Goal: Task Accomplishment & Management: Complete application form

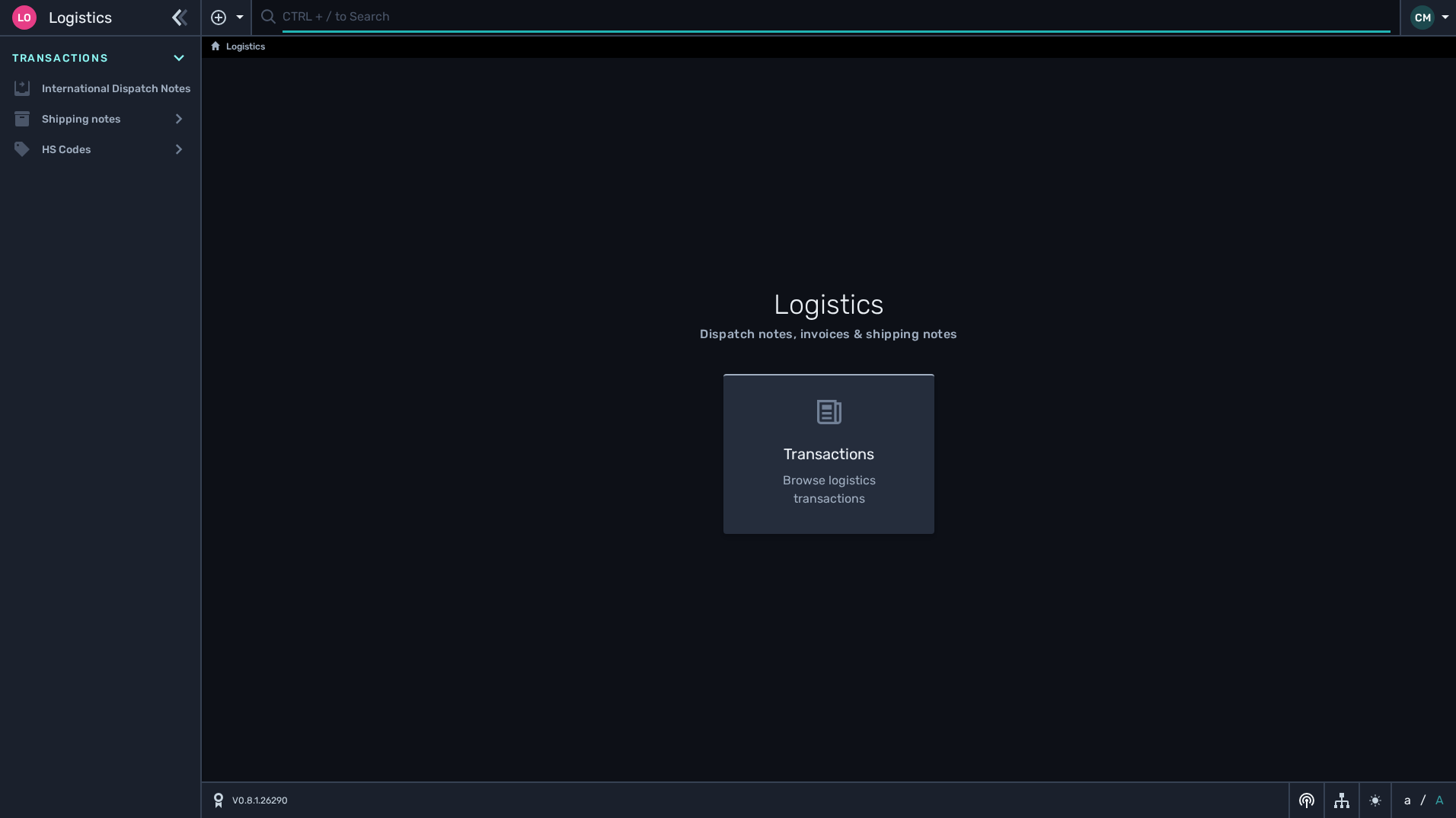
click at [368, 15] on input "text" at bounding box center [837, 18] width 1108 height 30
type input "1107959"
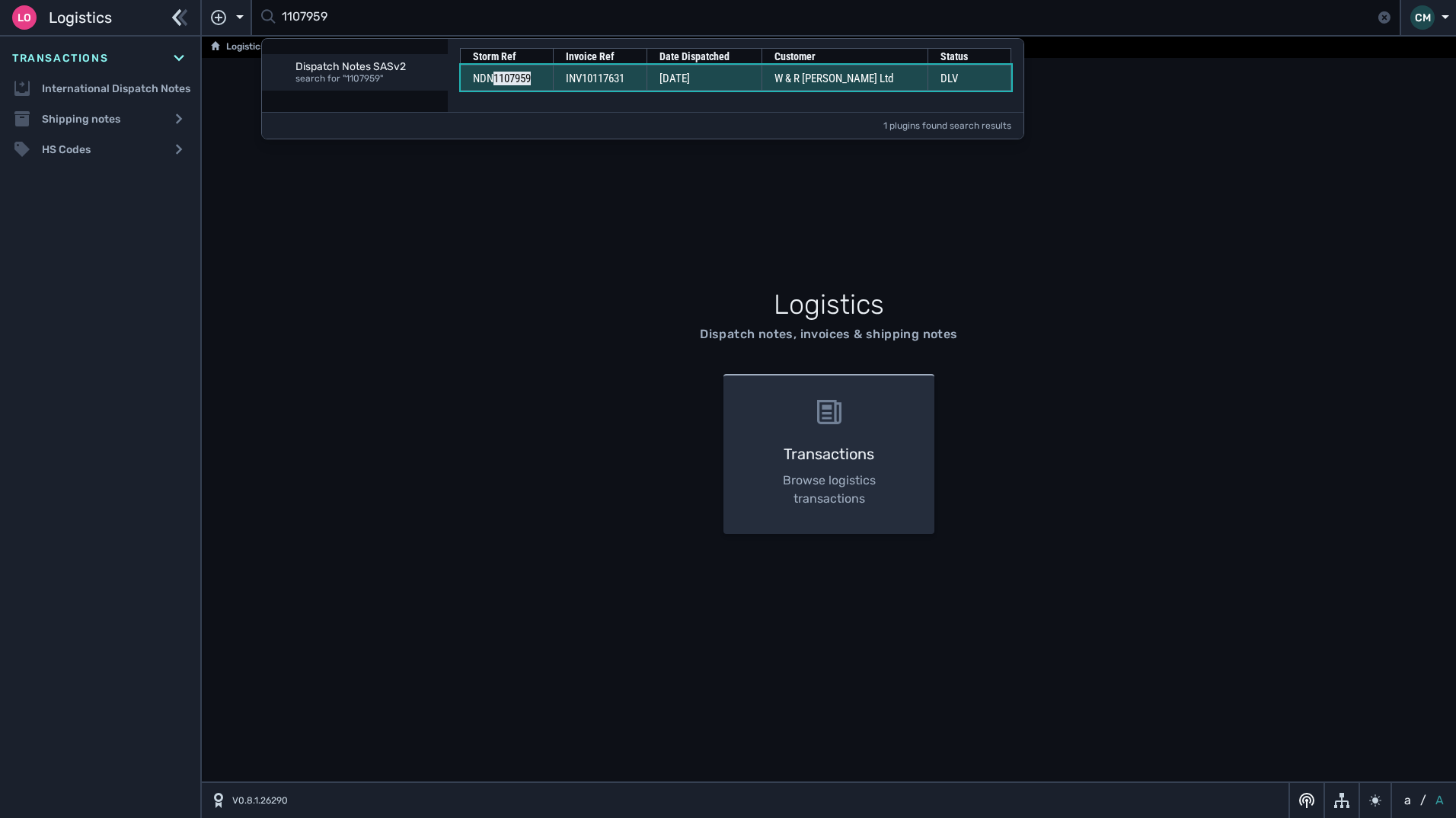
click at [590, 81] on span "INV10117631" at bounding box center [595, 78] width 59 height 13
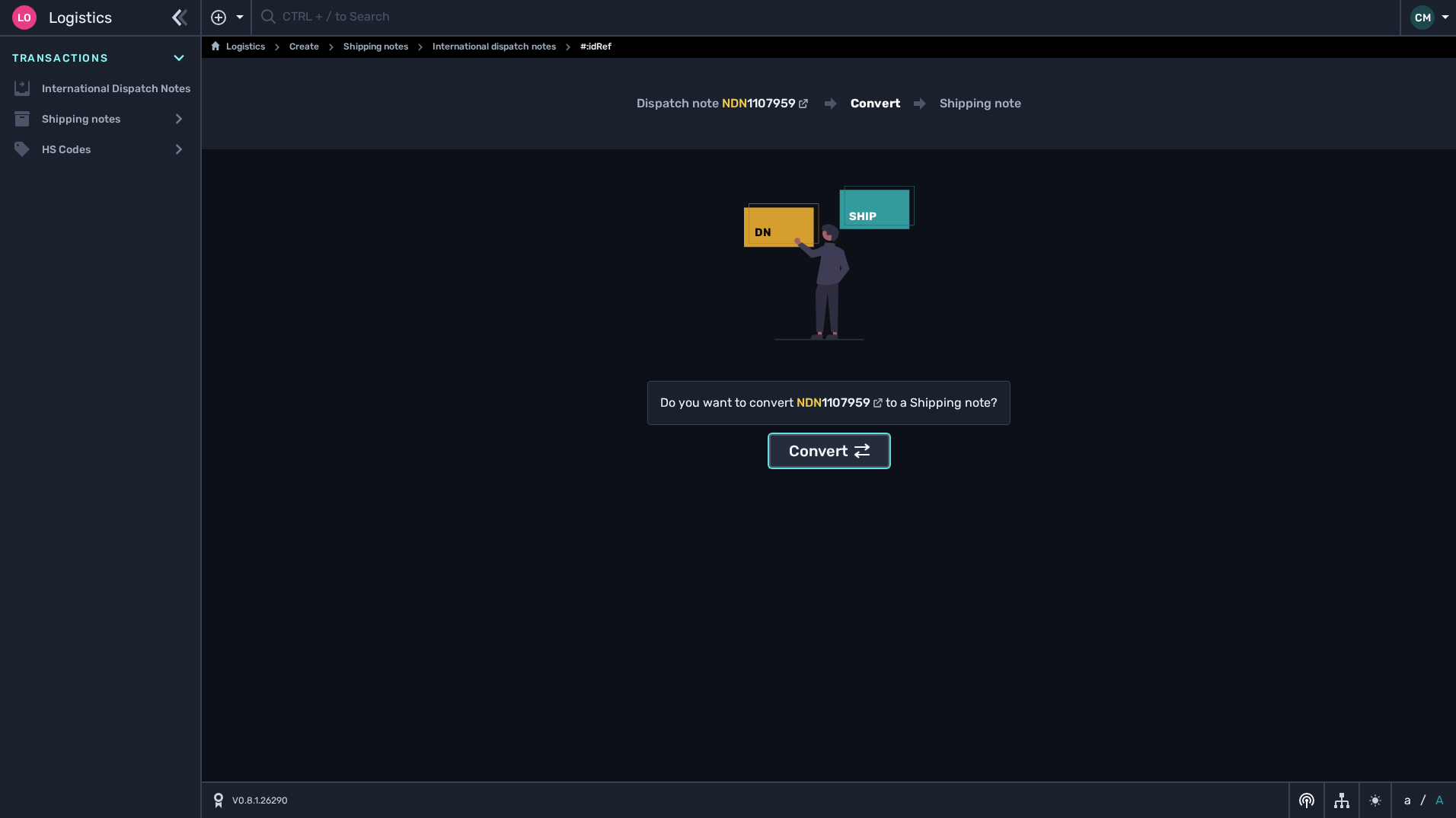
click at [813, 444] on div "Convert" at bounding box center [829, 451] width 81 height 23
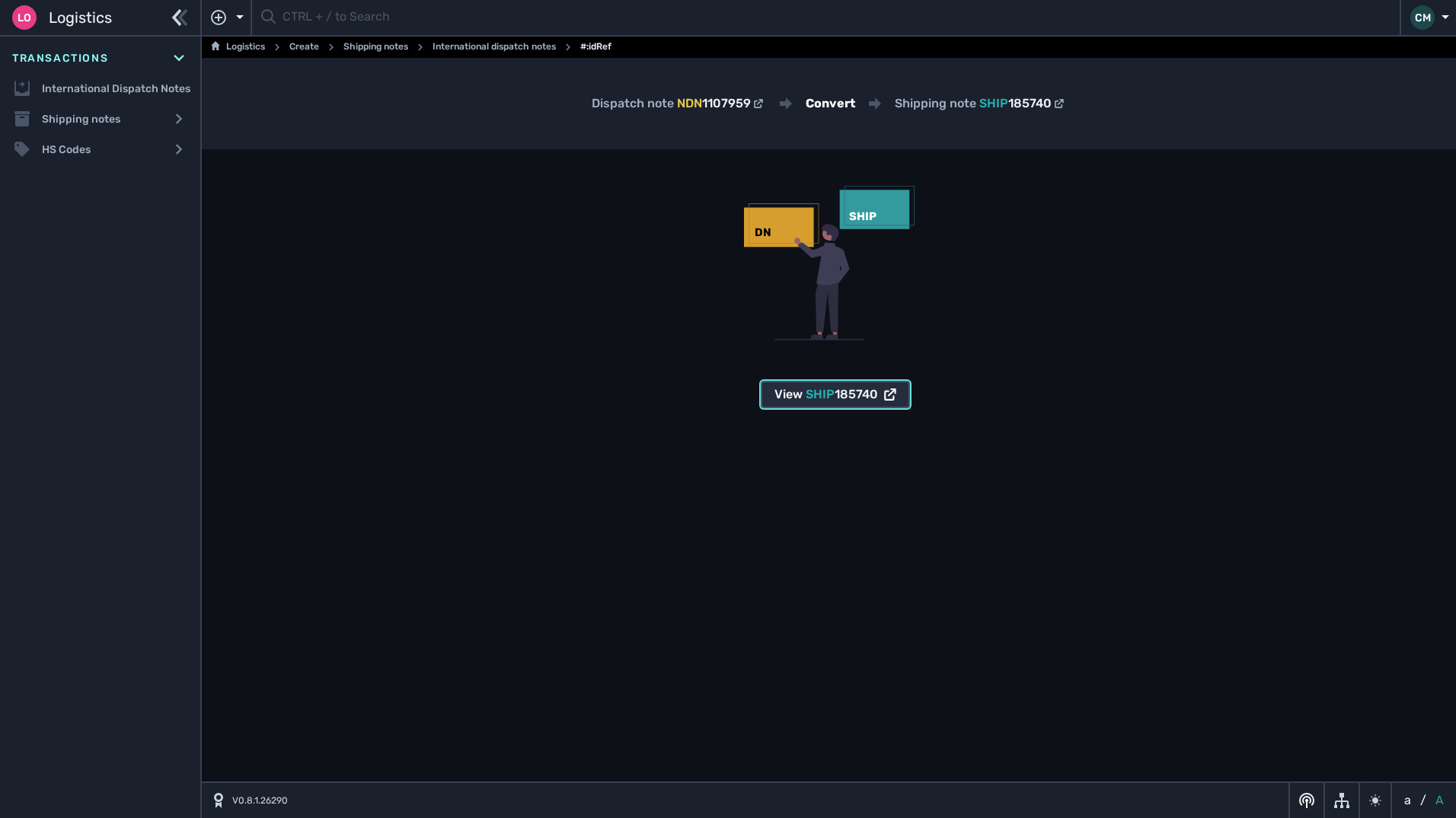
click at [846, 391] on span "185740" at bounding box center [856, 394] width 43 height 14
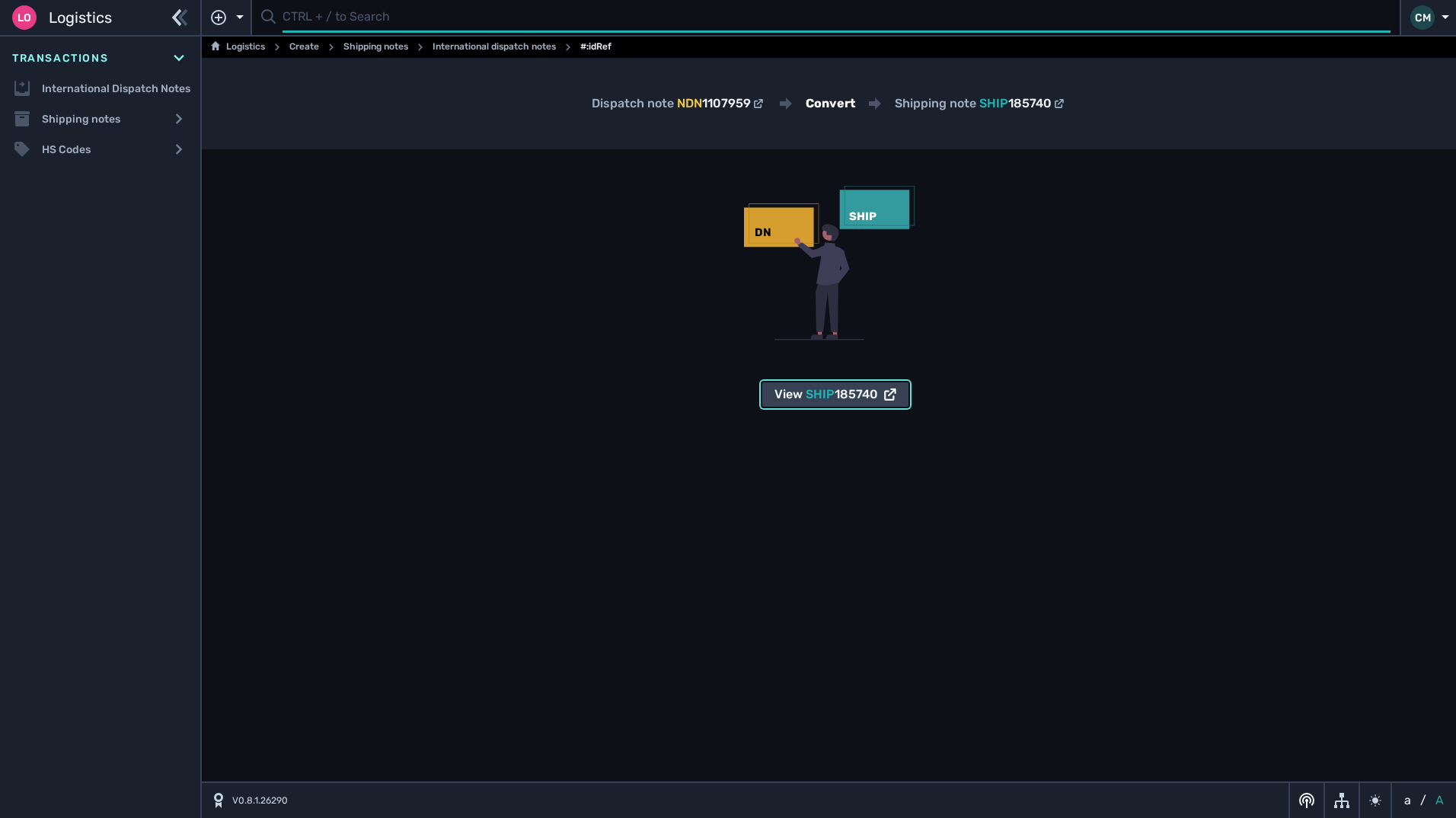
click at [525, 30] on input "text" at bounding box center [837, 18] width 1108 height 30
type input "1107993"
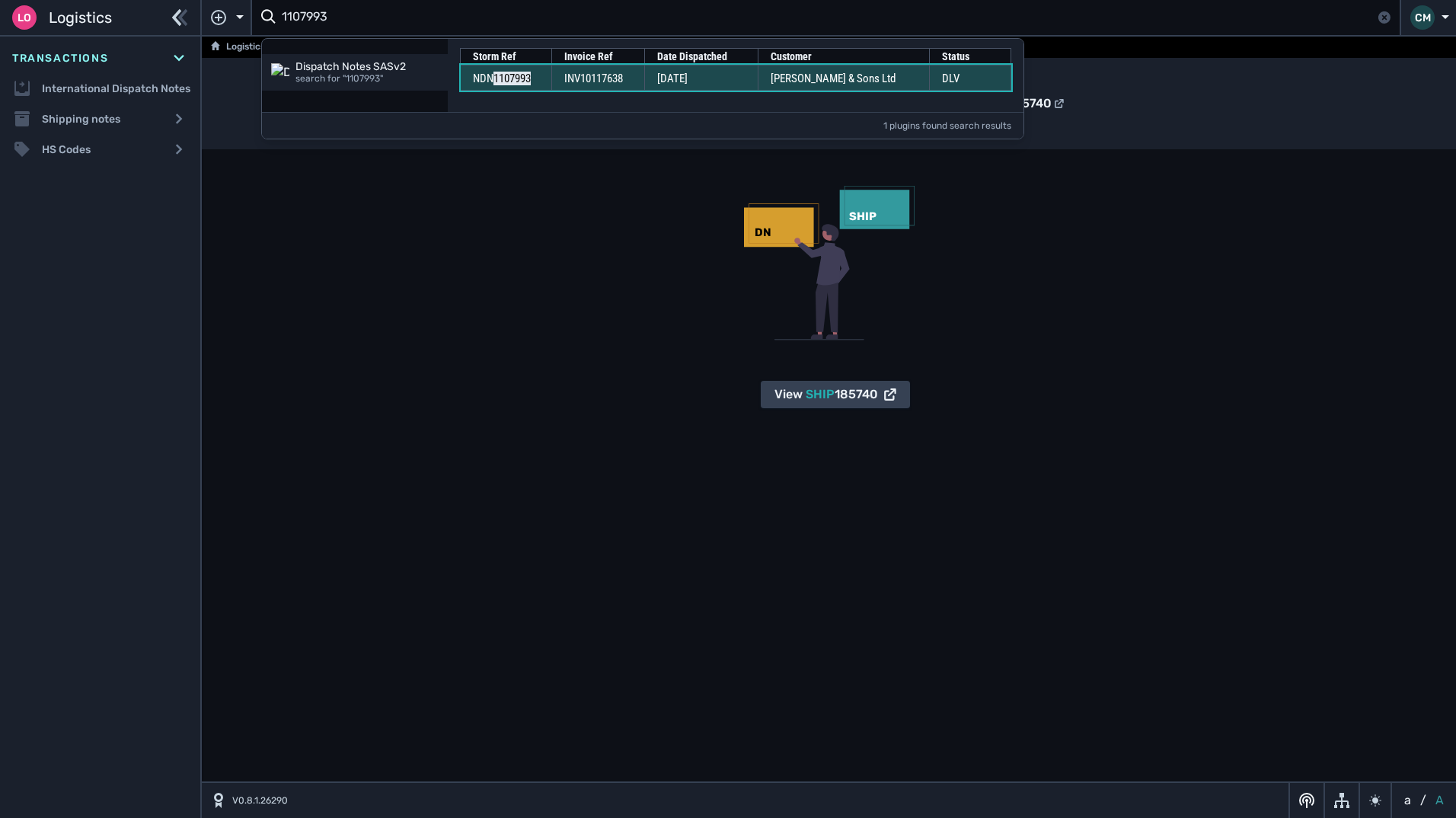
click at [662, 77] on span "[DATE]" at bounding box center [672, 78] width 31 height 13
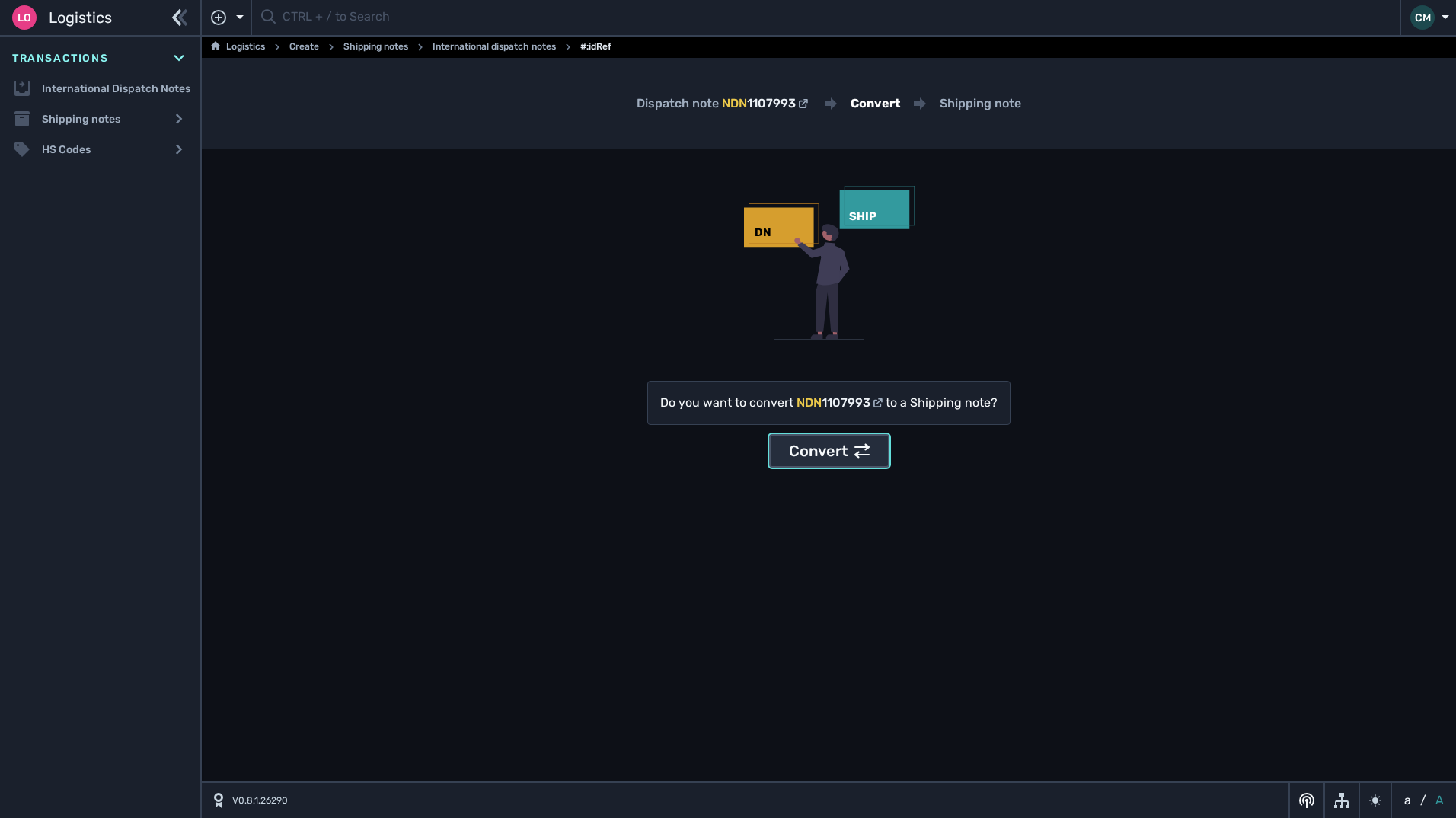
click at [820, 449] on div "Convert" at bounding box center [829, 451] width 81 height 23
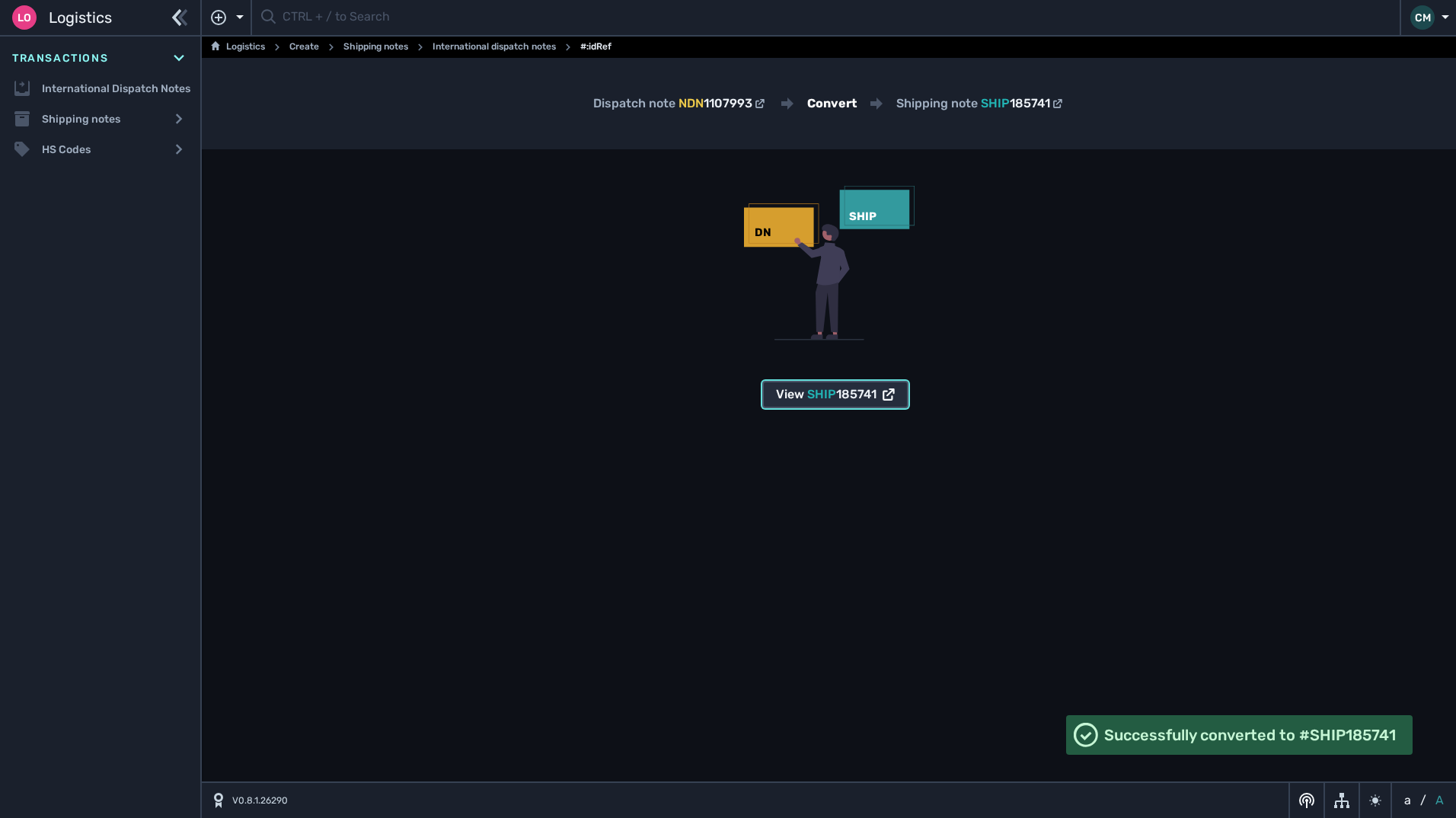
click at [840, 393] on span "185741" at bounding box center [857, 394] width 41 height 14
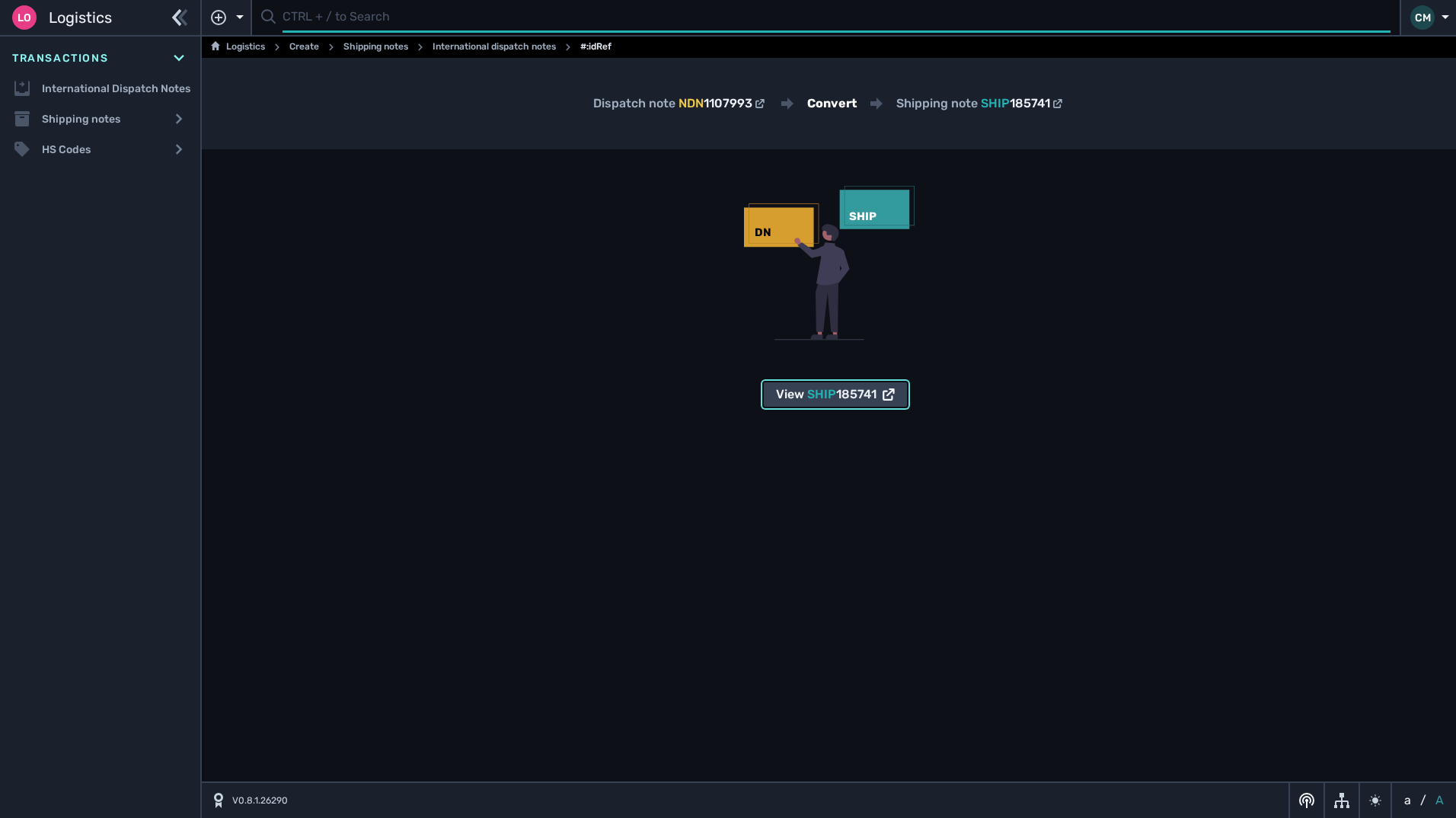
click at [581, 24] on input "text" at bounding box center [837, 18] width 1108 height 30
paste input "1108018"
type input "1108018"
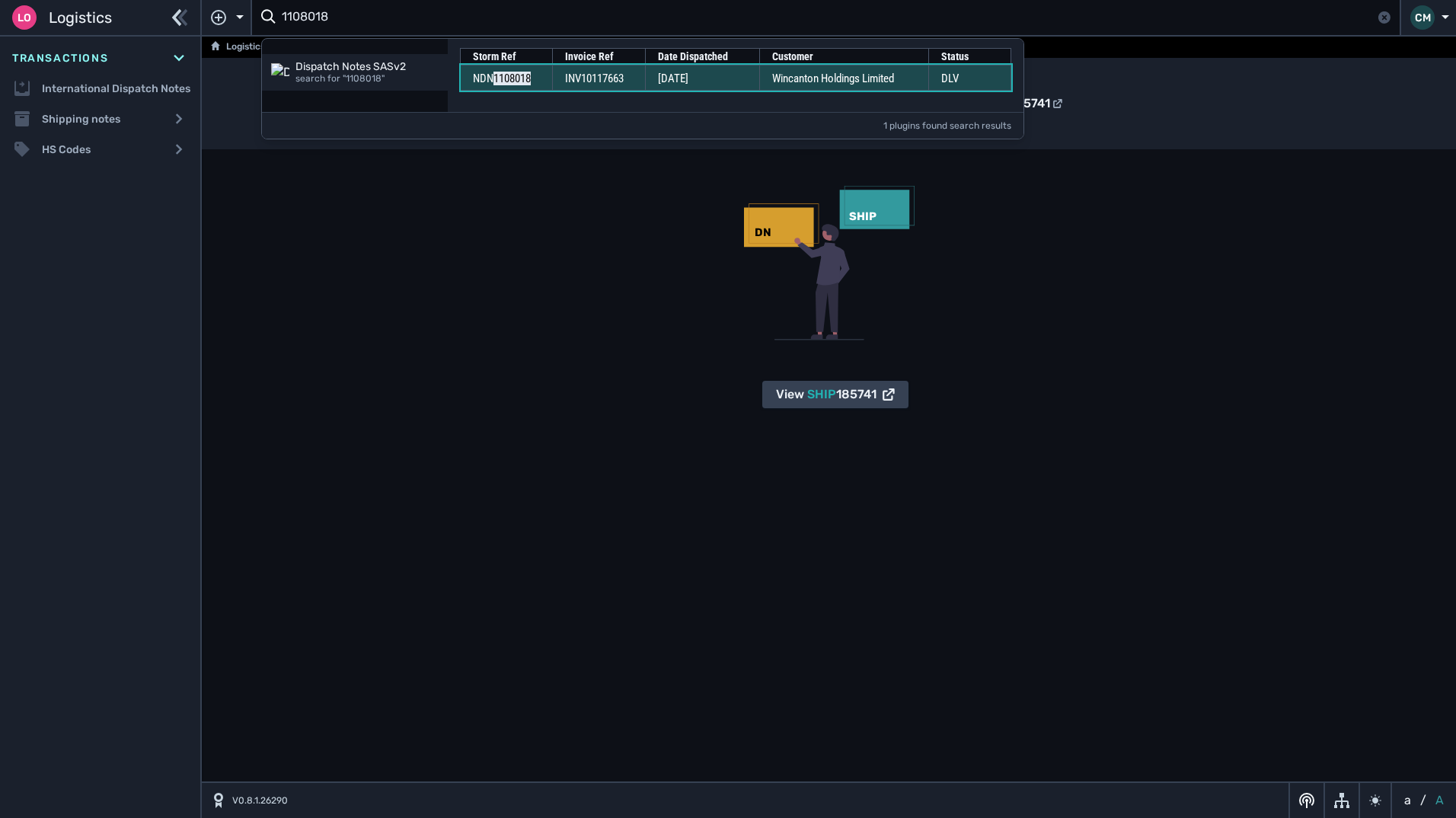
click at [677, 76] on span "[DATE]" at bounding box center [673, 78] width 31 height 13
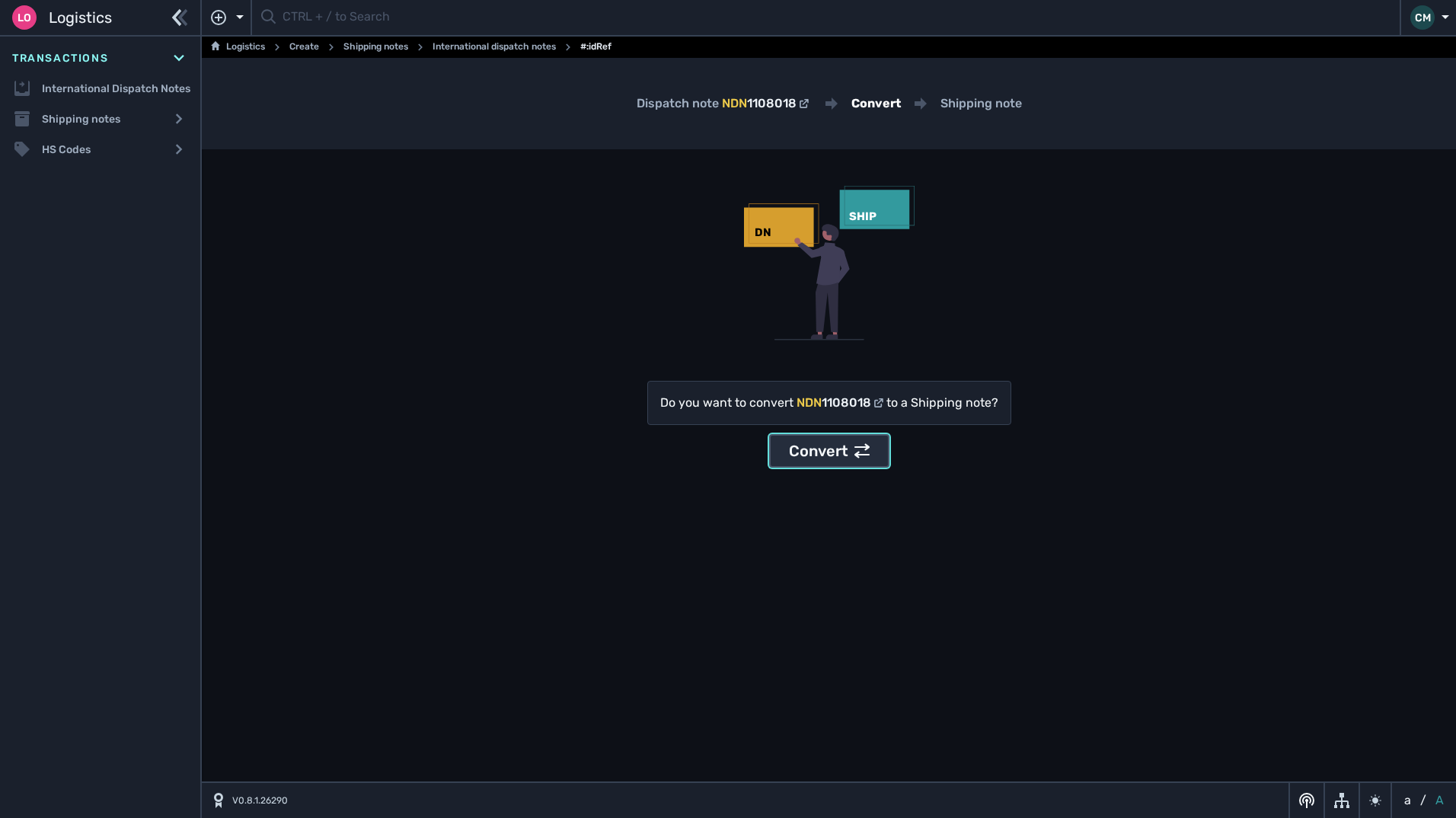
click at [836, 456] on div "Convert" at bounding box center [829, 451] width 81 height 23
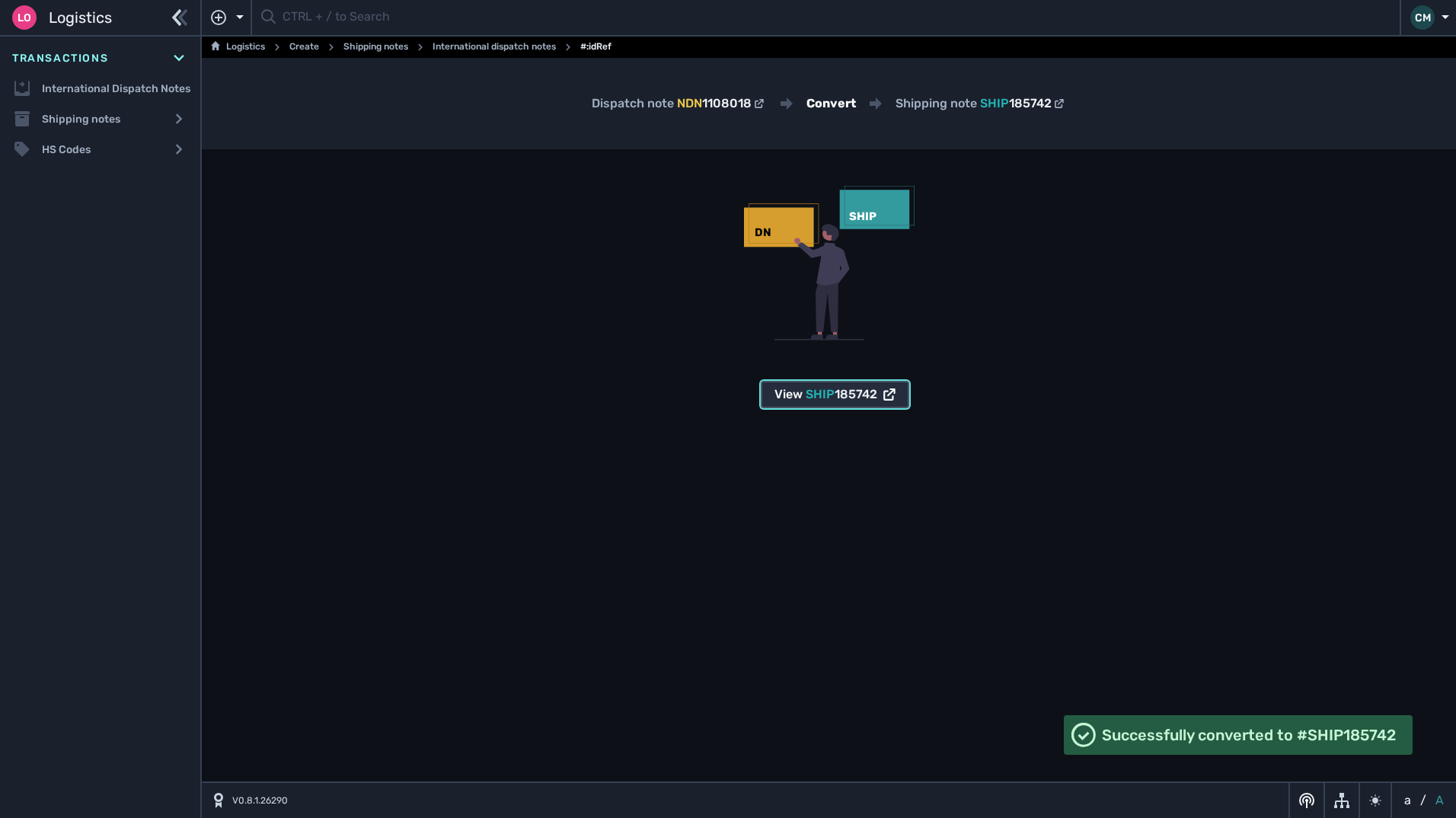
click at [822, 394] on span "SHIP" at bounding box center [820, 394] width 29 height 14
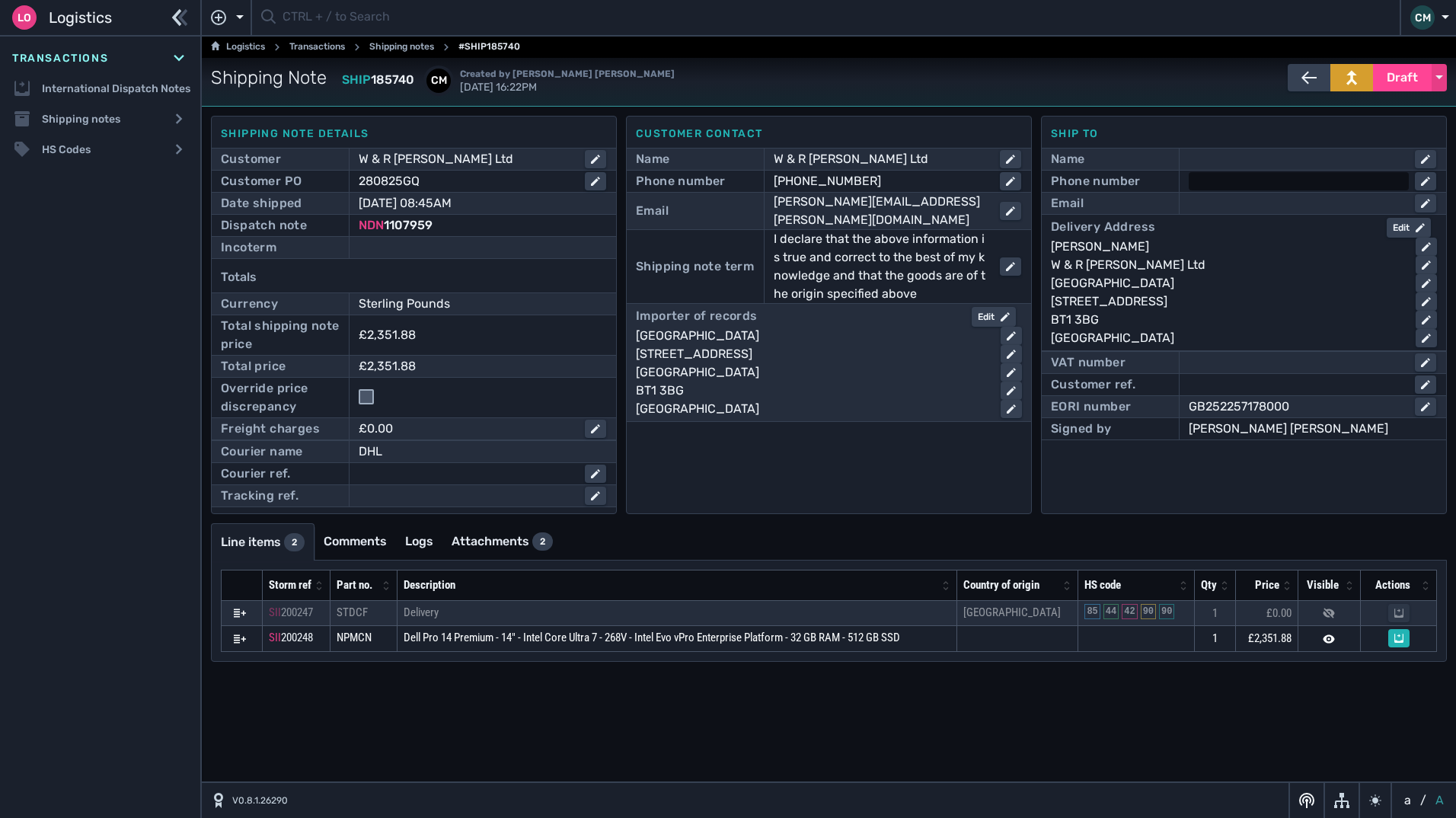
click at [1222, 183] on div at bounding box center [1298, 181] width 220 height 18
paste input "07737585489"
type input "07737585489"
click at [1212, 204] on div at bounding box center [1298, 203] width 220 height 18
paste input "⁠[PERSON_NAME][EMAIL_ADDRESS][PERSON_NAME][DOMAIN_NAME]"
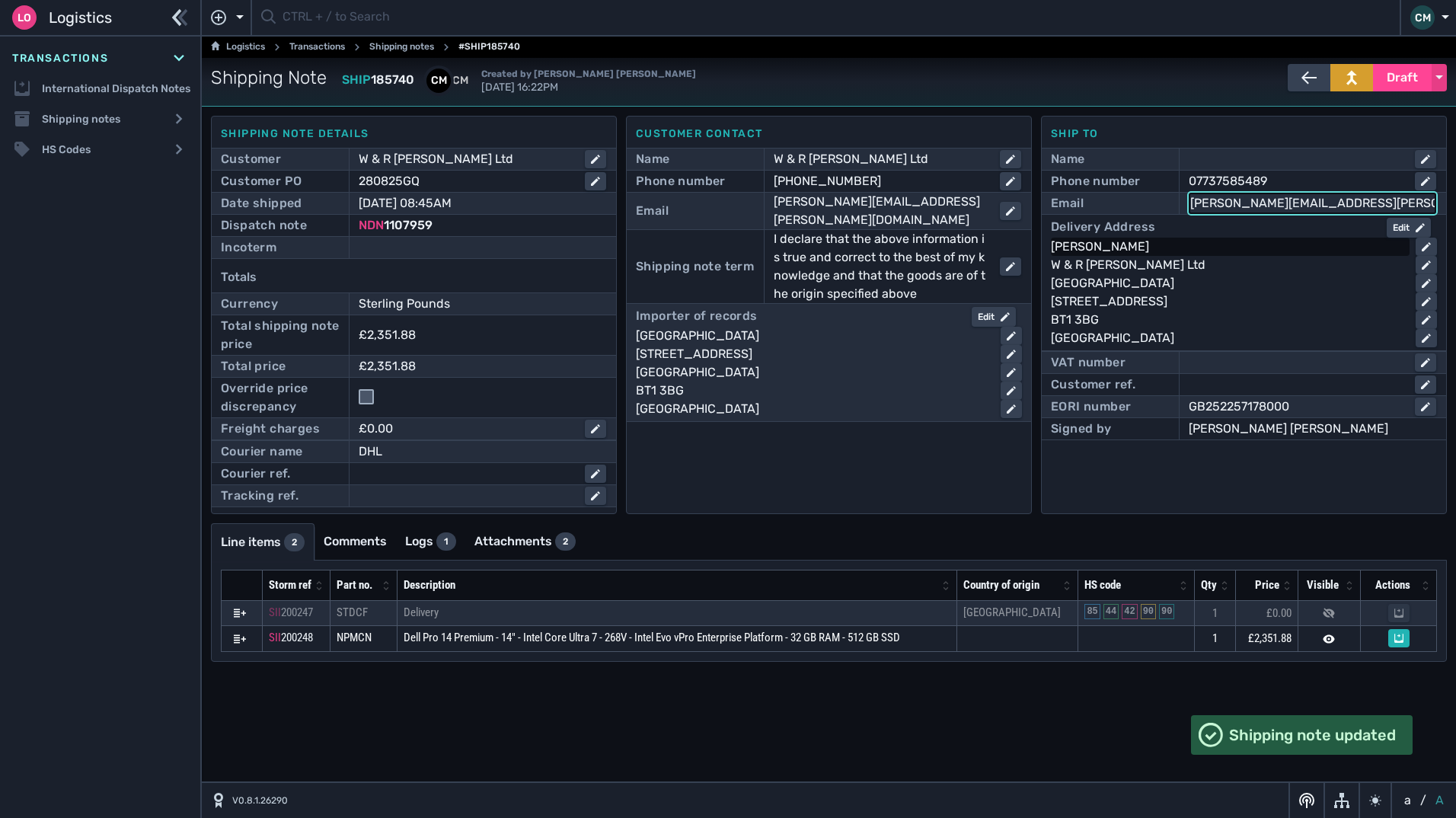
type input "⁠[PERSON_NAME][EMAIL_ADDRESS][PERSON_NAME][DOMAIN_NAME]"
click at [1105, 247] on div "[PERSON_NAME]" at bounding box center [1227, 246] width 353 height 18
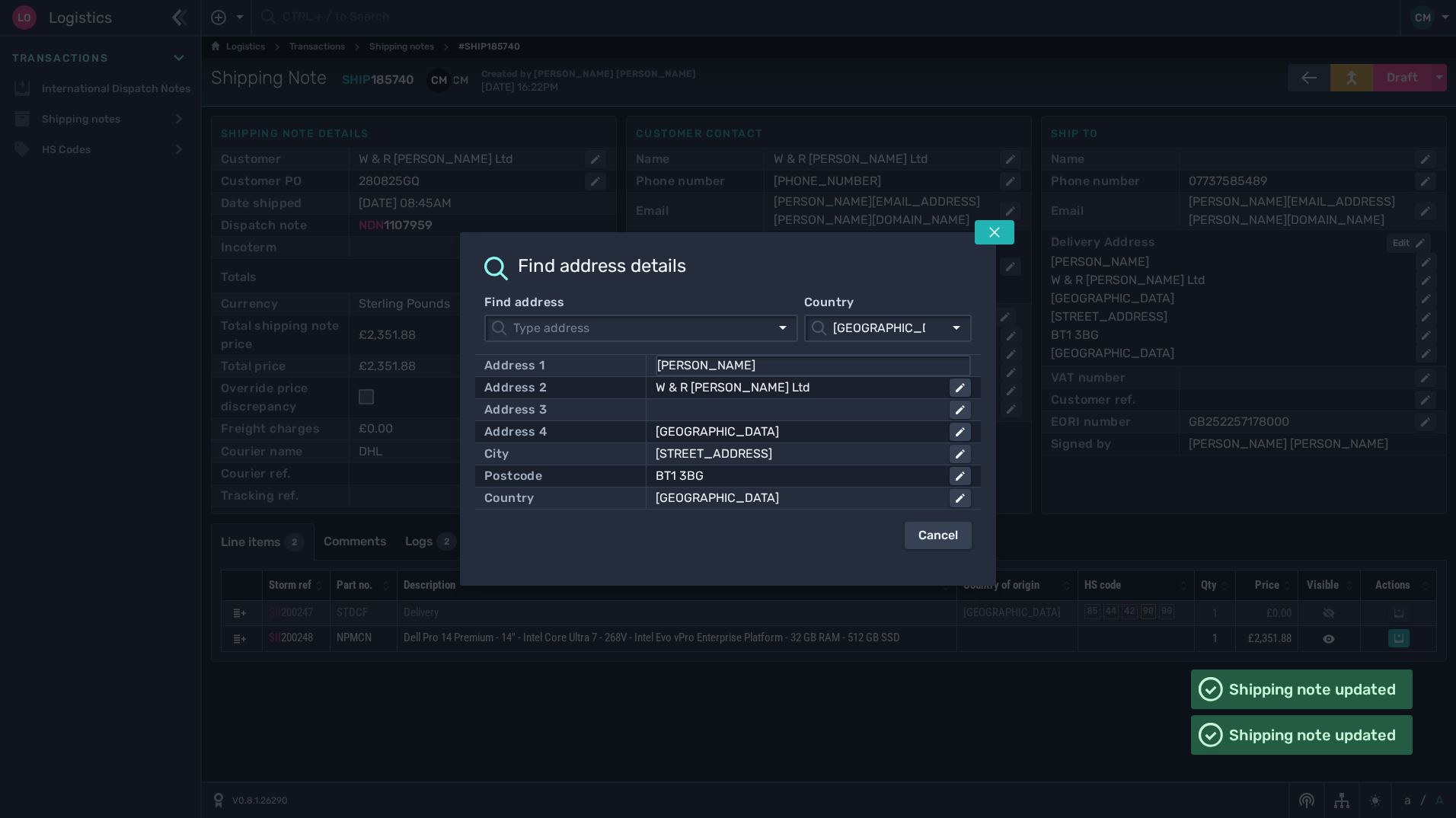
drag, startPoint x: 837, startPoint y: 355, endPoint x: 429, endPoint y: 335, distance: 408.5
click at [429, 335] on div "Find address details Find address Country [GEOGRAPHIC_DATA] [GEOGRAPHIC_DATA] A…" at bounding box center [728, 409] width 1456 height 818
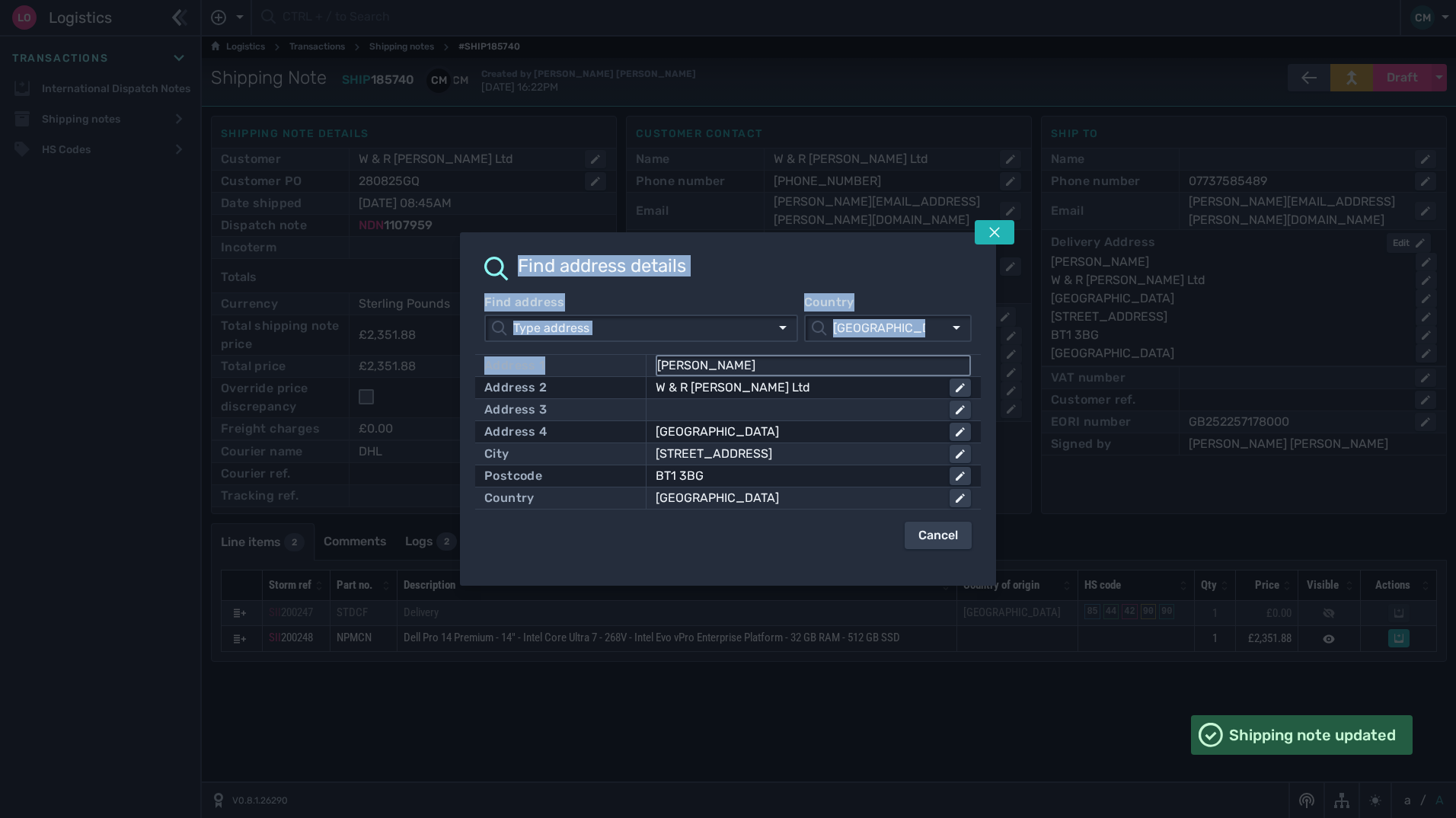
click at [704, 364] on input "[PERSON_NAME]" at bounding box center [813, 365] width 312 height 18
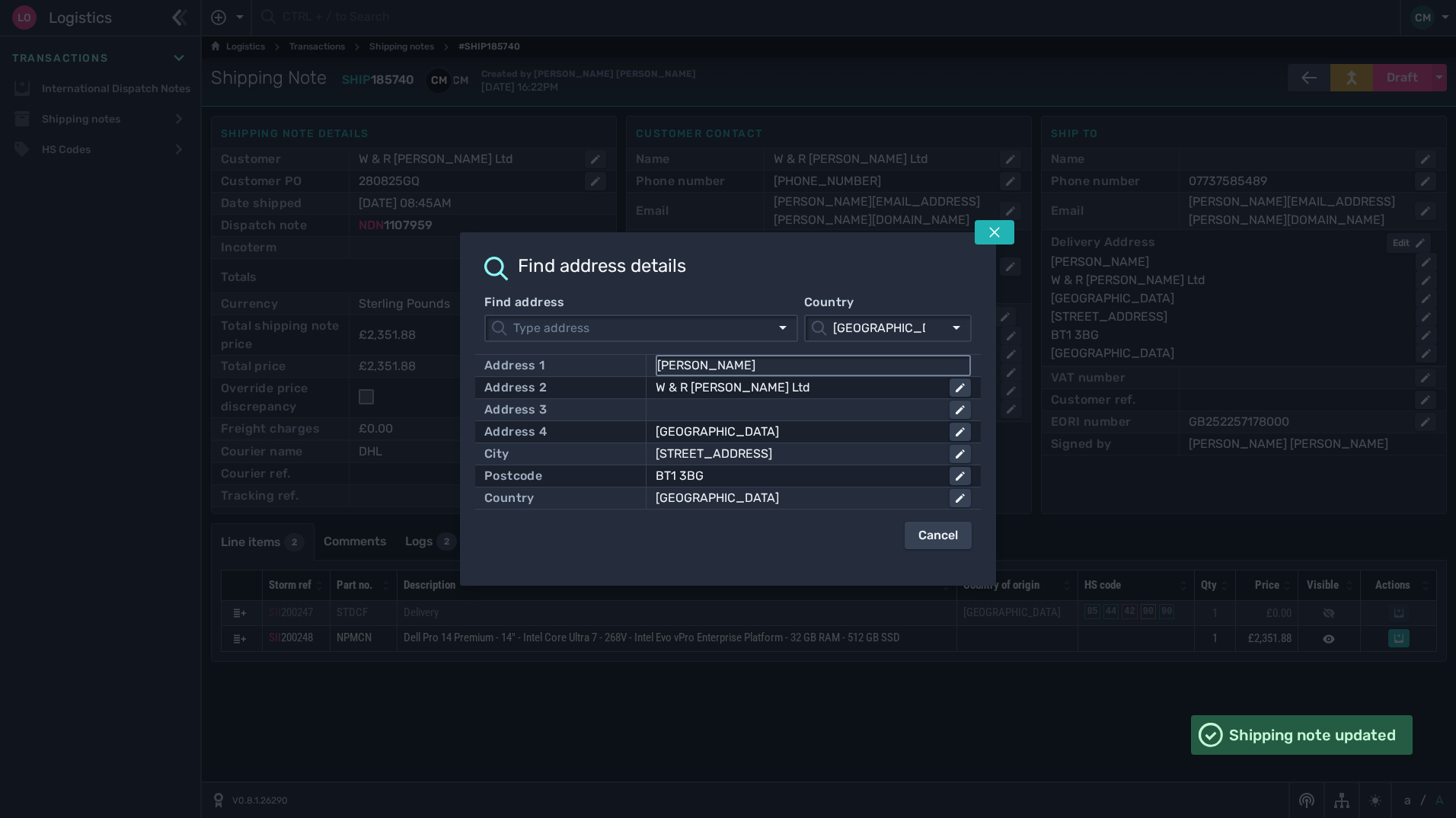
click at [704, 364] on input "[PERSON_NAME]" at bounding box center [813, 365] width 312 height 18
click at [701, 364] on input "[PERSON_NAME]" at bounding box center [813, 365] width 312 height 18
click at [701, 364] on input "[PERSON_NAME]" at bounding box center [813, 365] width 312 height 18
click at [998, 233] on icon at bounding box center [995, 233] width 13 height 13
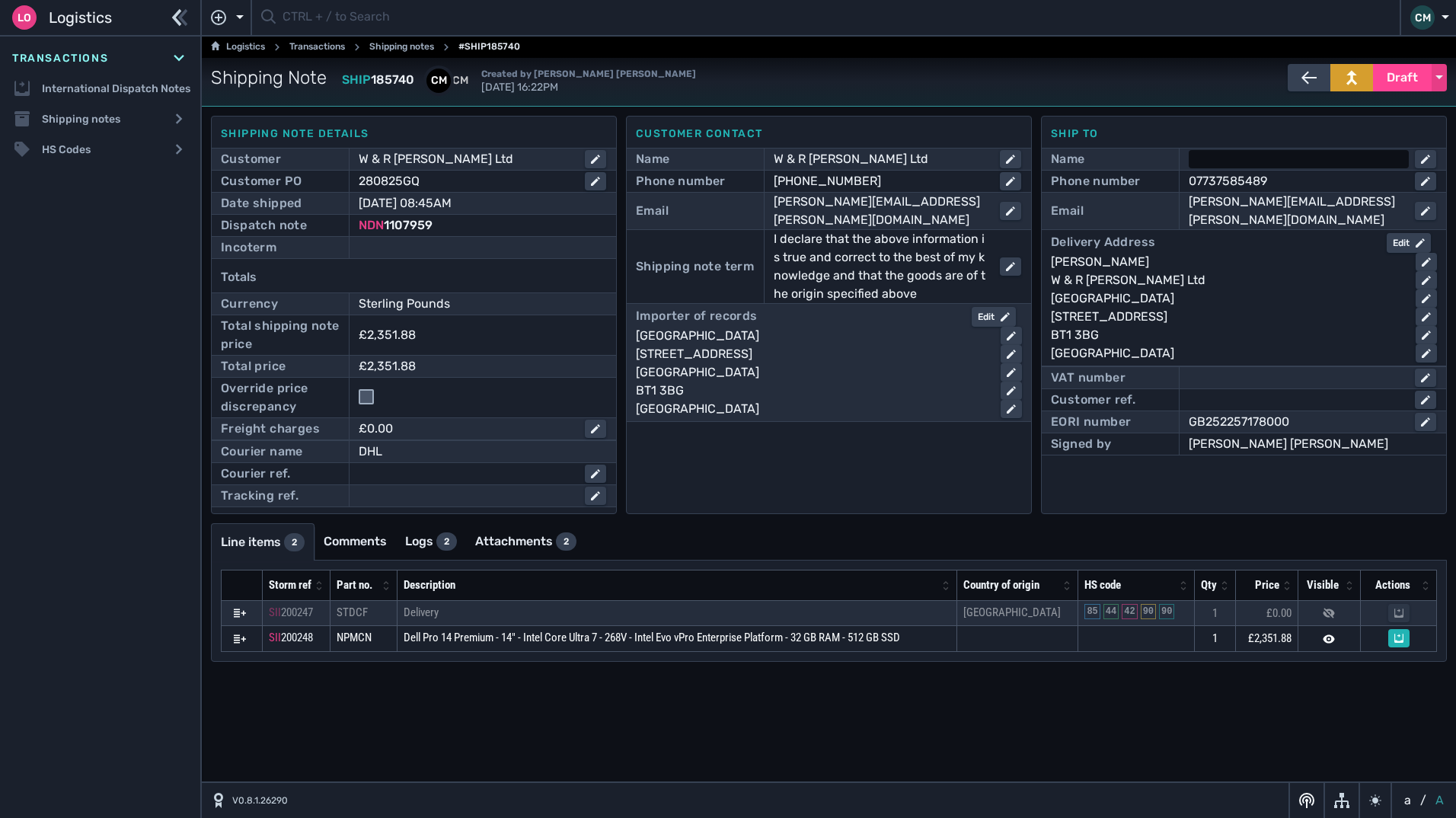
click at [1271, 157] on div at bounding box center [1298, 158] width 220 height 18
paste input "[PERSON_NAME]"
type input "[PERSON_NAME]"
click at [991, 310] on div "Edit" at bounding box center [994, 317] width 32 height 13
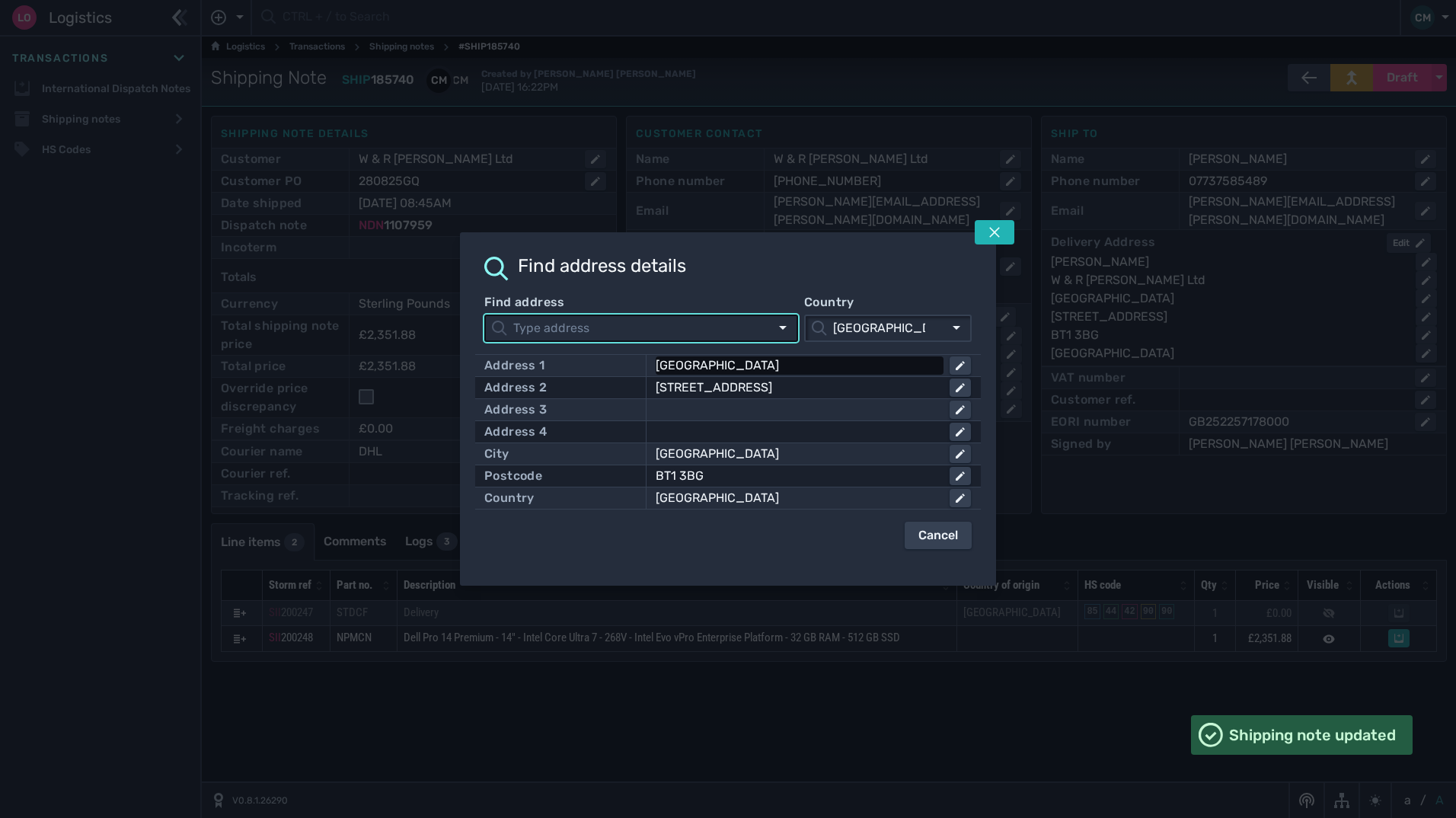
click at [922, 362] on div "Clarendon House" at bounding box center [797, 365] width 282 height 18
click at [922, 362] on input "Clarendon House" at bounding box center [813, 365] width 312 height 18
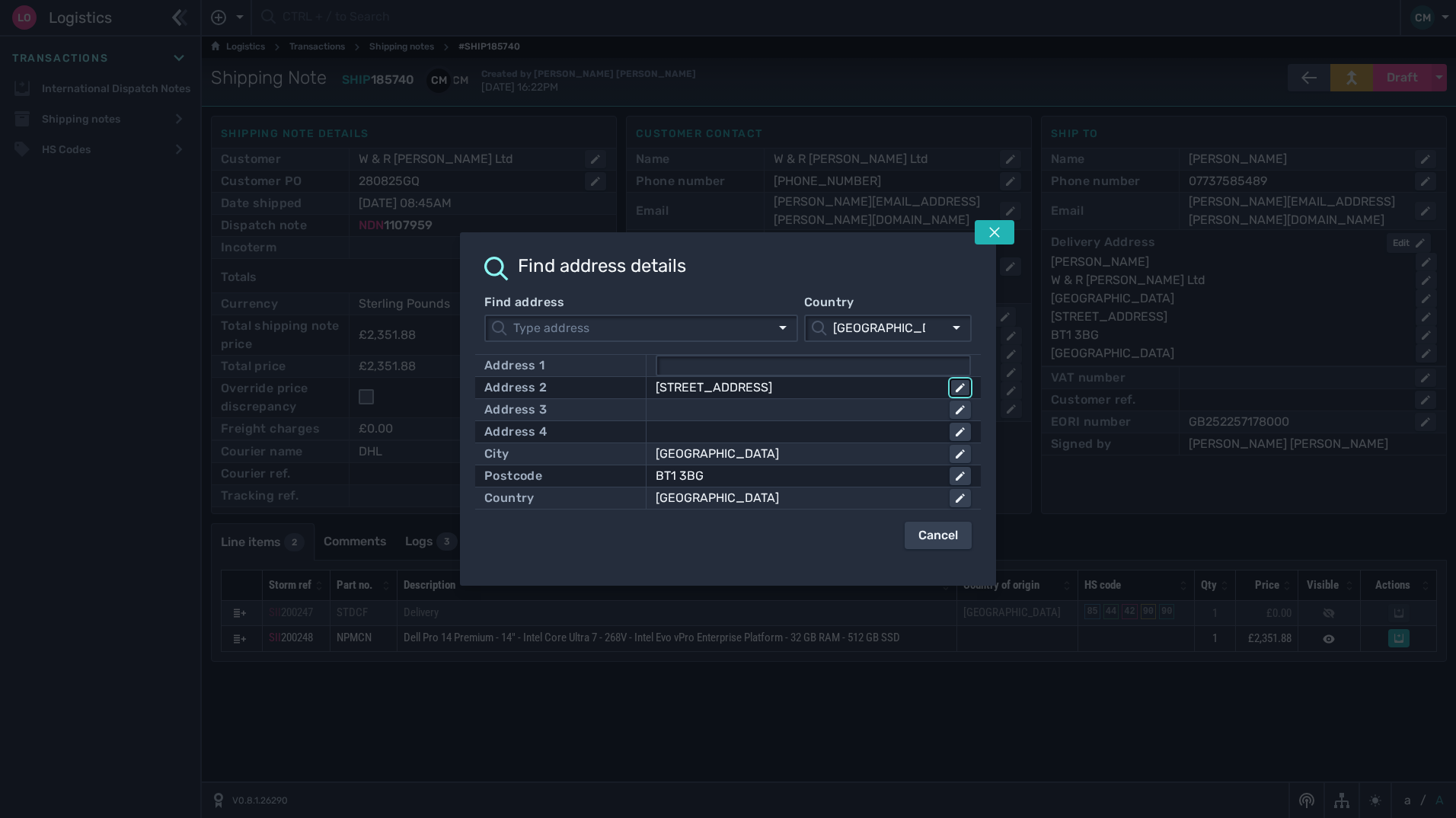
click button at bounding box center [960, 387] width 21 height 18
type input "2"
click button at bounding box center [960, 454] width 21 height 18
type input "B"
click button at bounding box center [960, 476] width 21 height 18
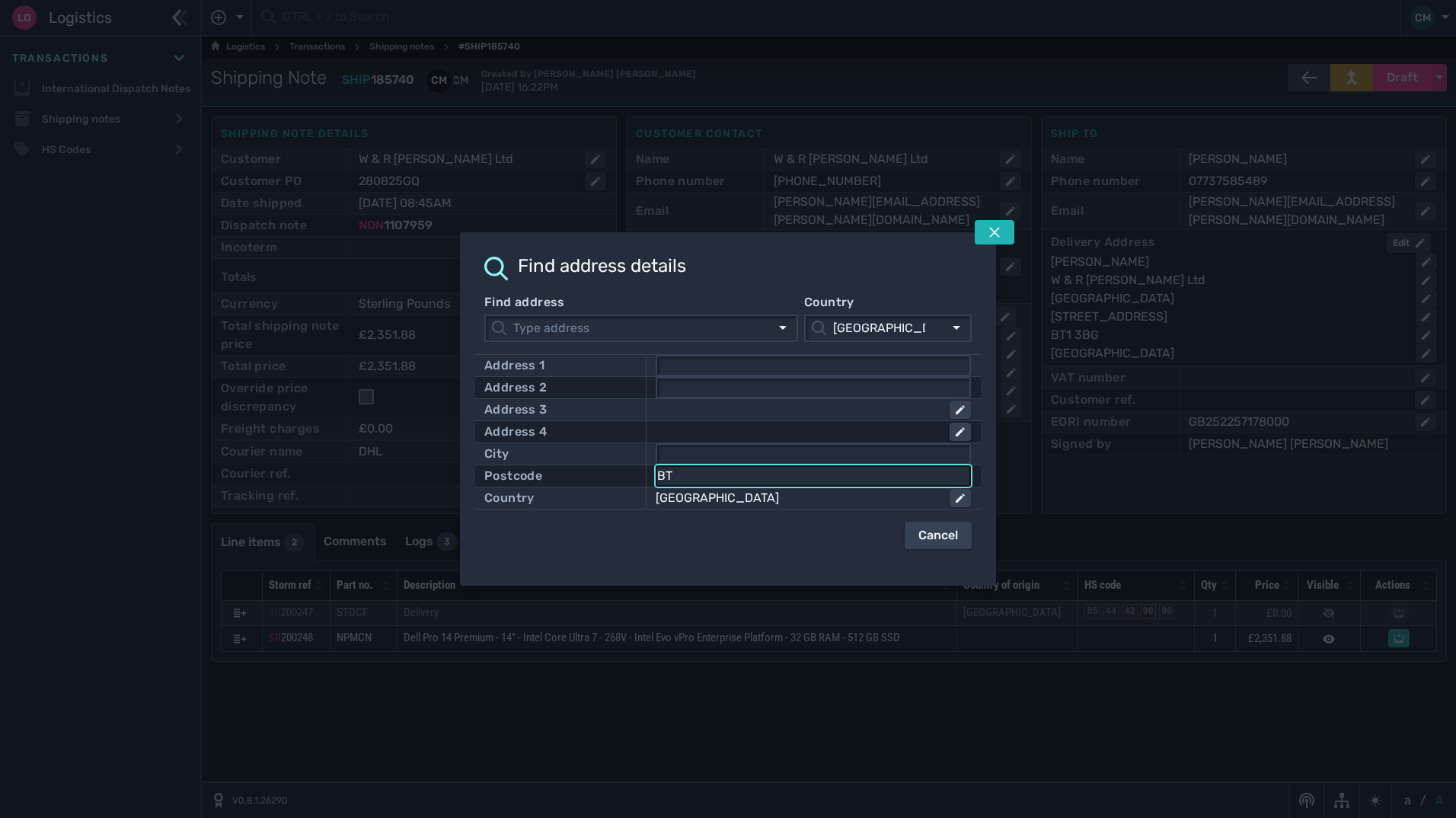
type input "B"
click button "submit" at bounding box center [0, 0] width 0 height 0
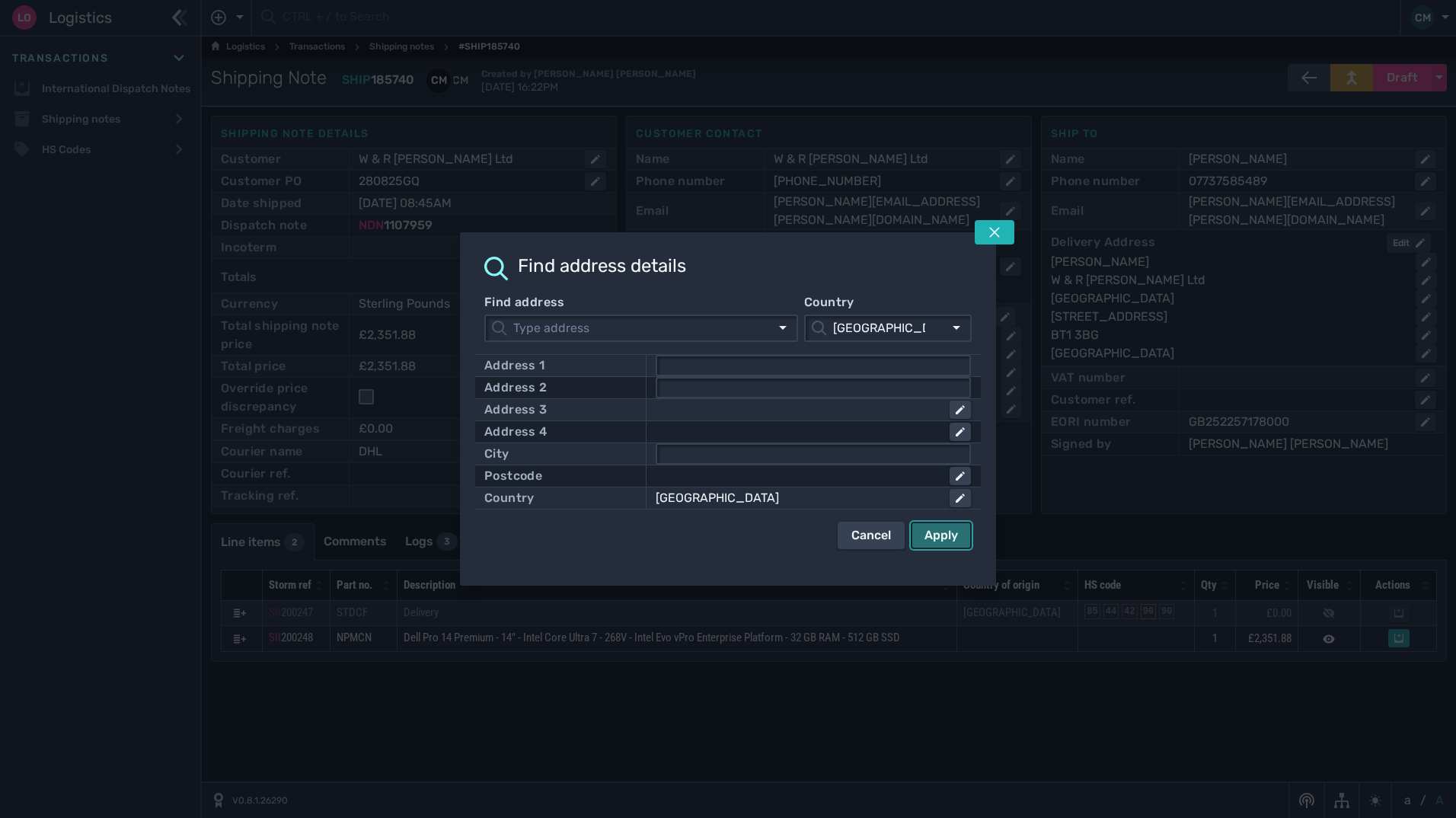
click at [947, 539] on div "Apply" at bounding box center [941, 535] width 34 height 18
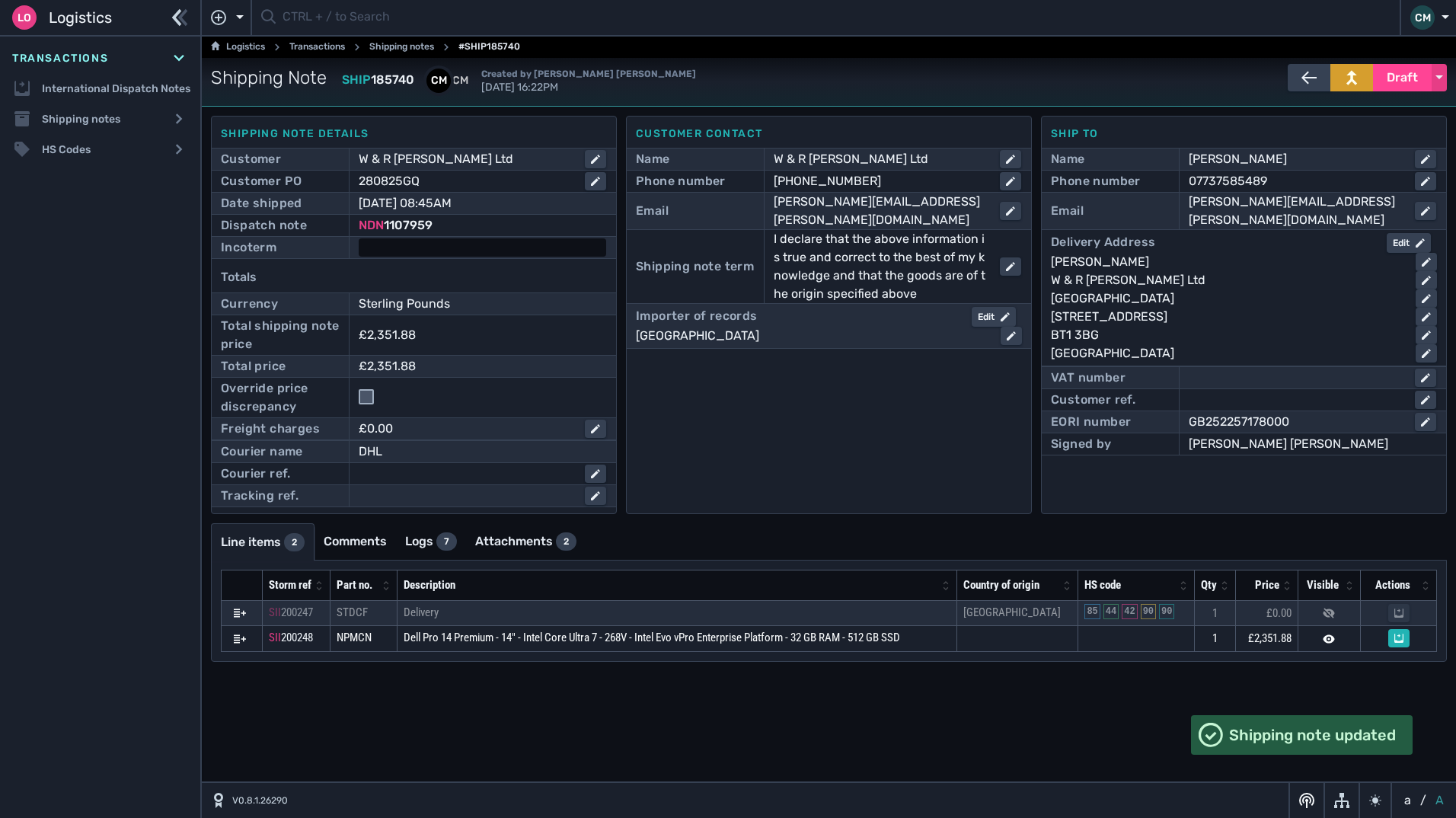
click at [378, 245] on div at bounding box center [483, 247] width 248 height 18
click at [386, 244] on select "- Ex Works - EXW Free Carrier - FCA Carriage Paid To - CPT Carriage Insurance P…" at bounding box center [483, 248] width 244 height 20
select select "[object Object]"
click at [360, 238] on select "- Ex Works - EXW Free Carrier - FCA Carriage Paid To - CPT Carriage Insurance P…" at bounding box center [483, 248] width 244 height 20
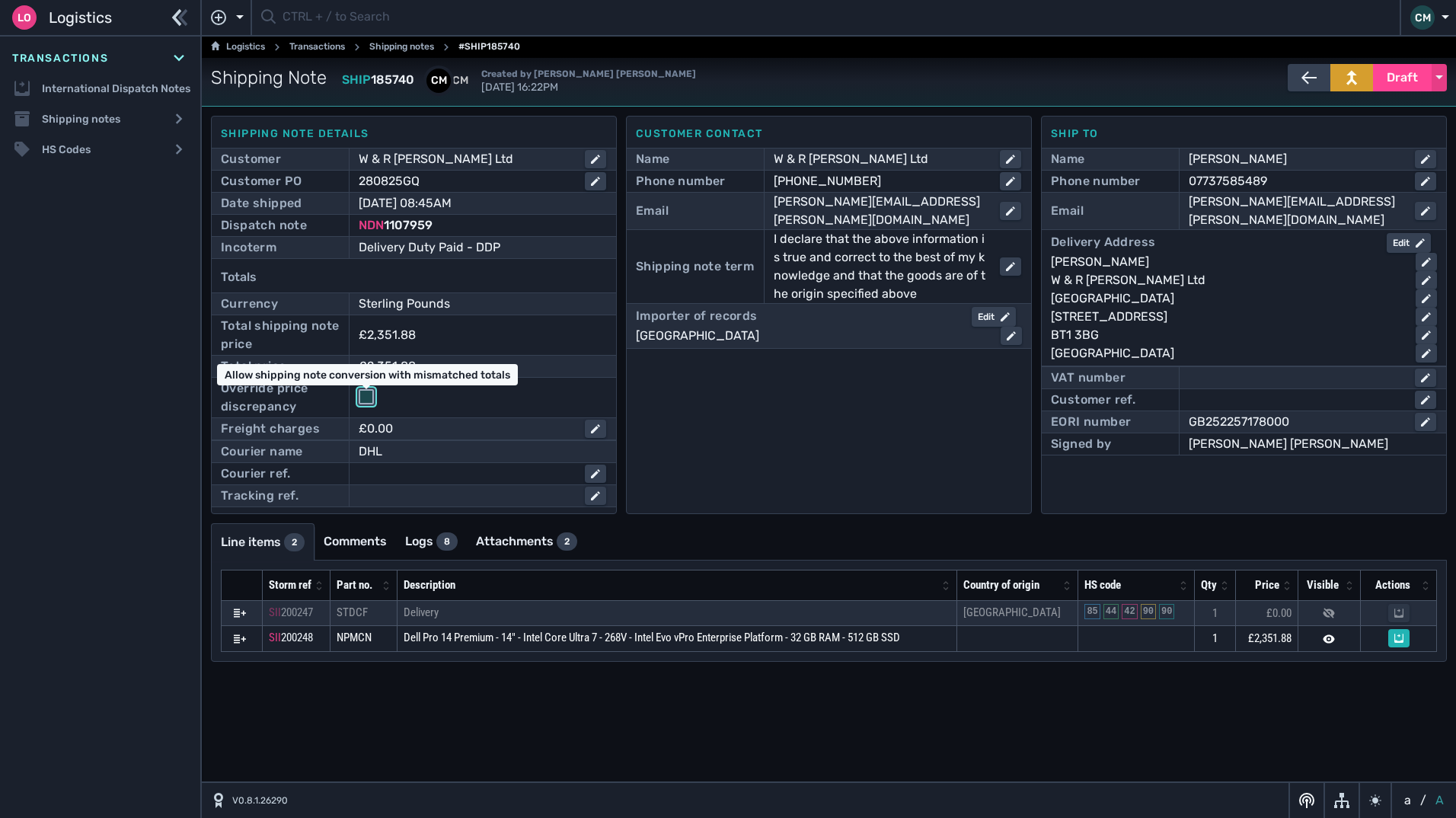
click at [366, 394] on input "checkbox" at bounding box center [366, 396] width 15 height 15
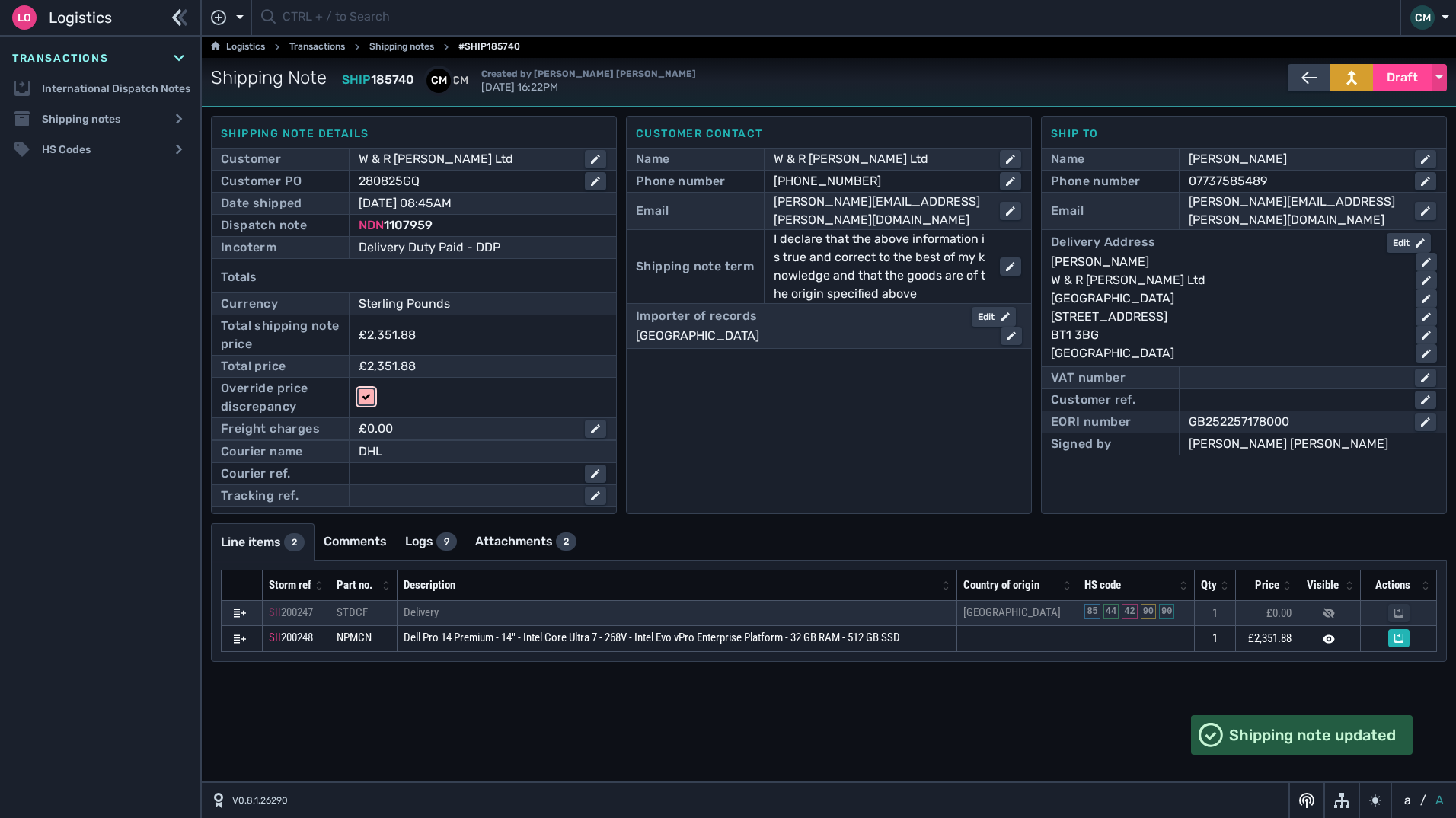
click at [359, 392] on input "checkbox" at bounding box center [366, 396] width 15 height 15
checkbox input "false"
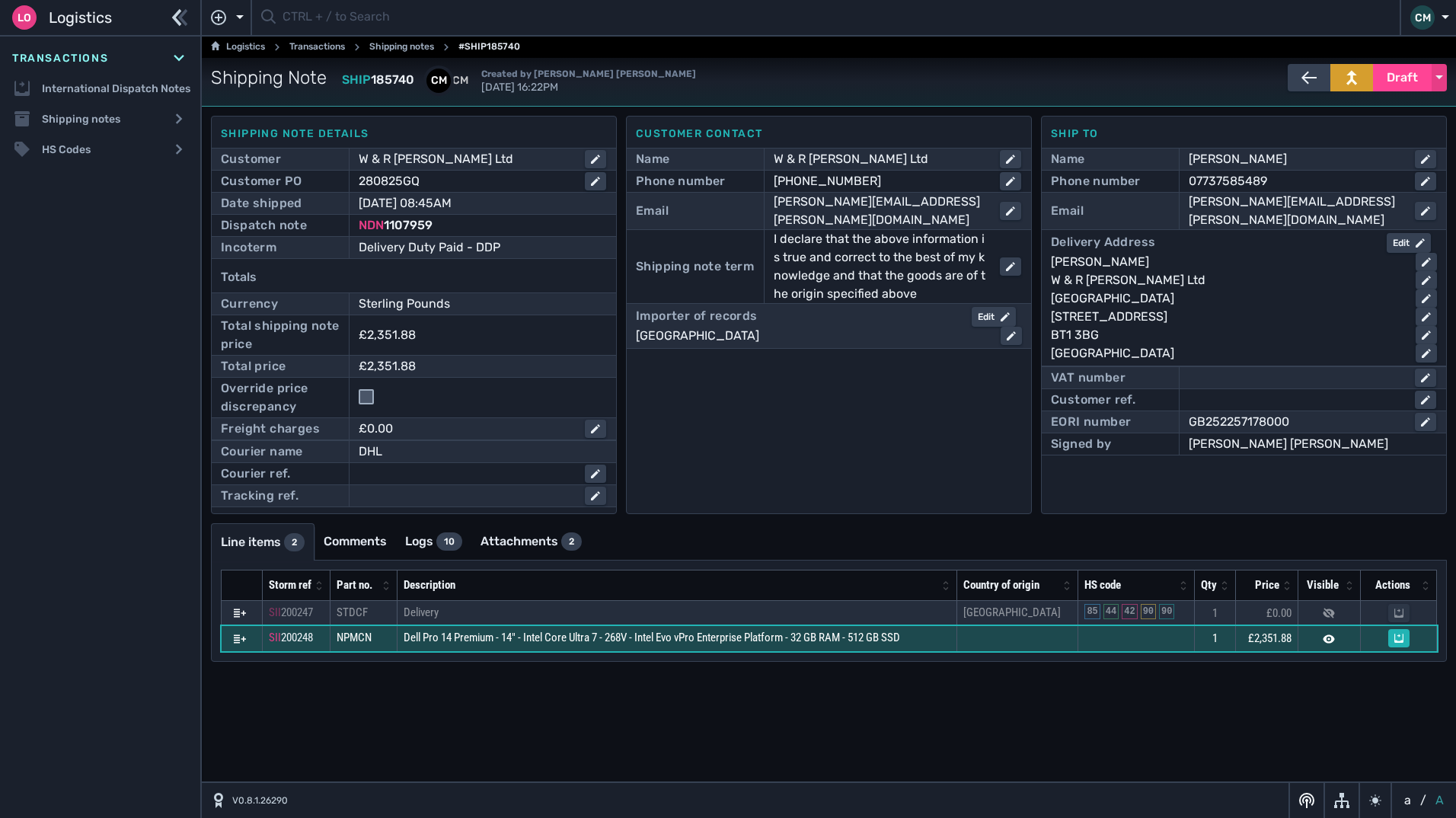
click at [1009, 642] on td at bounding box center [1018, 639] width 121 height 26
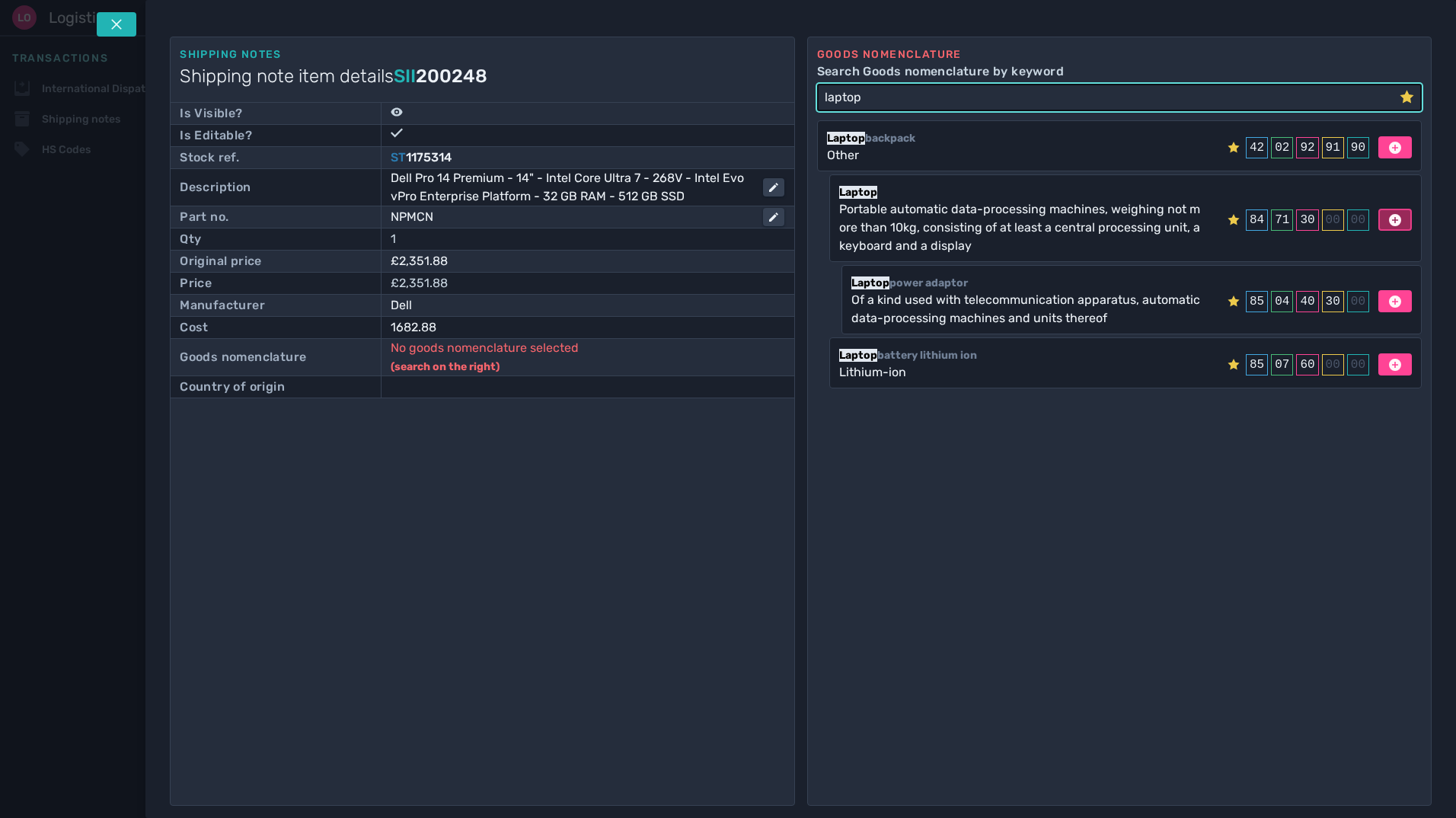
type input "laptop"
click at [1392, 219] on icon at bounding box center [1396, 220] width 13 height 13
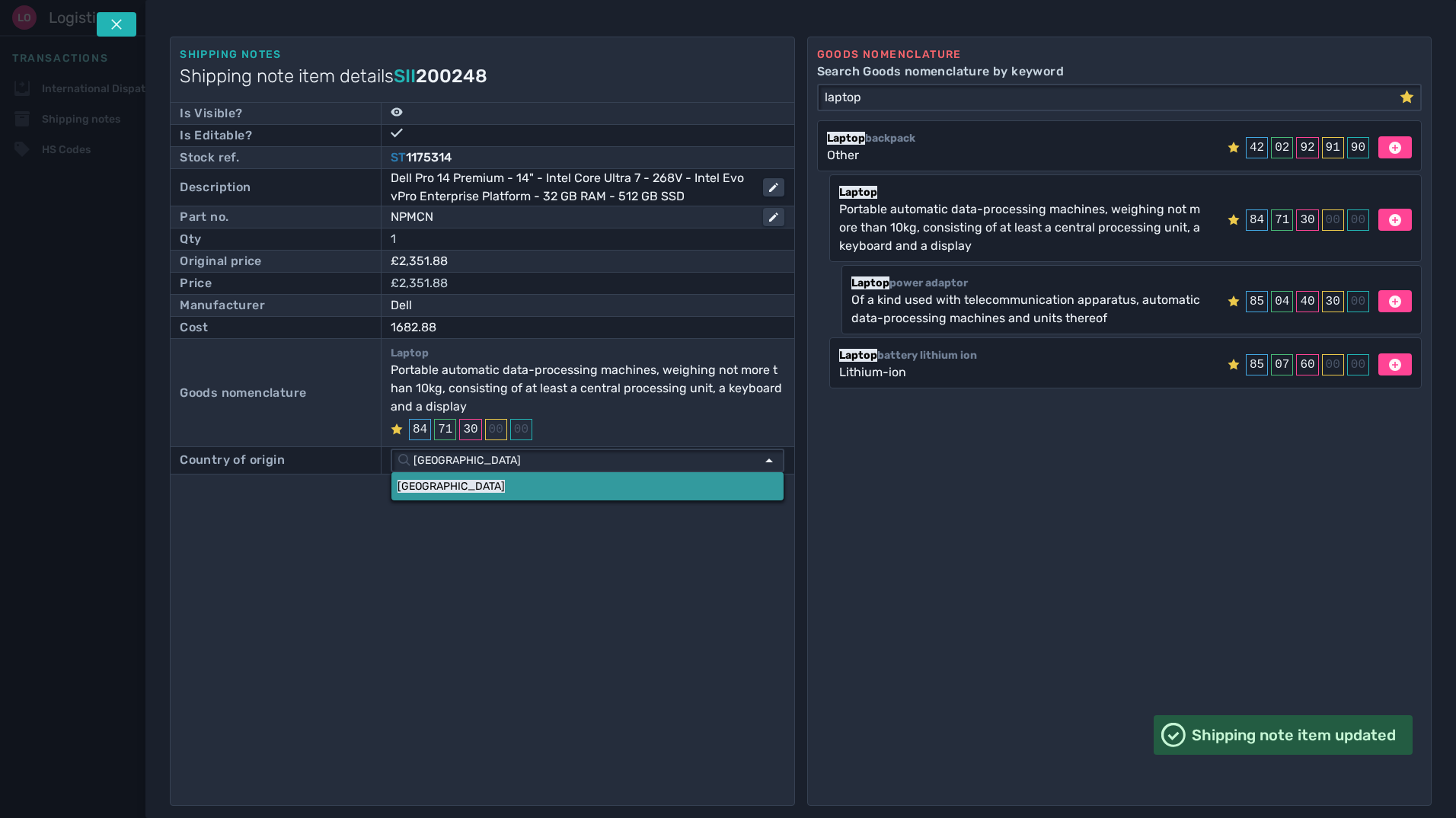
click at [441, 483] on link "[GEOGRAPHIC_DATA]" at bounding box center [588, 487] width 393 height 28
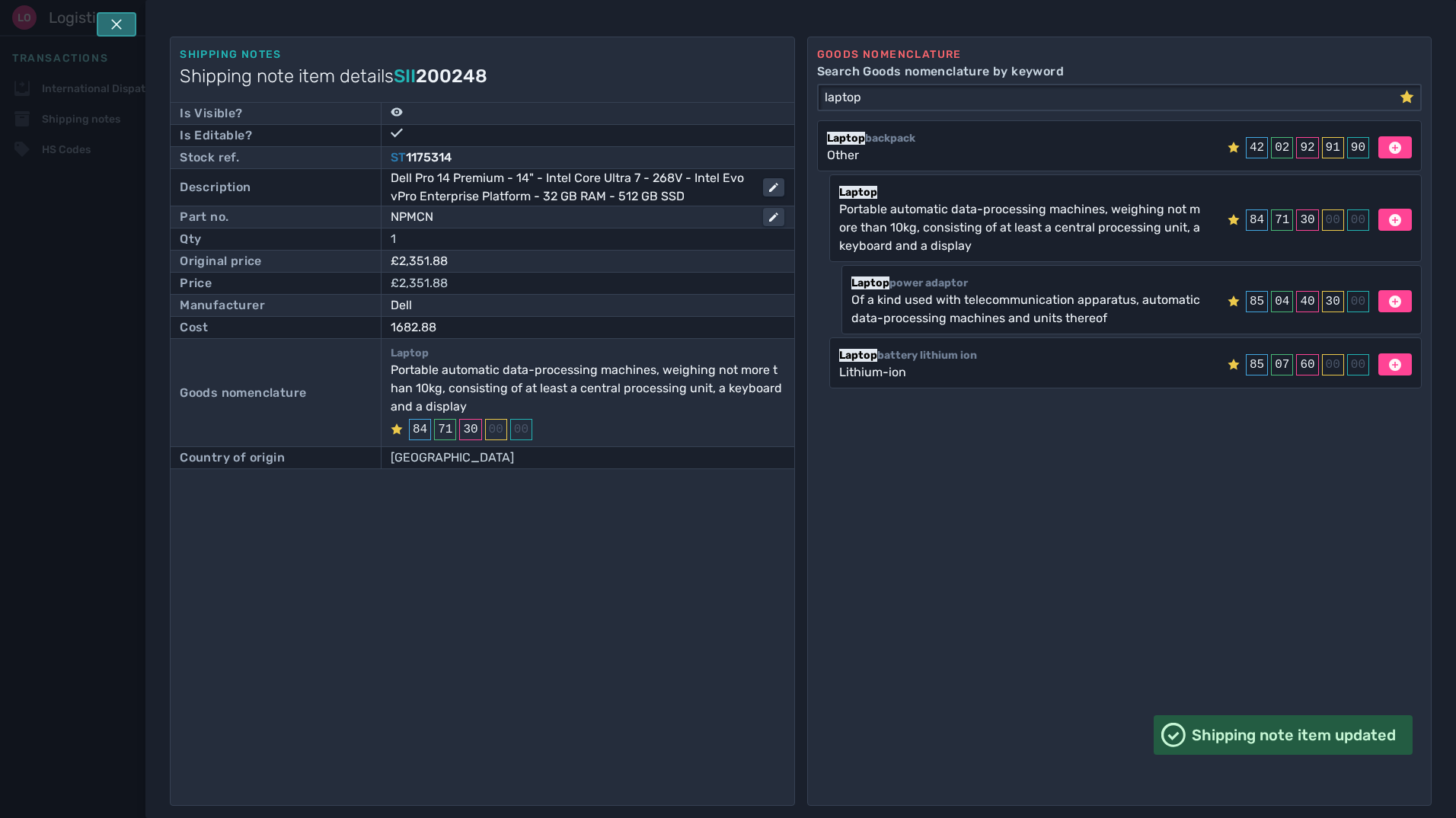
click at [132, 29] on button at bounding box center [116, 24] width 40 height 24
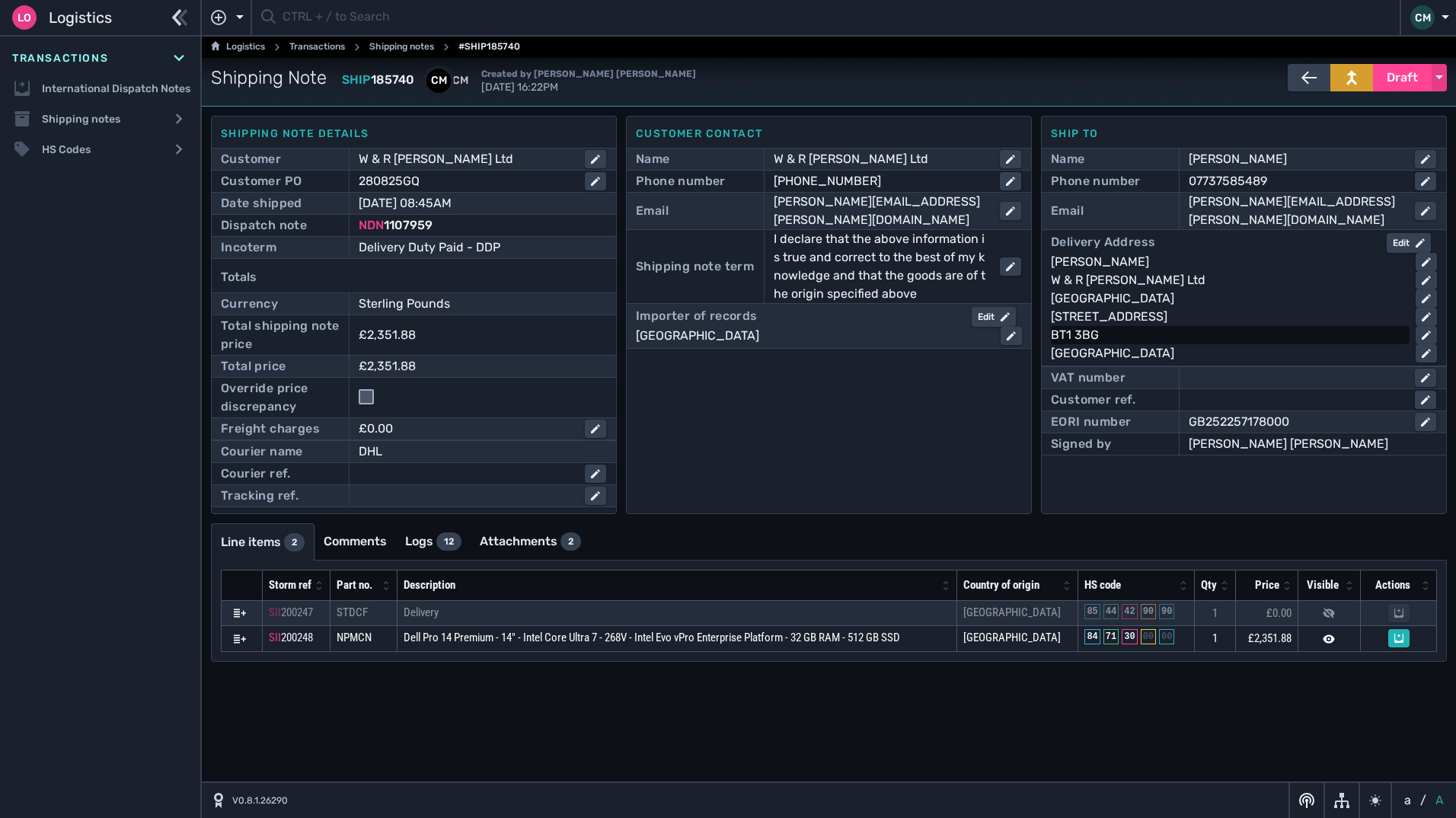
click at [1110, 326] on div "BT1 3BG" at bounding box center [1227, 335] width 353 height 18
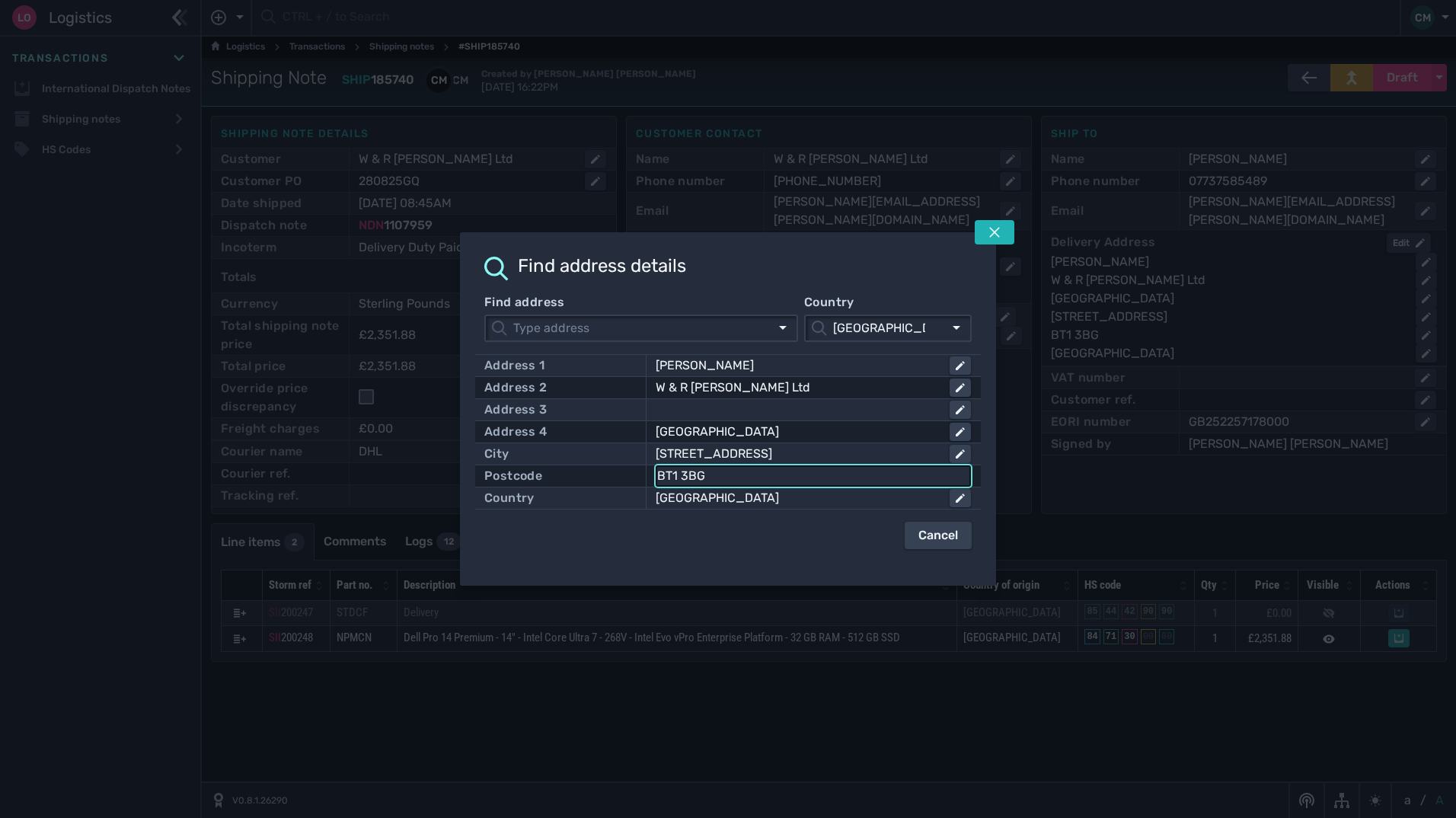
drag, startPoint x: 741, startPoint y: 480, endPoint x: 527, endPoint y: 470, distance: 214.2
click at [524, 470] on div "Postcode BT1 3BG" at bounding box center [728, 476] width 487 height 21
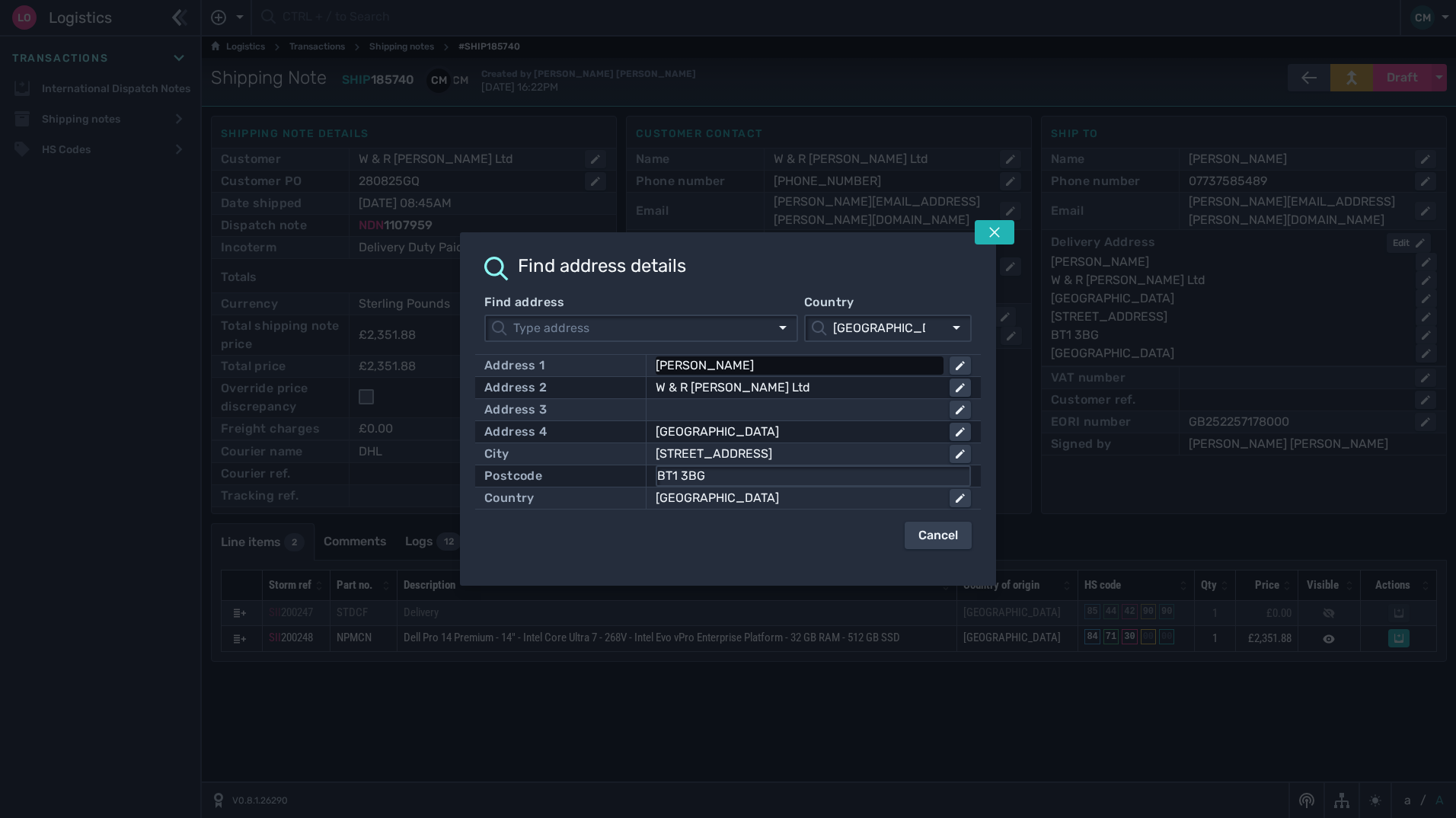
click at [771, 367] on div "[PERSON_NAME]" at bounding box center [797, 365] width 282 height 18
click at [772, 367] on input "[PERSON_NAME]" at bounding box center [813, 365] width 312 height 18
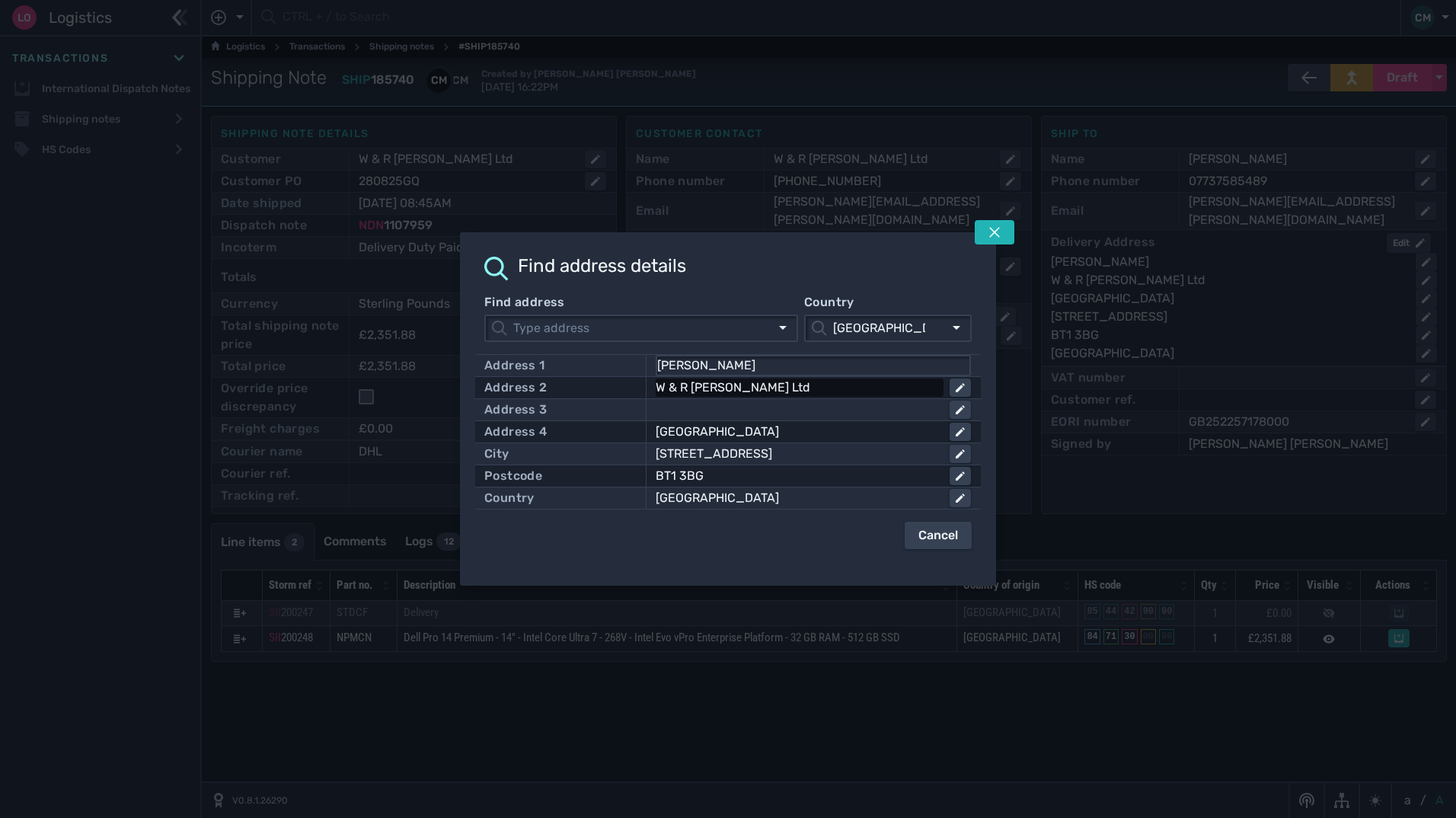
click at [780, 393] on div "W & R Barnett Ltd" at bounding box center [797, 387] width 282 height 18
click at [780, 385] on input "W & R Barnett Ltd" at bounding box center [813, 387] width 312 height 18
click at [763, 430] on div "Clarendon House" at bounding box center [797, 431] width 282 height 18
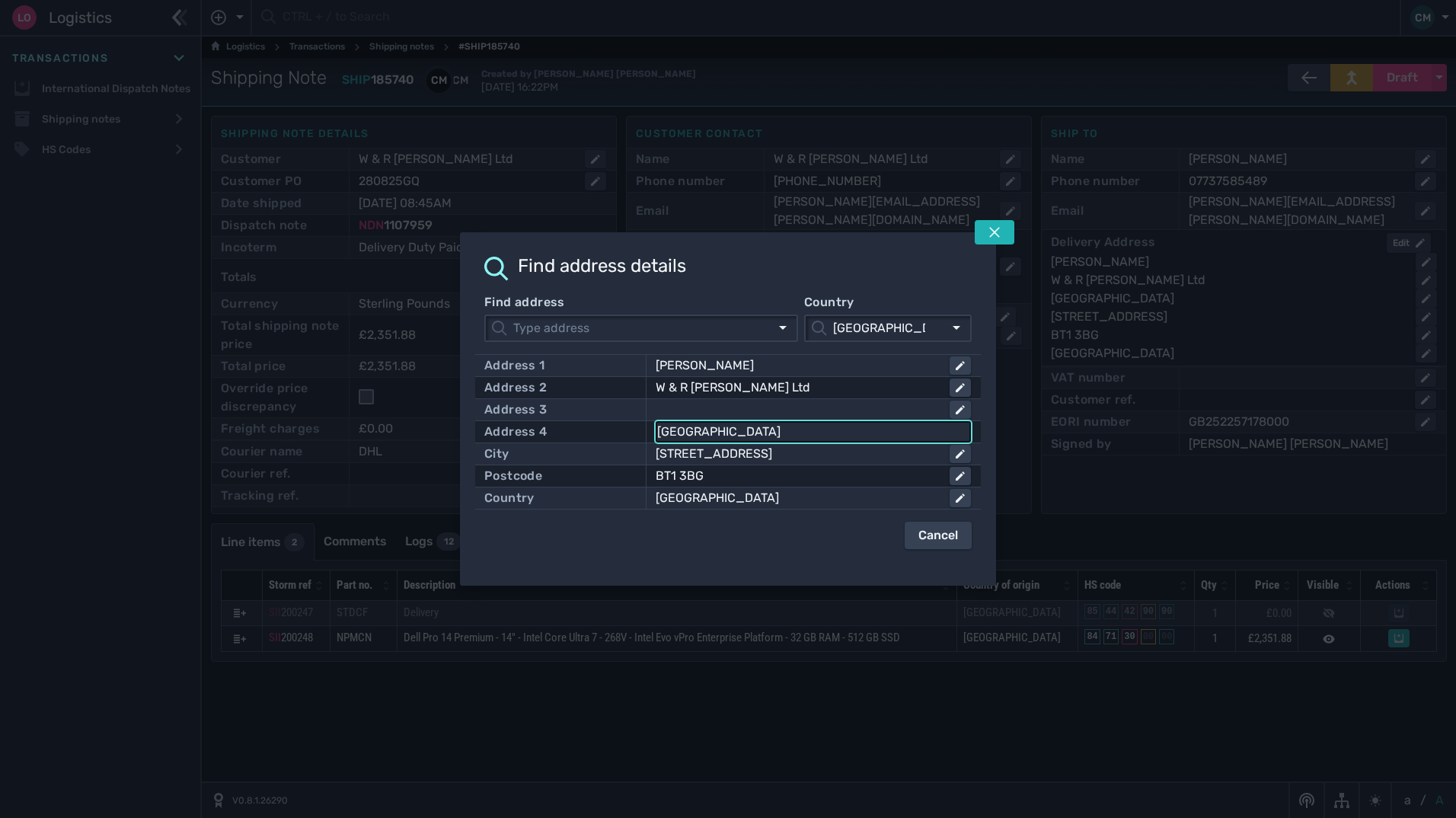
click at [763, 430] on input "Clarendon House" at bounding box center [813, 431] width 312 height 18
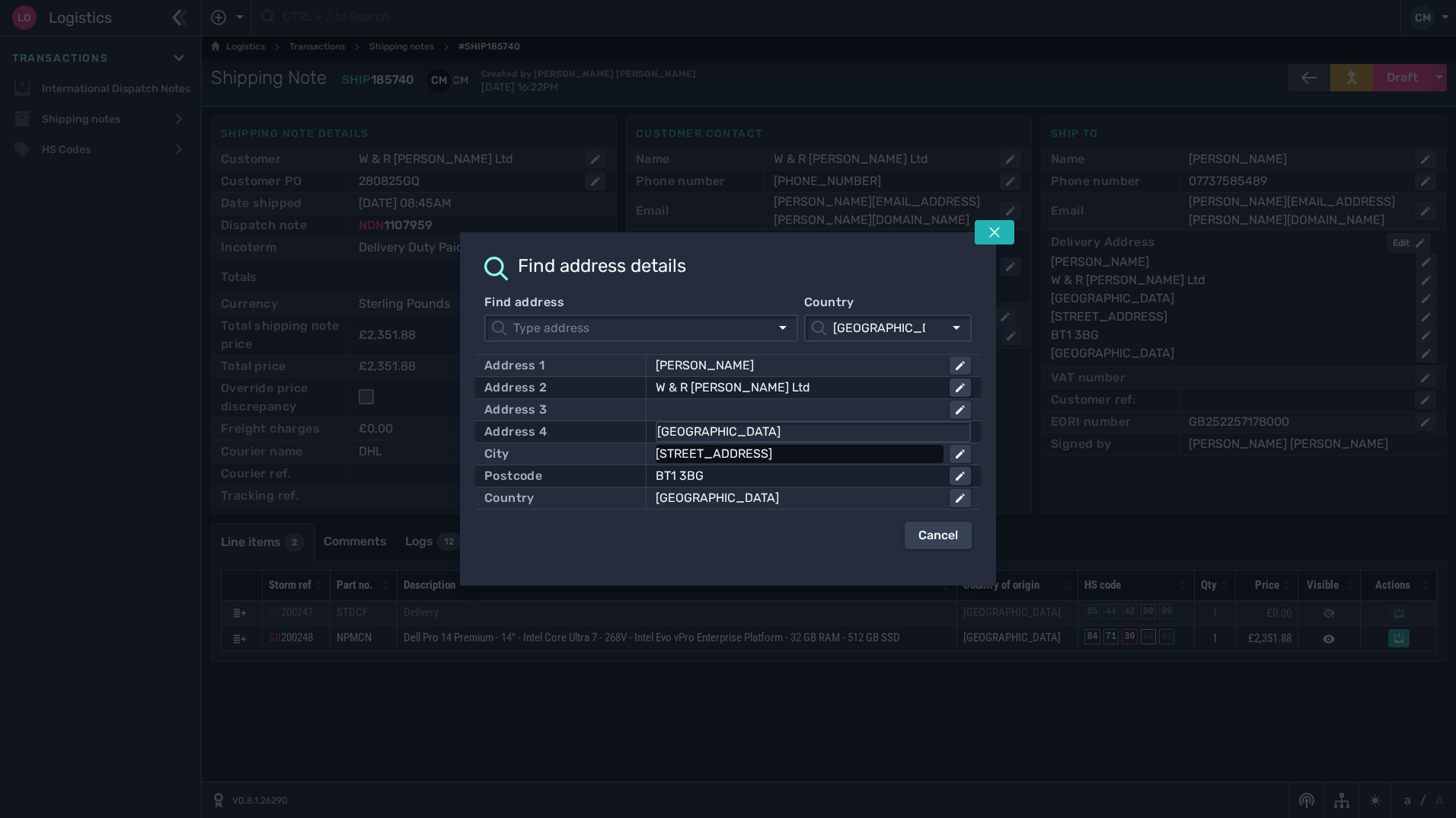
click at [769, 448] on div "23 Clarendon Road" at bounding box center [797, 454] width 282 height 18
click at [777, 448] on input "23 Clarendon Road" at bounding box center [813, 454] width 312 height 18
click at [987, 231] on button at bounding box center [994, 232] width 40 height 24
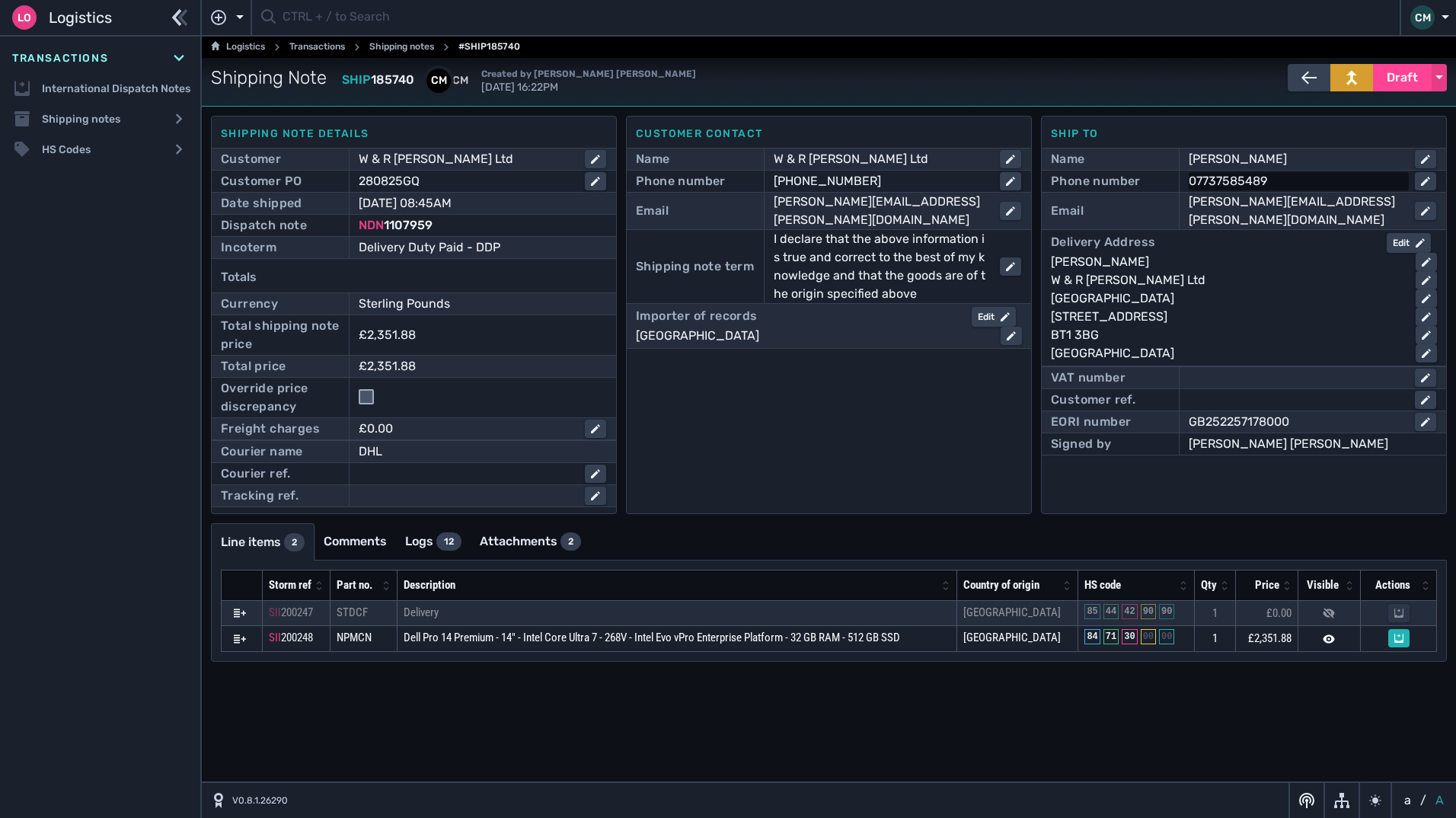
click at [1255, 186] on div "07737585489" at bounding box center [1295, 181] width 214 height 18
click at [1255, 186] on input "07737585489" at bounding box center [1313, 181] width 244 height 18
click at [1382, 204] on div "⁠mark.mitchell@wrbarnett.com" at bounding box center [1295, 211] width 214 height 37
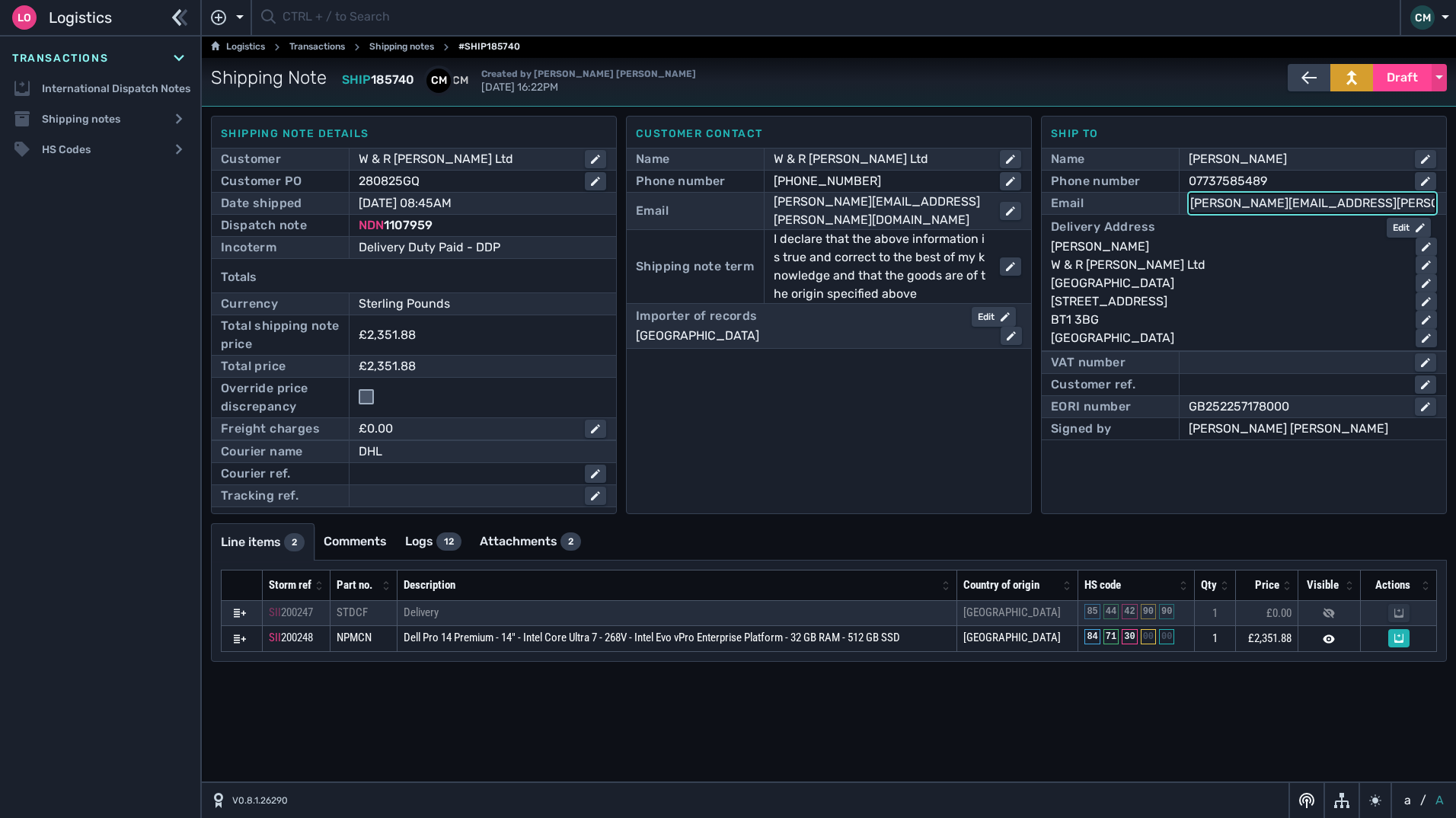
click at [1382, 204] on input "⁠mark.mitchell@wrbarnett.com" at bounding box center [1313, 203] width 244 height 18
click at [1404, 73] on span "Draft" at bounding box center [1403, 77] width 31 height 18
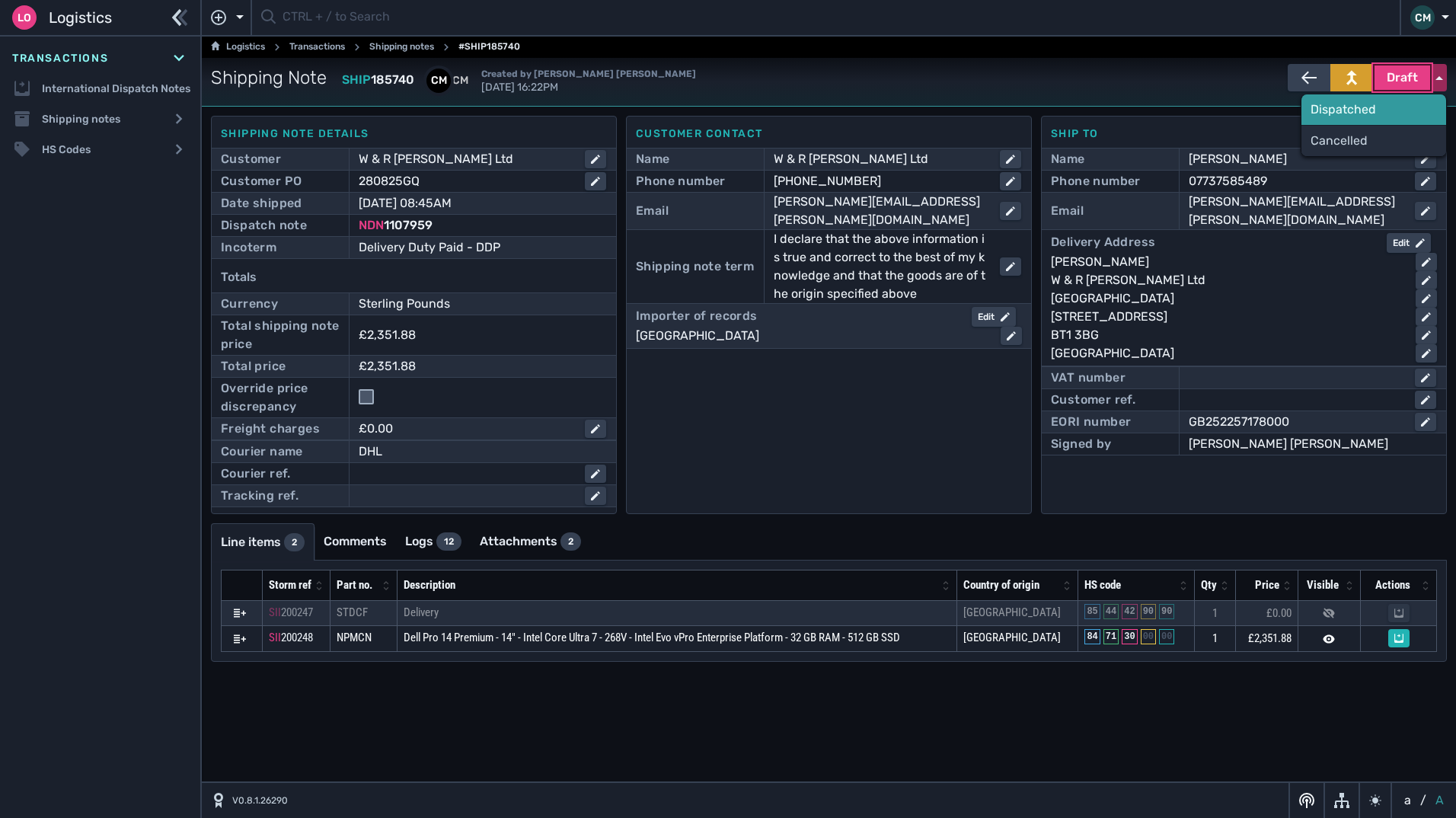
click at [1335, 118] on div "Dispatched" at bounding box center [1374, 110] width 145 height 31
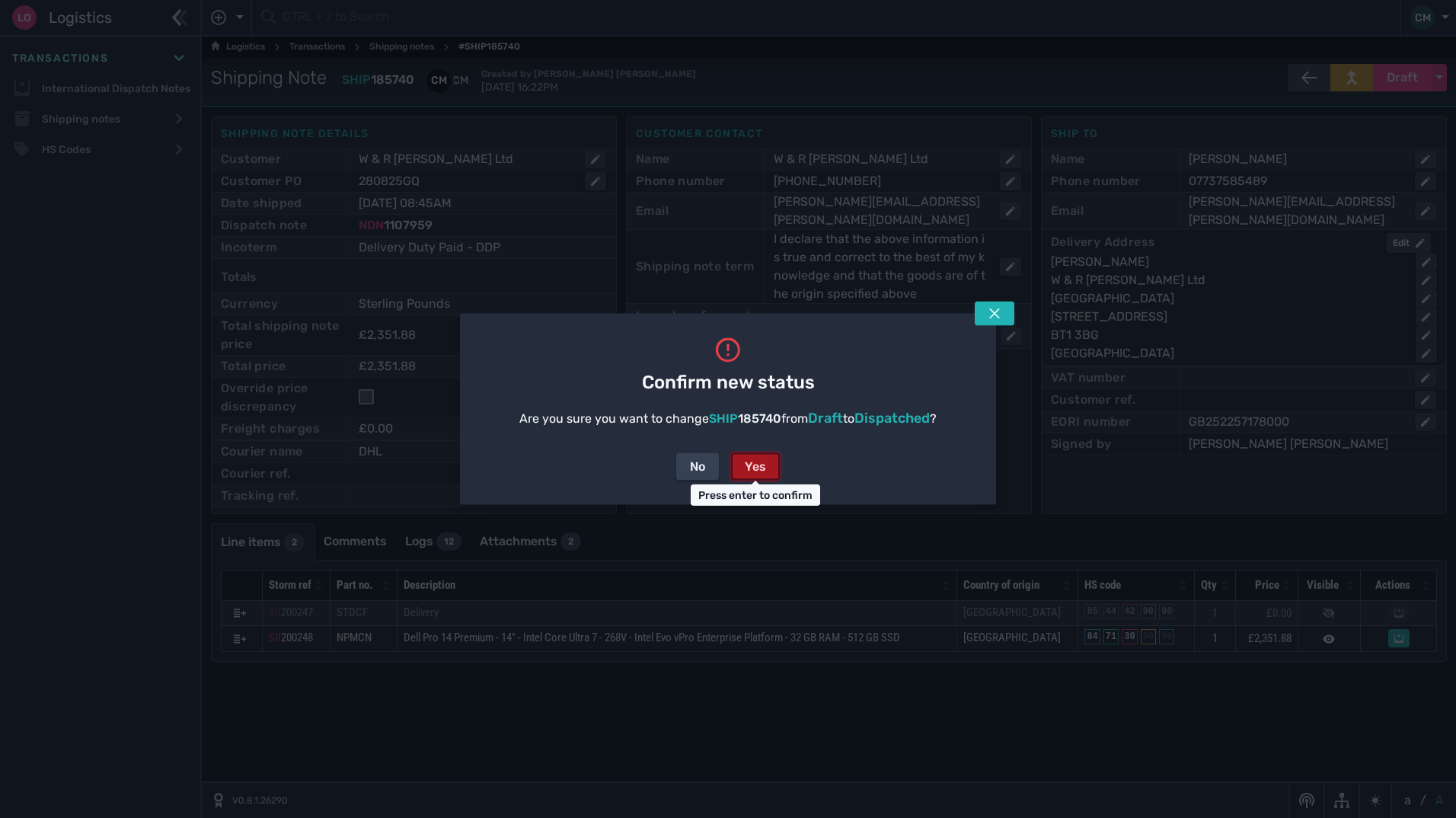
click at [756, 458] on div "Yes" at bounding box center [755, 466] width 21 height 18
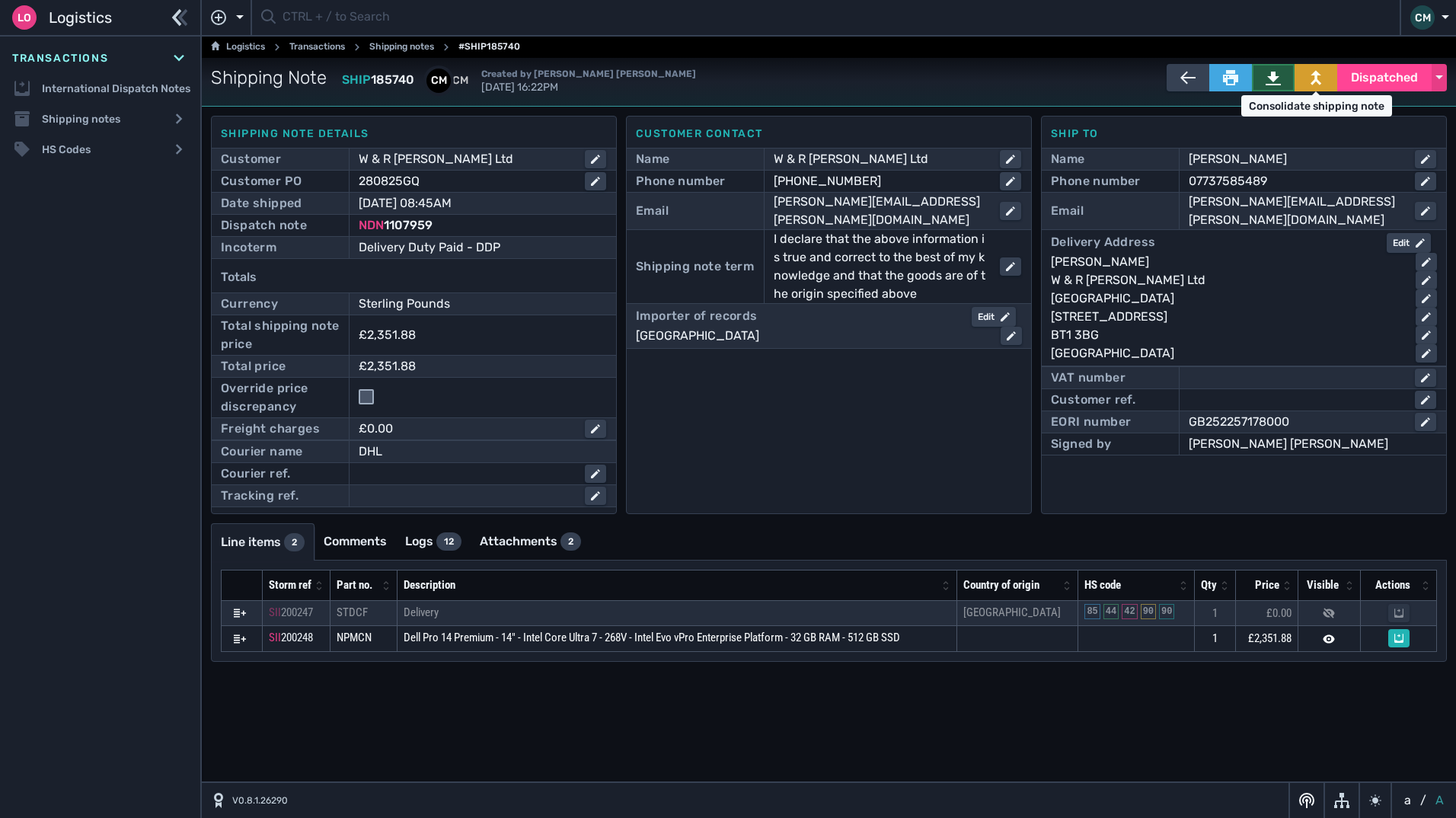
click at [1277, 78] on icon at bounding box center [1273, 78] width 15 height 13
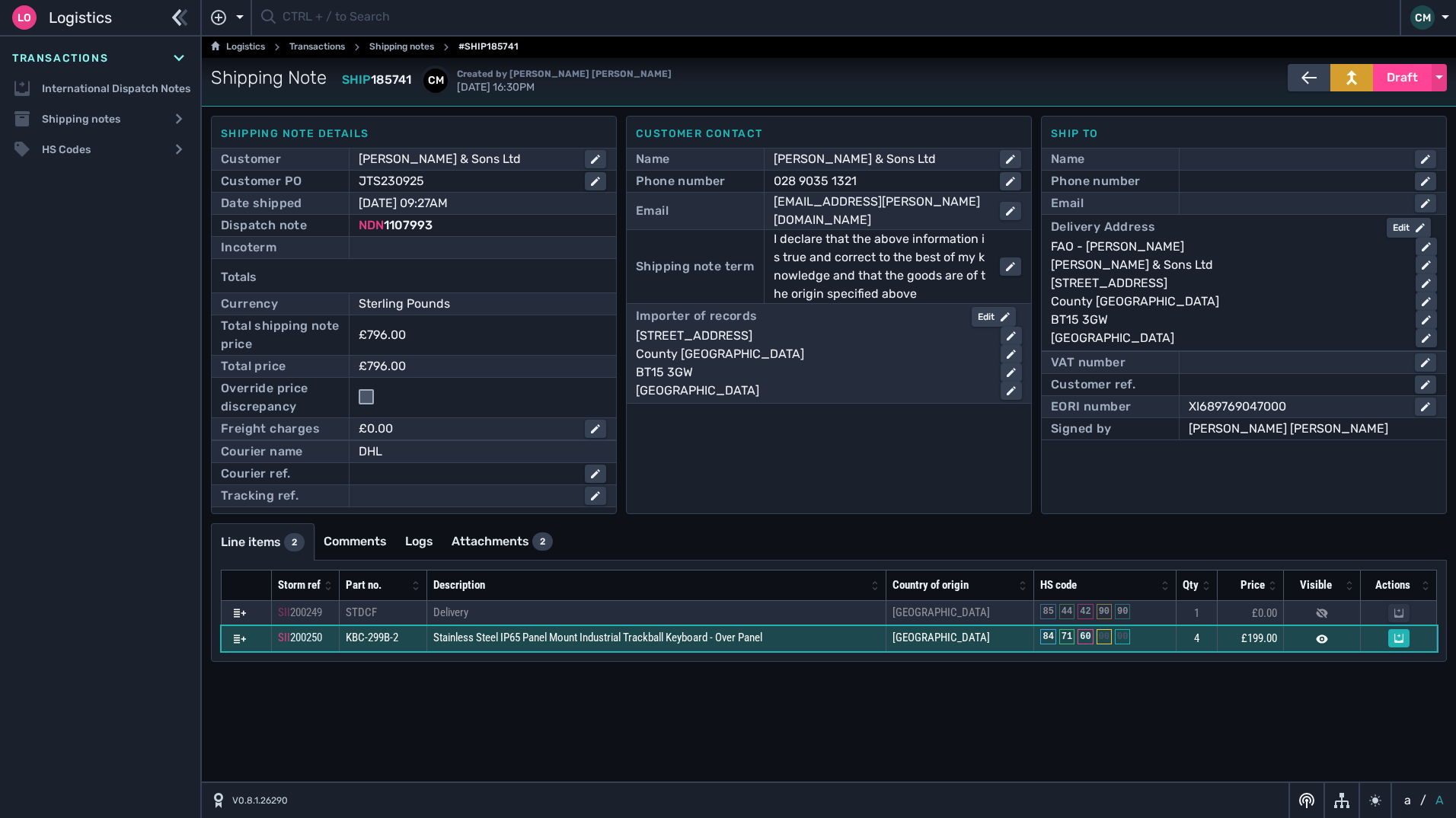
click at [400, 641] on td "KBC-299B-2" at bounding box center [383, 639] width 88 height 26
click at [398, 638] on span "KBC-299B-2" at bounding box center [371, 637] width 53 height 13
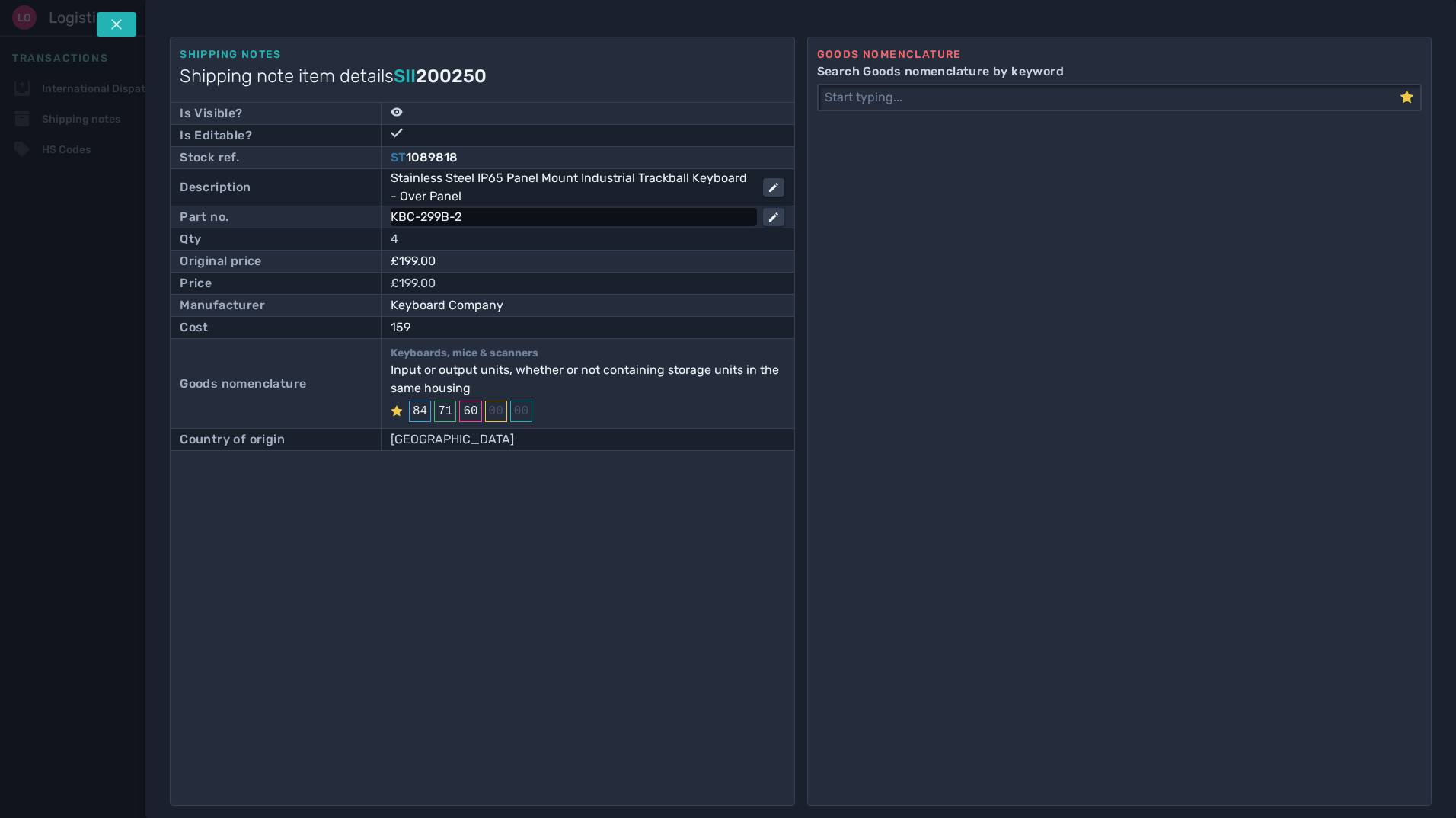
click at [468, 214] on div "KBC-299B-2" at bounding box center [571, 216] width 360 height 18
click at [468, 214] on input "KBC-299B-2" at bounding box center [588, 216] width 391 height 18
click at [466, 214] on input "KBC-299B-2" at bounding box center [588, 216] width 391 height 18
click at [130, 24] on button at bounding box center [116, 24] width 40 height 24
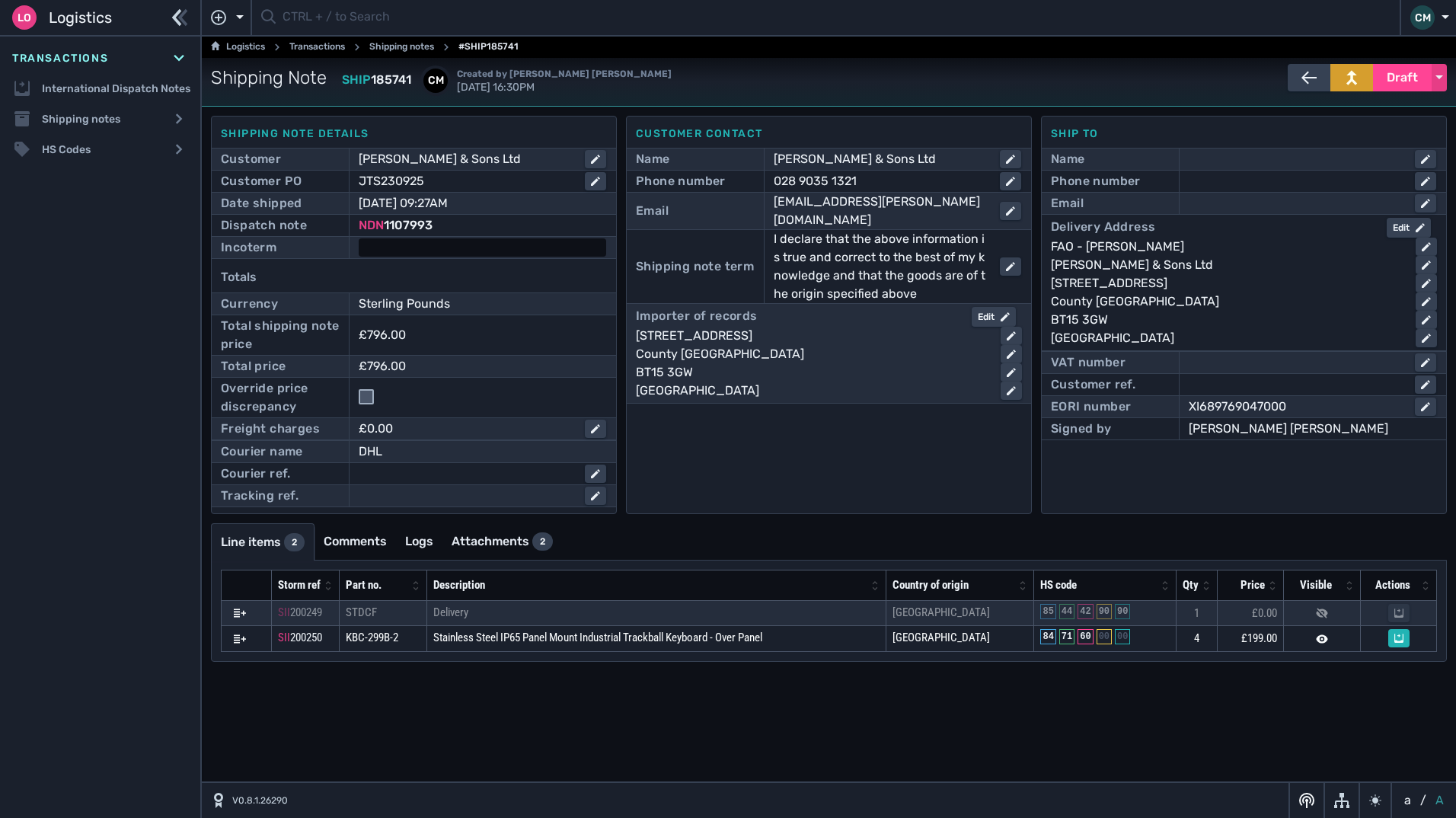
click at [395, 255] on div at bounding box center [483, 247] width 248 height 18
click at [395, 255] on select "- Ex Works - EXW Free Carrier - FCA Carriage Paid To - CPT Carriage Insurance P…" at bounding box center [483, 248] width 244 height 20
select select "[object Object]"
click at [360, 238] on select "- Ex Works - EXW Free Carrier - FCA Carriage Paid To - CPT Carriage Insurance P…" at bounding box center [483, 248] width 244 height 20
click at [996, 310] on div "Edit" at bounding box center [994, 317] width 32 height 13
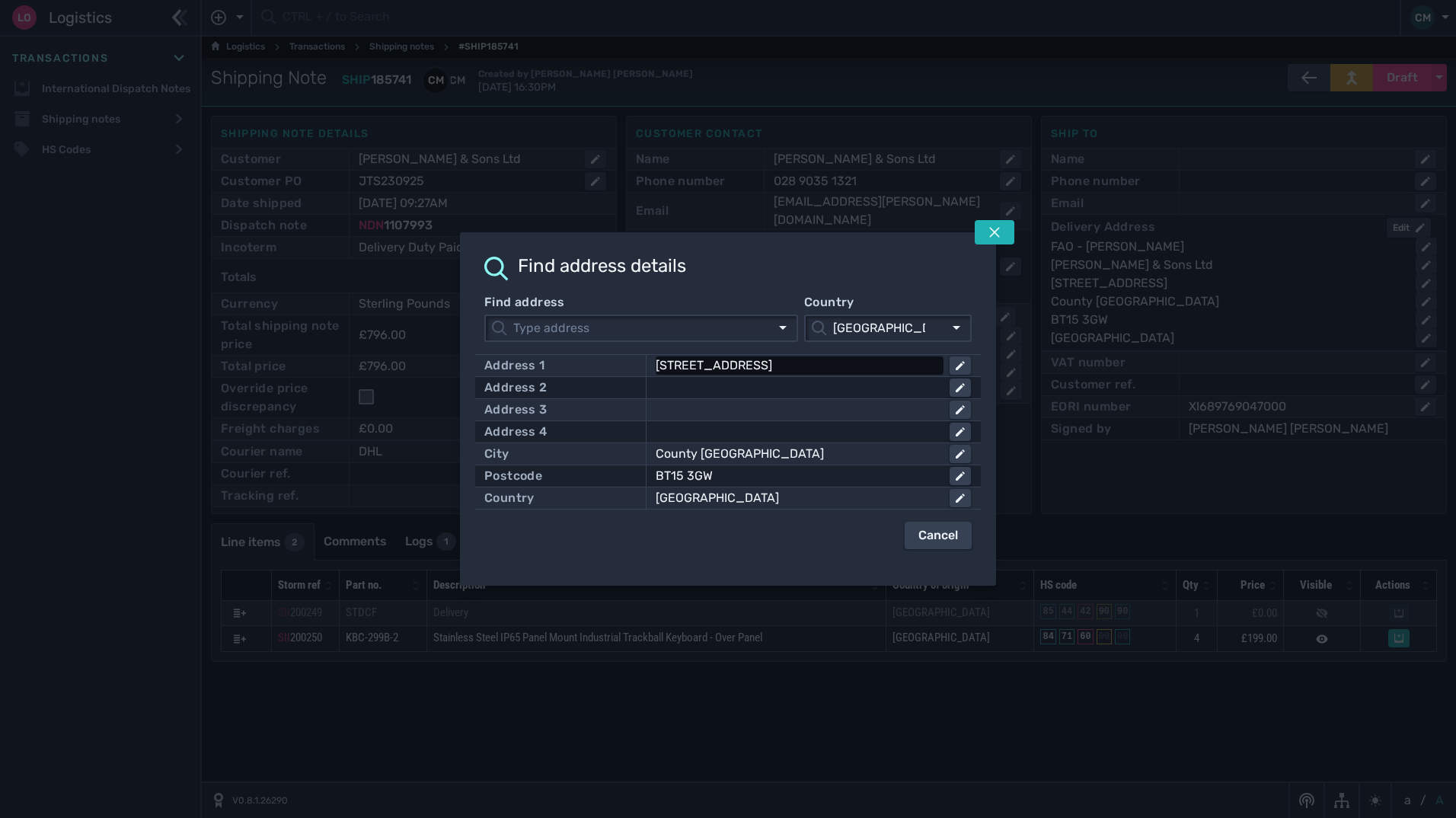
click at [816, 363] on div "[STREET_ADDRESS]" at bounding box center [797, 365] width 282 height 18
click at [816, 363] on input "[STREET_ADDRESS]" at bounding box center [813, 365] width 312 height 18
click button at bounding box center [960, 454] width 21 height 18
type input "C"
click button at bounding box center [960, 476] width 21 height 18
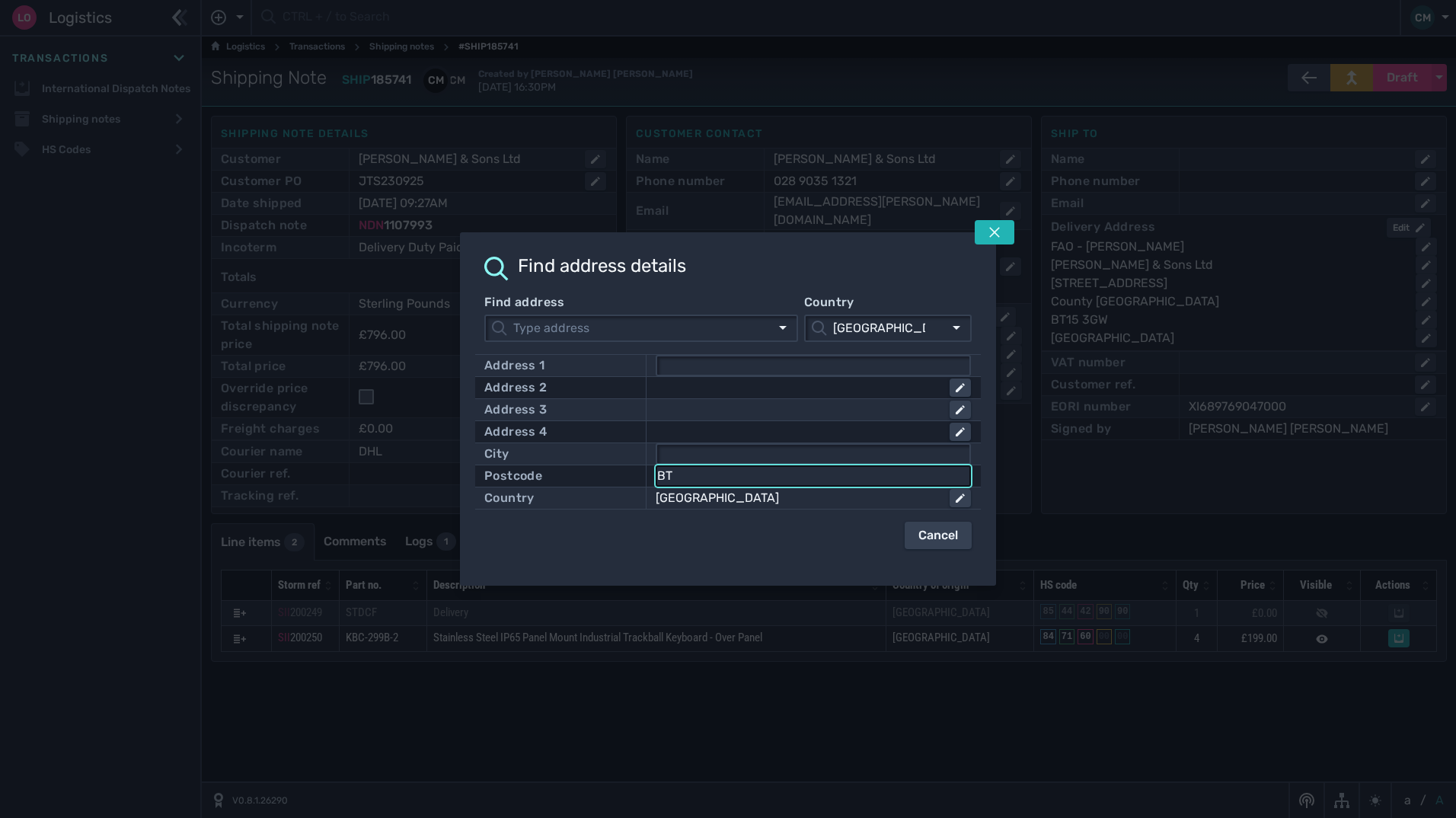
type input "B"
click at [869, 494] on div "[GEOGRAPHIC_DATA]" at bounding box center [797, 498] width 282 height 18
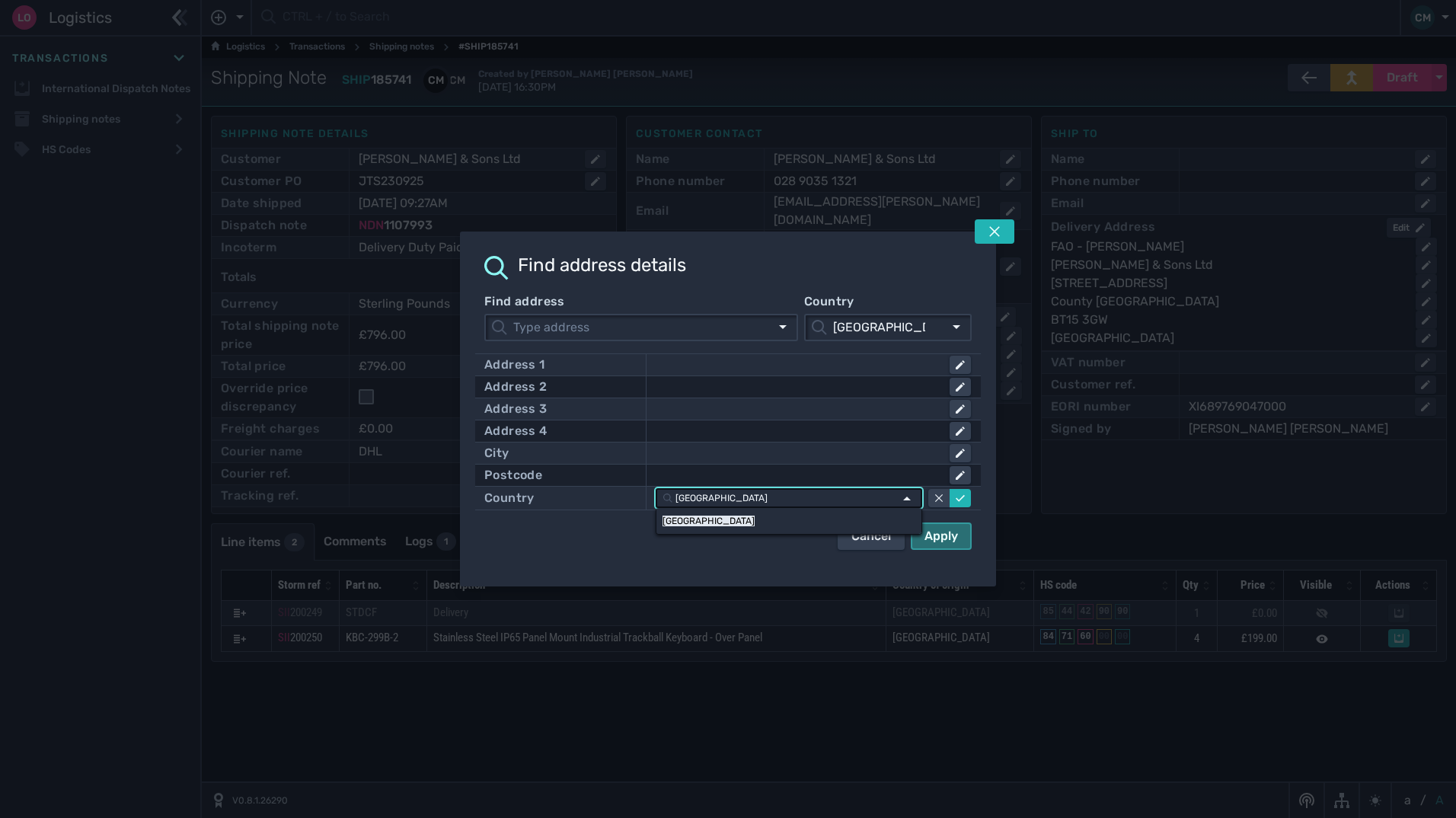
click at [936, 534] on div "Apply" at bounding box center [941, 536] width 34 height 18
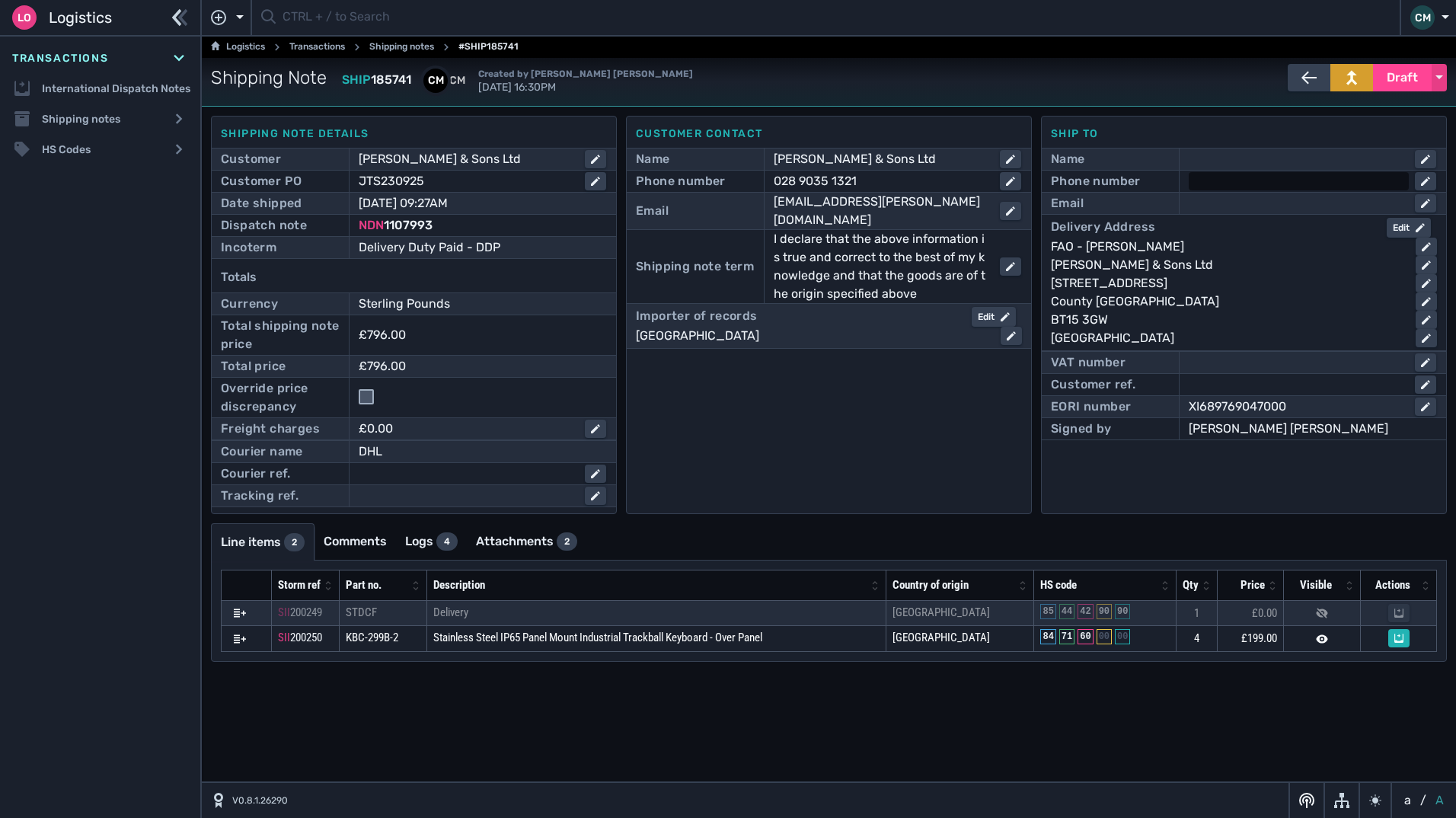
click at [1205, 176] on div at bounding box center [1298, 181] width 220 height 18
paste input "07737585489"
type input "07737585489"
click at [1208, 208] on div at bounding box center [1298, 203] width 220 height 18
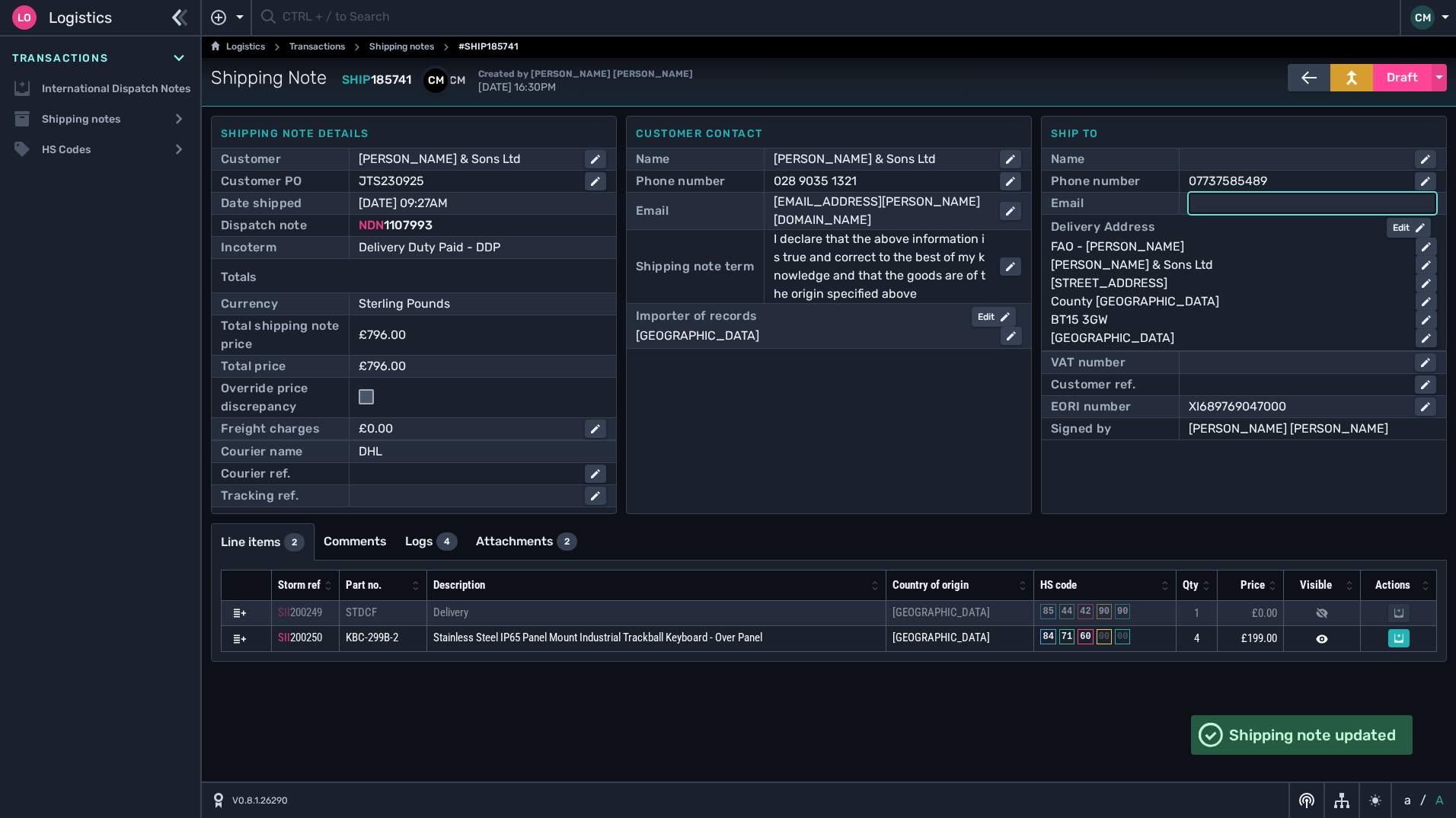
click at [1208, 208] on input "text" at bounding box center [1313, 203] width 244 height 18
paste input "[EMAIL_ADDRESS][PERSON_NAME][DOMAIN_NAME]"
type input "[EMAIL_ADDRESS][PERSON_NAME][DOMAIN_NAME]"
click at [1183, 244] on div "FAO - [PERSON_NAME]" at bounding box center [1227, 246] width 353 height 18
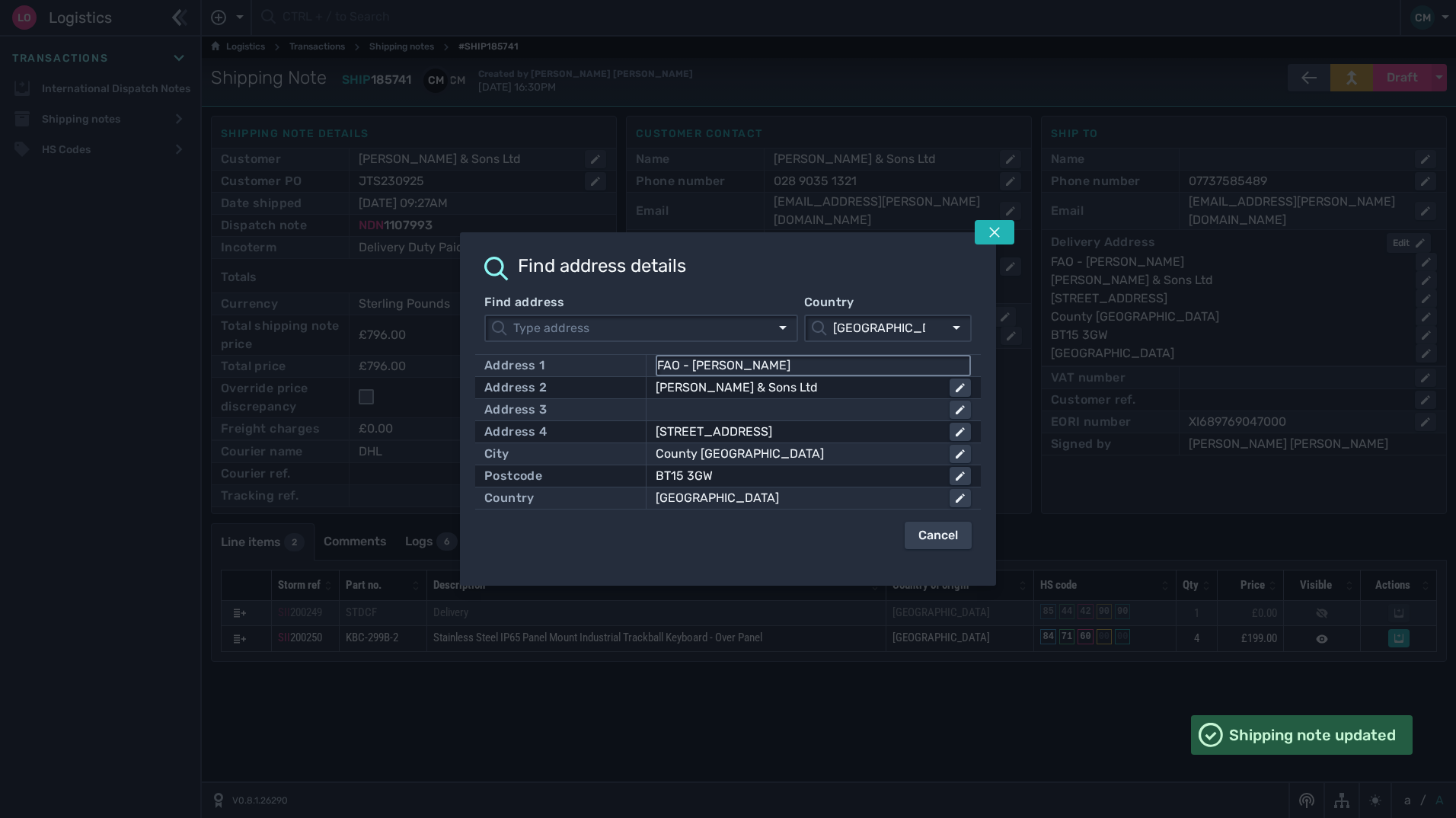
drag, startPoint x: 799, startPoint y: 367, endPoint x: 691, endPoint y: 360, distance: 108.2
click at [691, 360] on input "FAO - [PERSON_NAME]" at bounding box center [813, 365] width 312 height 18
click at [1215, 147] on div at bounding box center [728, 409] width 1456 height 818
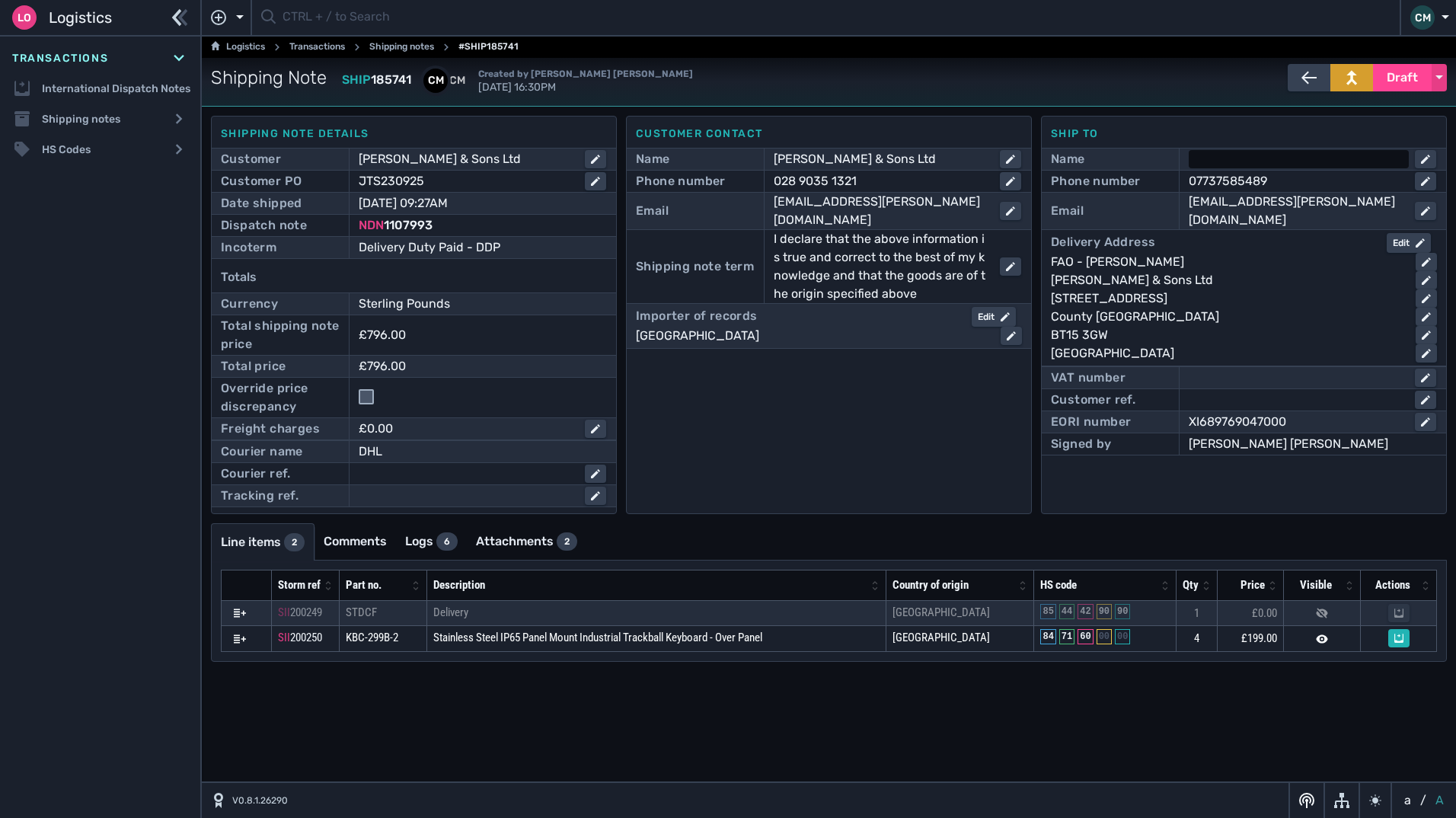
click at [1239, 152] on div at bounding box center [1298, 158] width 220 height 18
paste input "[PERSON_NAME]"
type input "[PERSON_NAME]"
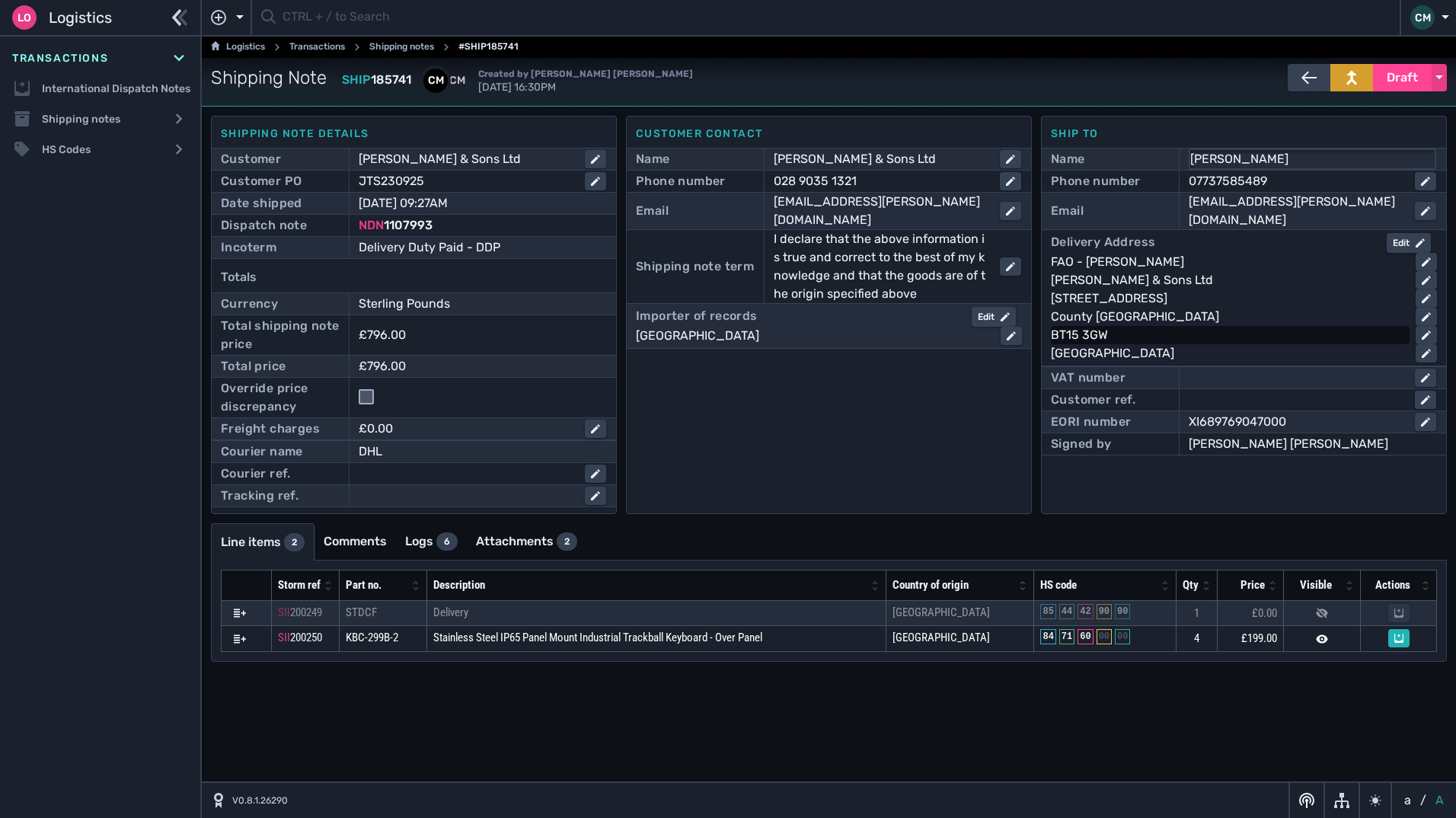
click at [1142, 328] on div "BT15 3GW" at bounding box center [1227, 335] width 353 height 18
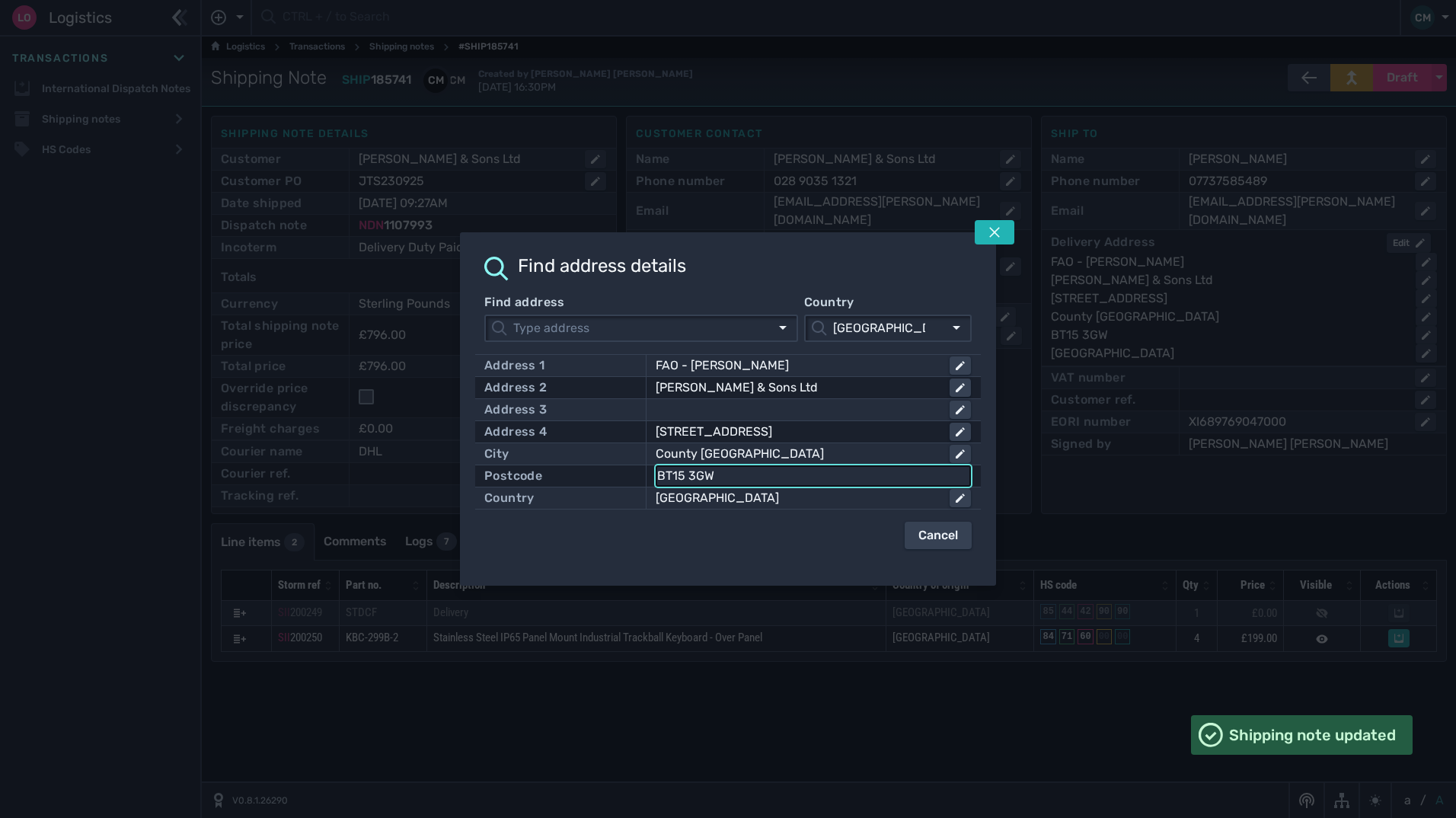
drag, startPoint x: 747, startPoint y: 476, endPoint x: 531, endPoint y: 470, distance: 216.1
click at [531, 470] on div "Postcode BT15 3GW" at bounding box center [728, 476] width 487 height 21
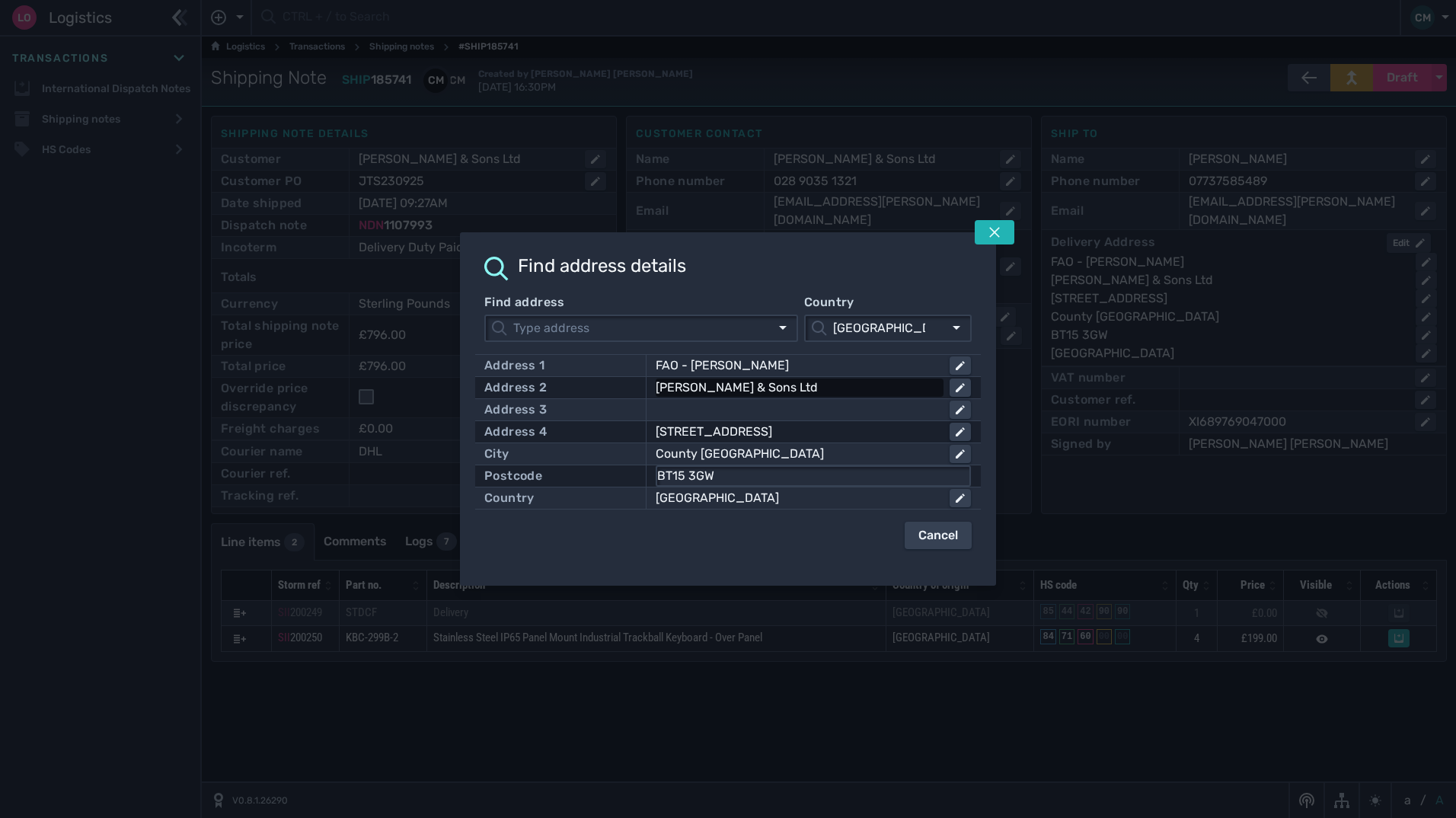
click at [832, 384] on div "[PERSON_NAME] & Sons Ltd" at bounding box center [797, 387] width 282 height 18
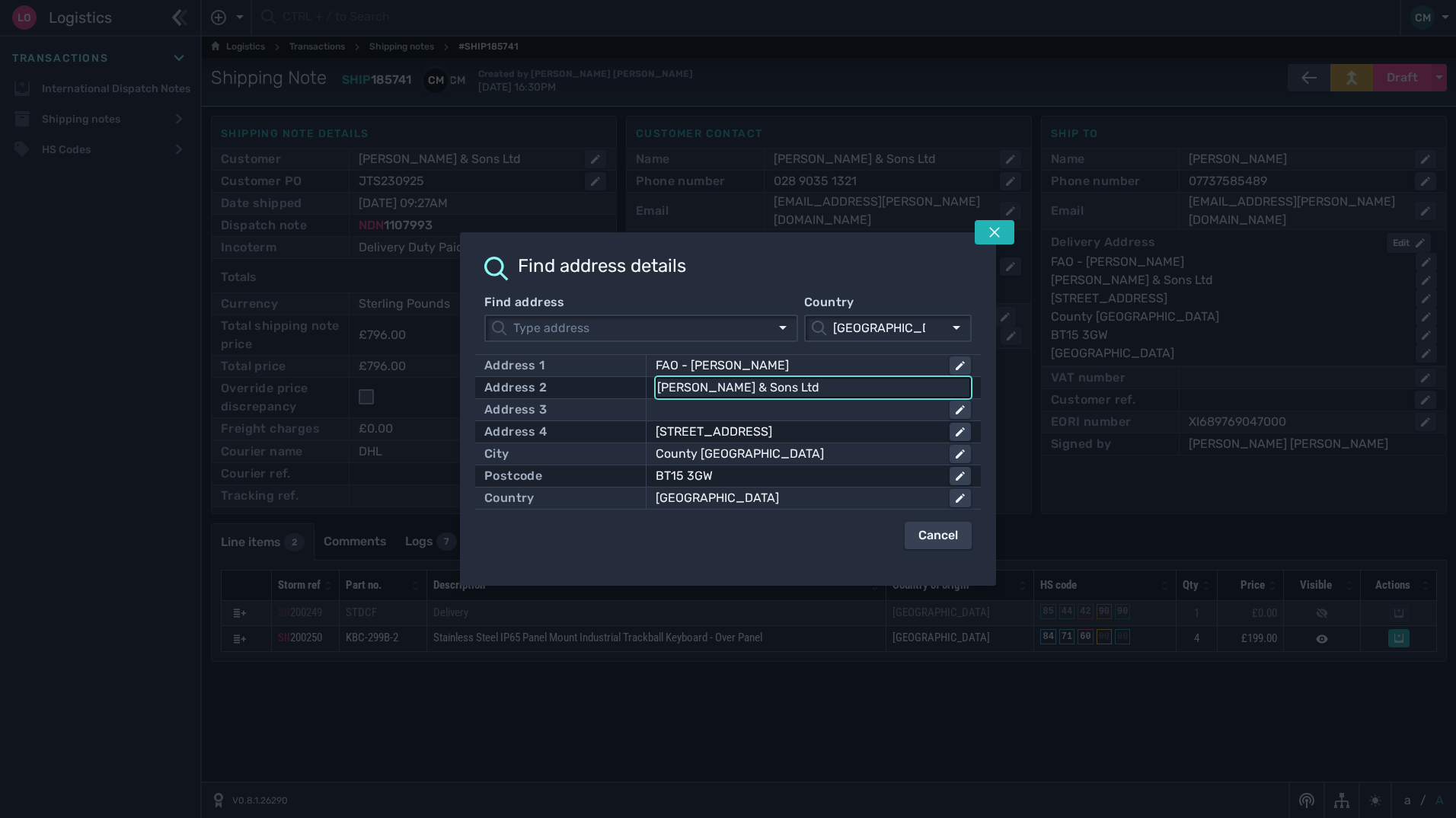
click at [832, 384] on input "[PERSON_NAME] & Sons Ltd" at bounding box center [813, 387] width 312 height 18
click at [795, 364] on div "FAO - [PERSON_NAME]" at bounding box center [797, 365] width 282 height 18
click at [795, 364] on input "FAO - [PERSON_NAME]" at bounding box center [813, 365] width 312 height 18
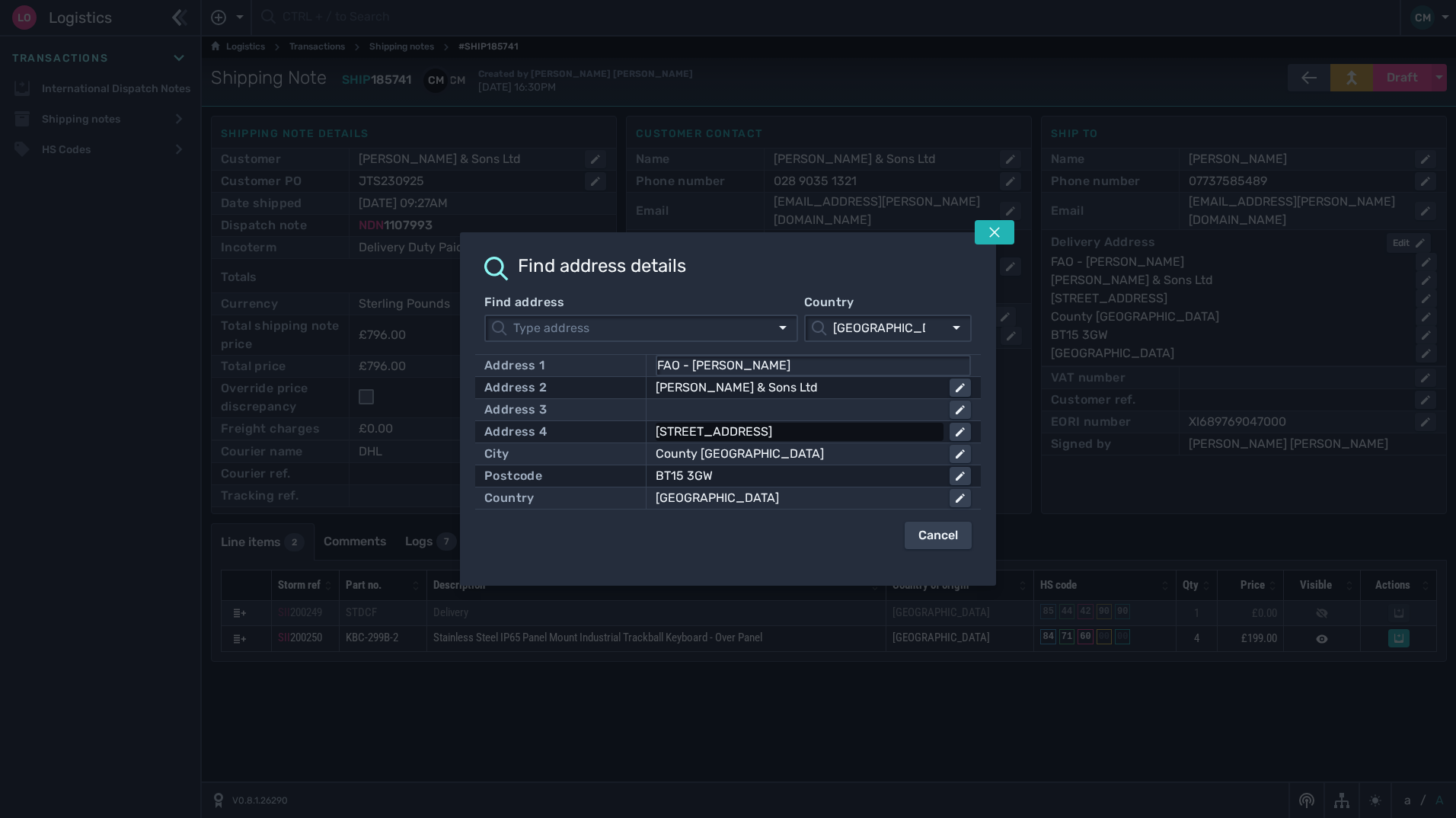
click at [824, 436] on div "[STREET_ADDRESS]" at bounding box center [797, 431] width 282 height 18
click at [824, 436] on input "[STREET_ADDRESS]" at bounding box center [813, 431] width 312 height 18
click at [762, 452] on div "County [GEOGRAPHIC_DATA]" at bounding box center [797, 454] width 282 height 18
click at [762, 452] on input "County [GEOGRAPHIC_DATA]" at bounding box center [813, 454] width 312 height 18
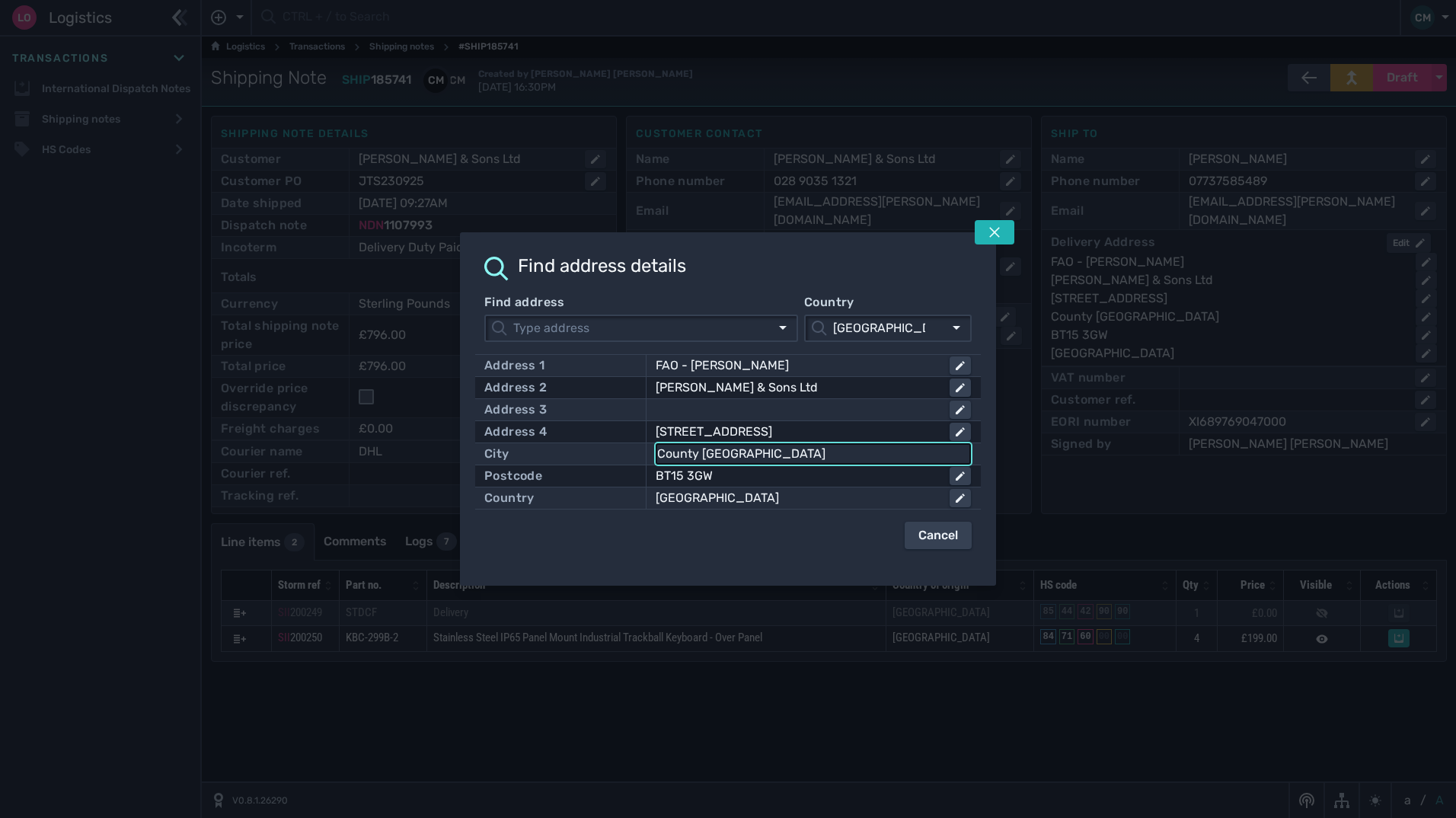
click at [762, 452] on input "County [GEOGRAPHIC_DATA]" at bounding box center [813, 454] width 312 height 18
click at [998, 237] on icon at bounding box center [995, 233] width 13 height 13
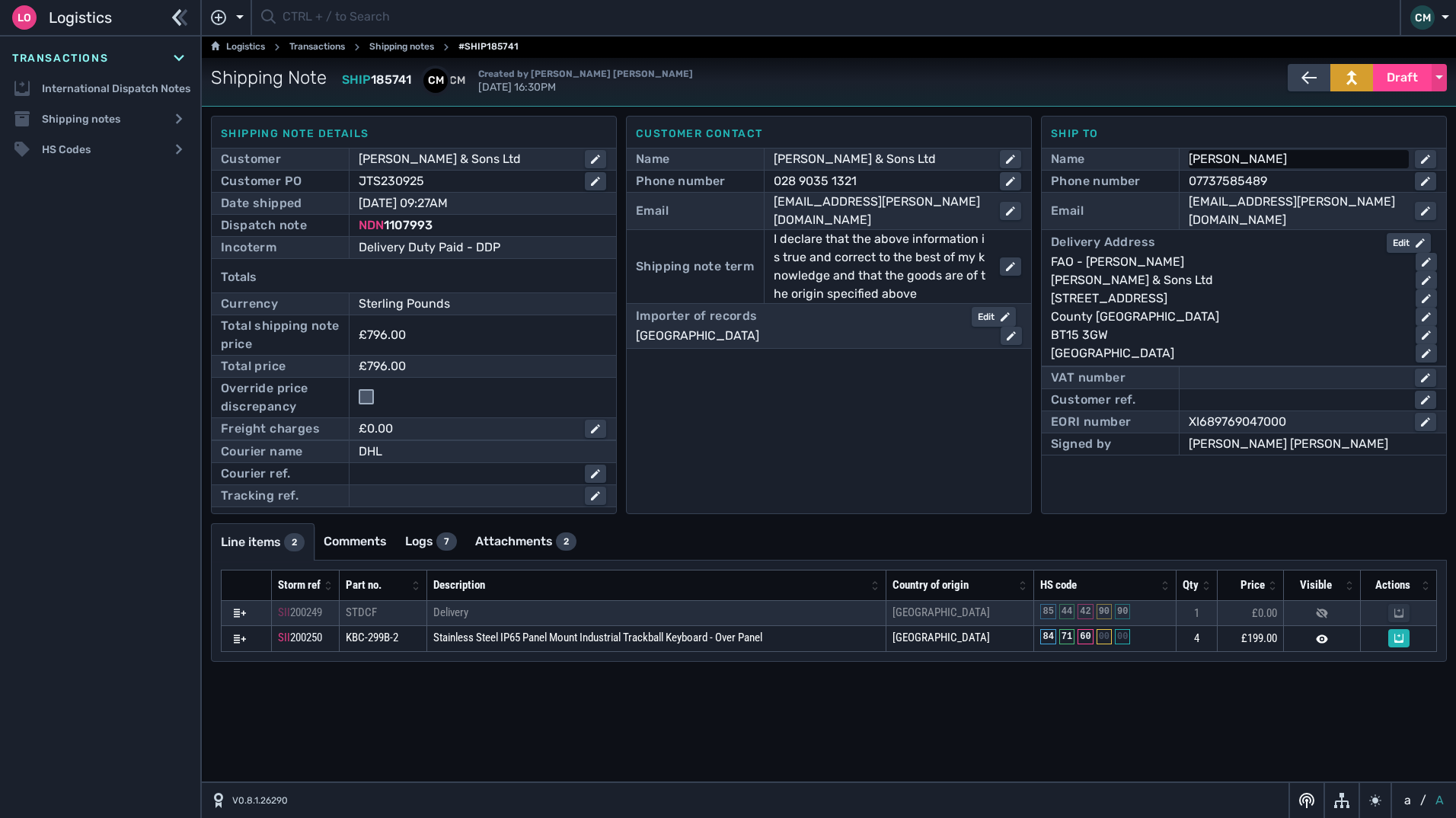
click at [1305, 163] on div "[PERSON_NAME]" at bounding box center [1295, 158] width 214 height 18
click at [1305, 163] on input "[PERSON_NAME]" at bounding box center [1313, 158] width 244 height 18
click at [1305, 179] on div "07737585489" at bounding box center [1295, 181] width 214 height 18
click at [1305, 179] on input "07737585489" at bounding box center [1313, 181] width 244 height 18
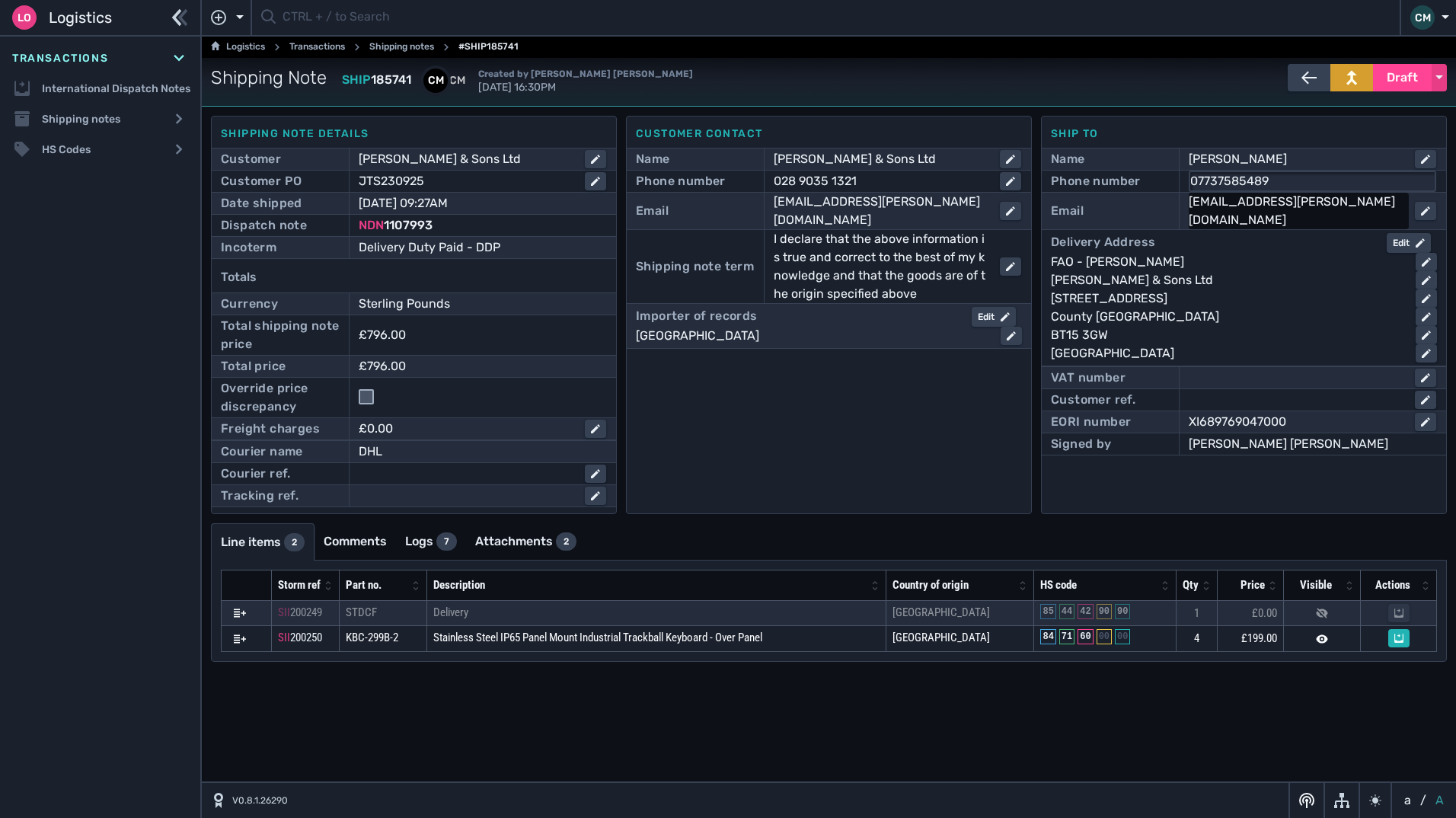
click at [1371, 200] on div "[EMAIL_ADDRESS][PERSON_NAME][DOMAIN_NAME]" at bounding box center [1295, 211] width 214 height 37
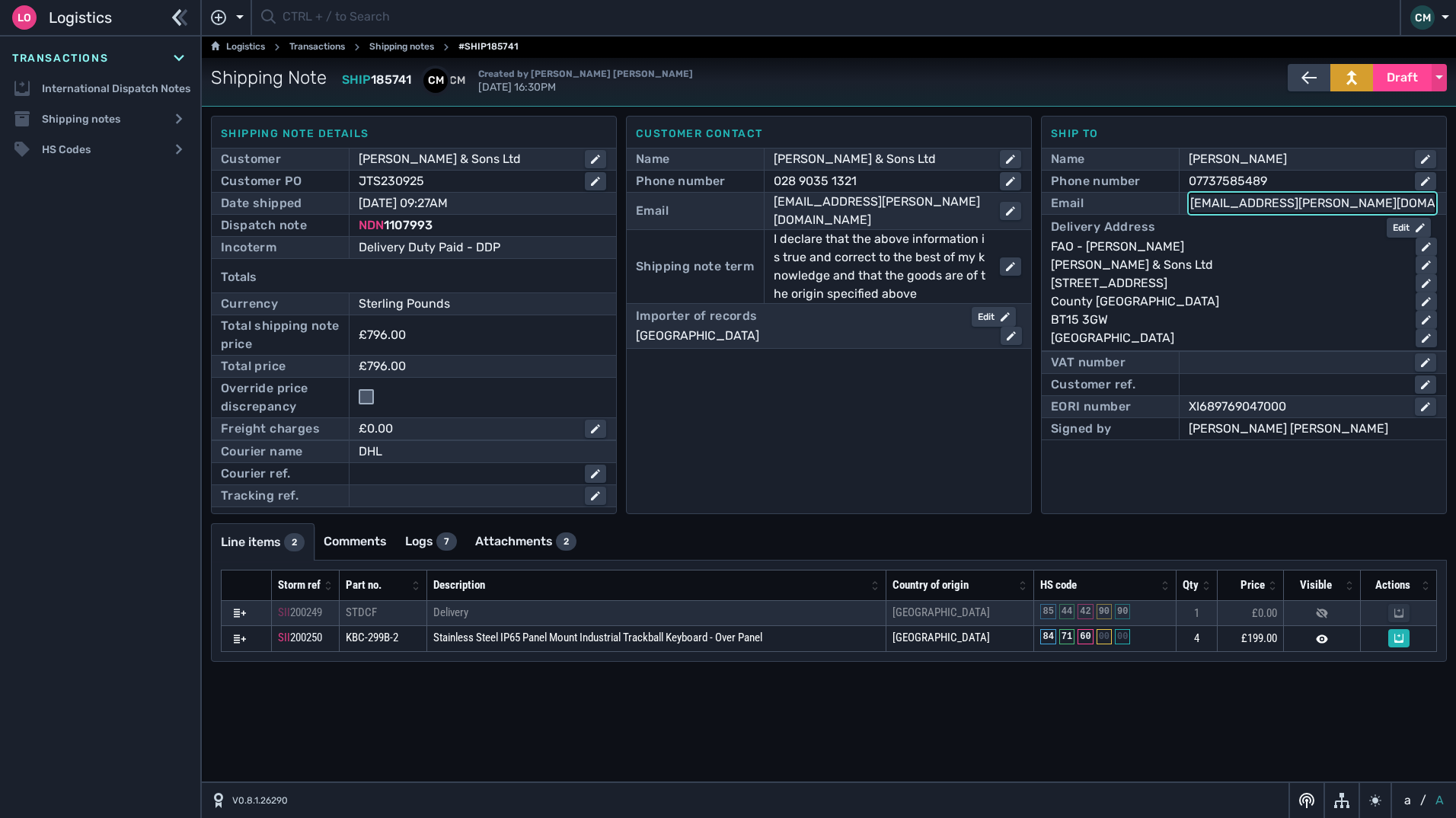
click at [1371, 200] on input "[EMAIL_ADDRESS][PERSON_NAME][DOMAIN_NAME]" at bounding box center [1313, 203] width 244 height 18
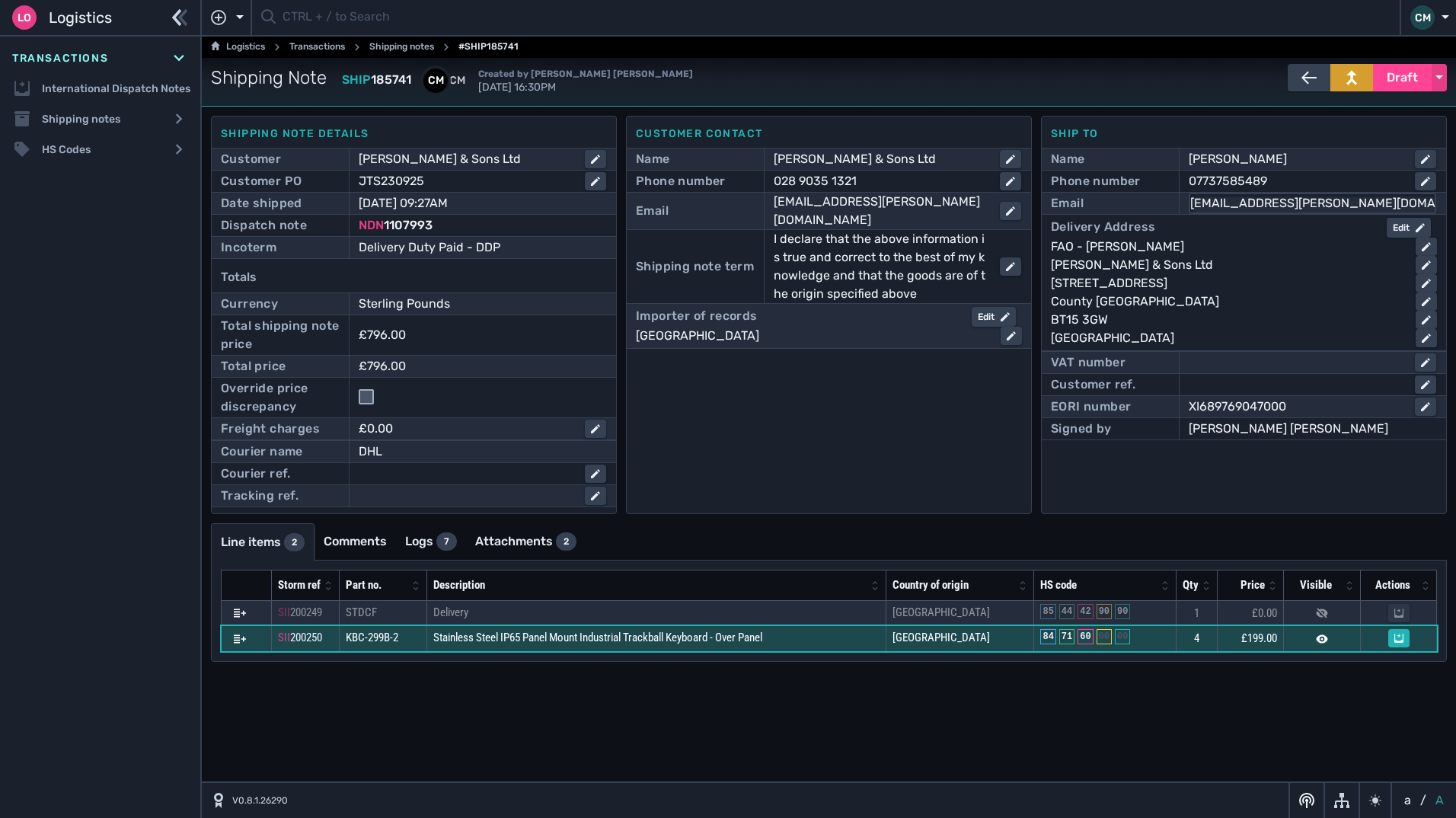
click at [834, 638] on td "Stainless Steel IP65 Panel Mount Industrial Trackball Keyboard - Over Panel" at bounding box center [657, 639] width 459 height 26
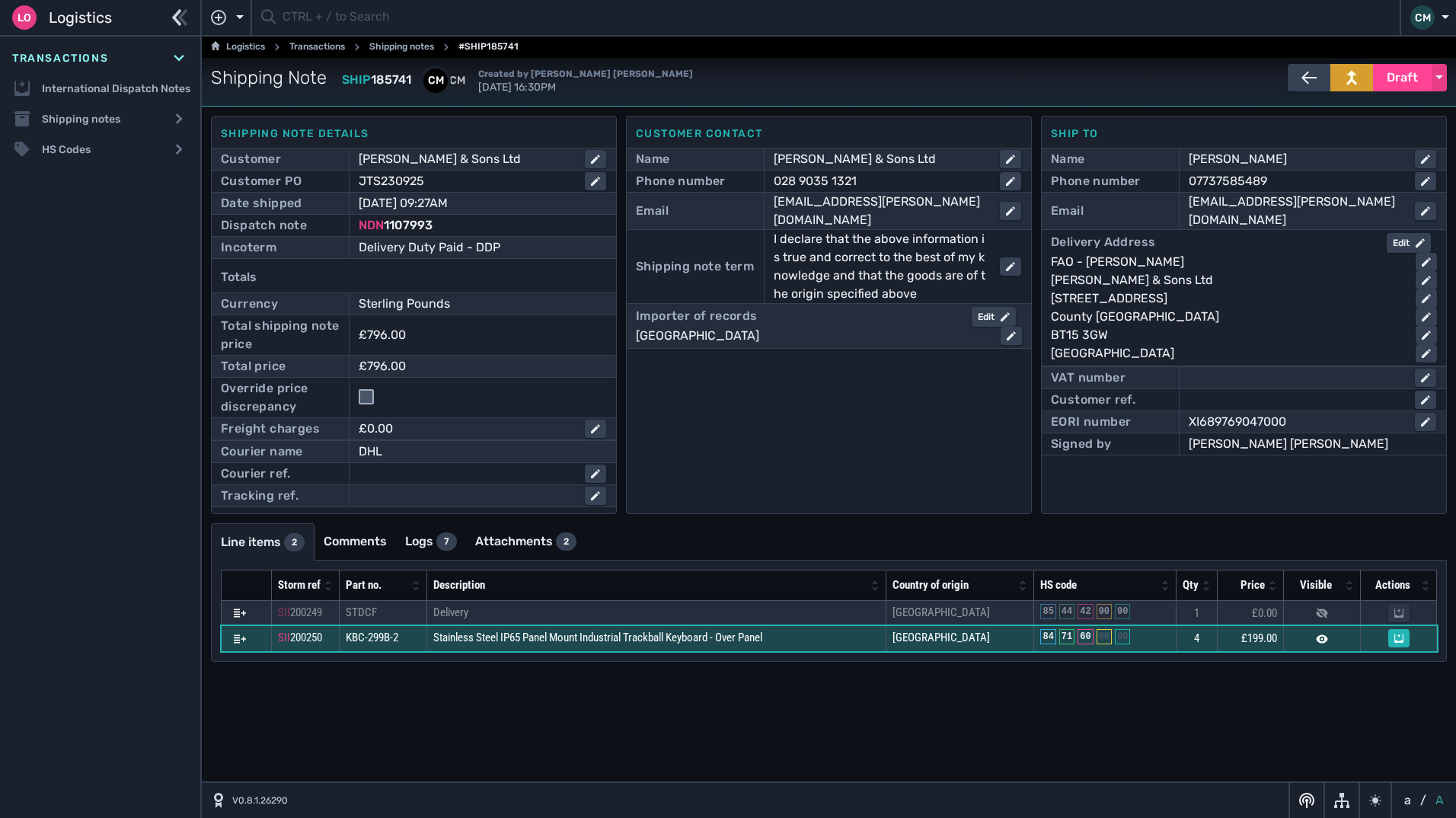
click at [834, 638] on td "Stainless Steel IP65 Panel Mount Industrial Trackball Keyboard - Over Panel" at bounding box center [657, 639] width 459 height 26
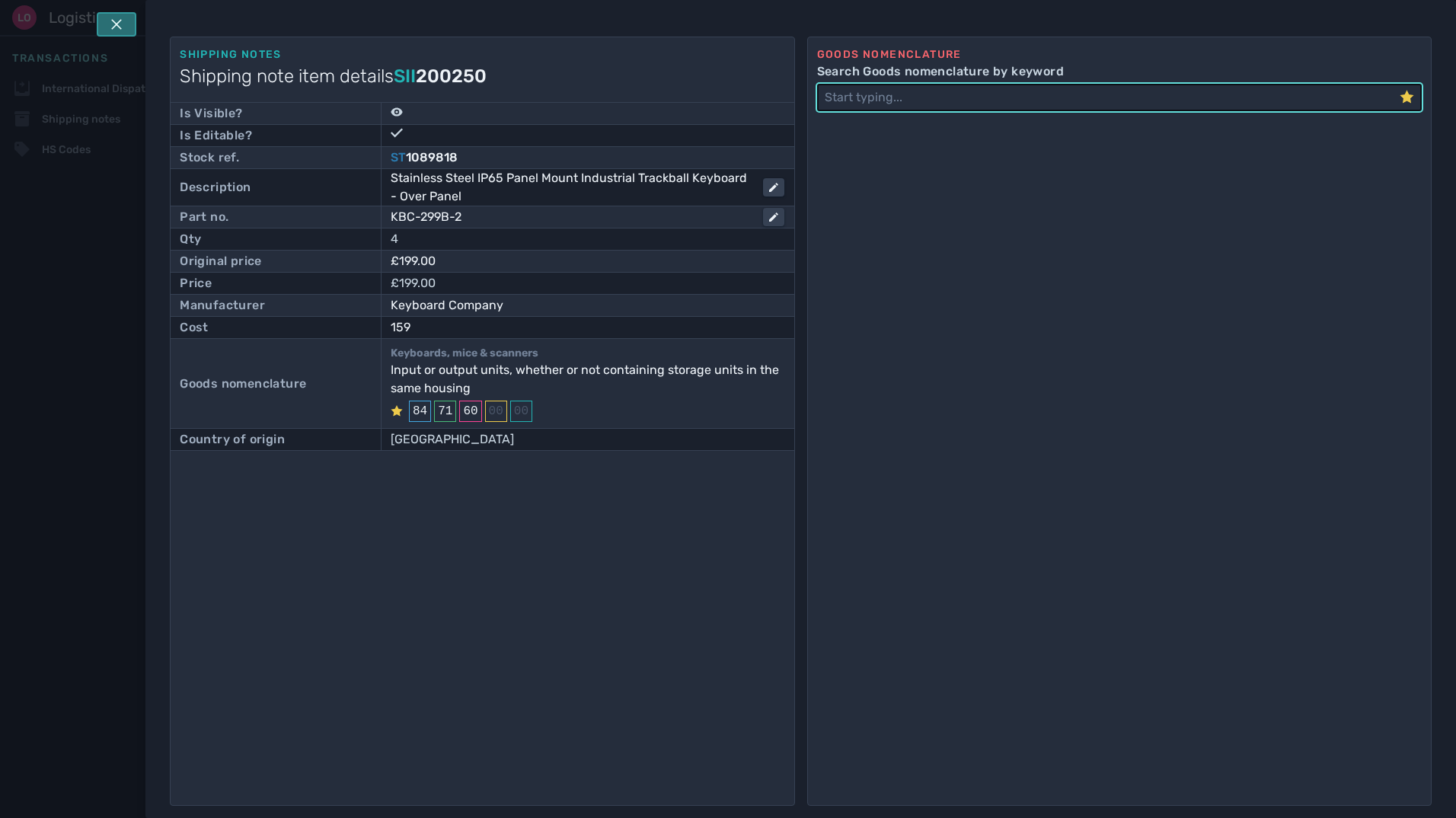
click at [113, 28] on icon at bounding box center [117, 24] width 11 height 11
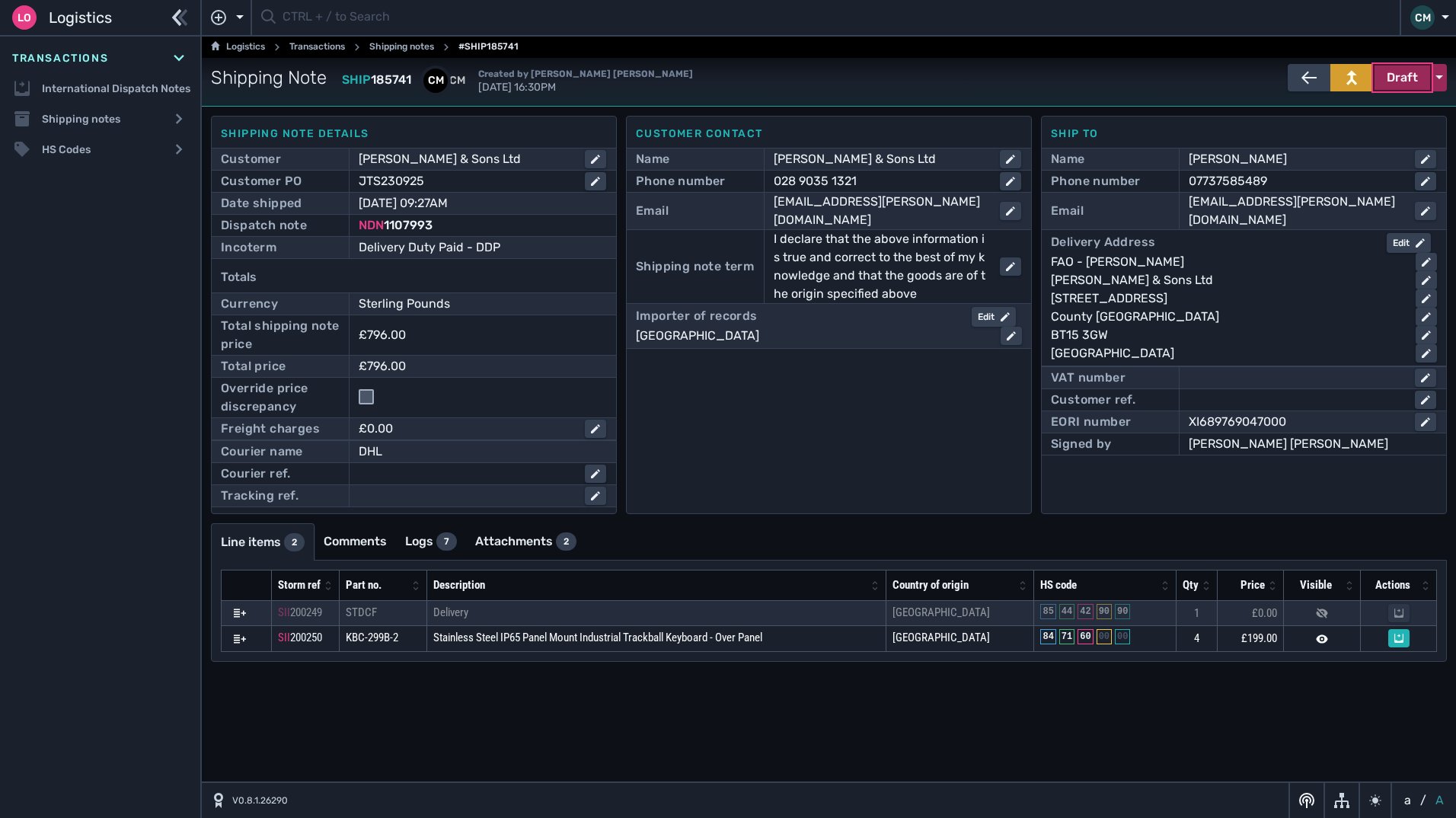
click at [1395, 74] on span "Draft" at bounding box center [1403, 77] width 31 height 18
click at [1349, 118] on div "Dispatched" at bounding box center [1374, 110] width 145 height 31
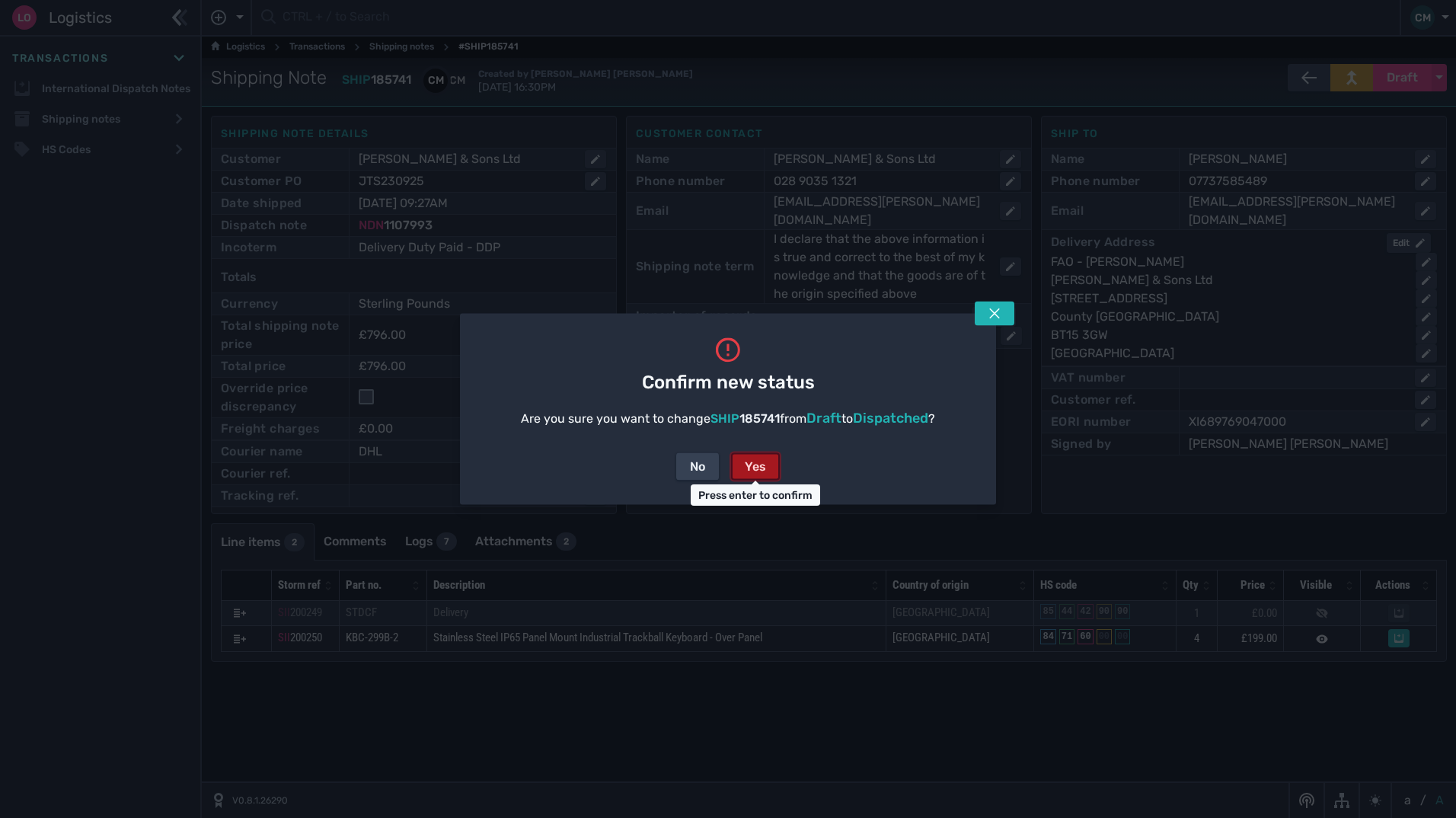
click at [757, 461] on div "Yes" at bounding box center [755, 466] width 21 height 18
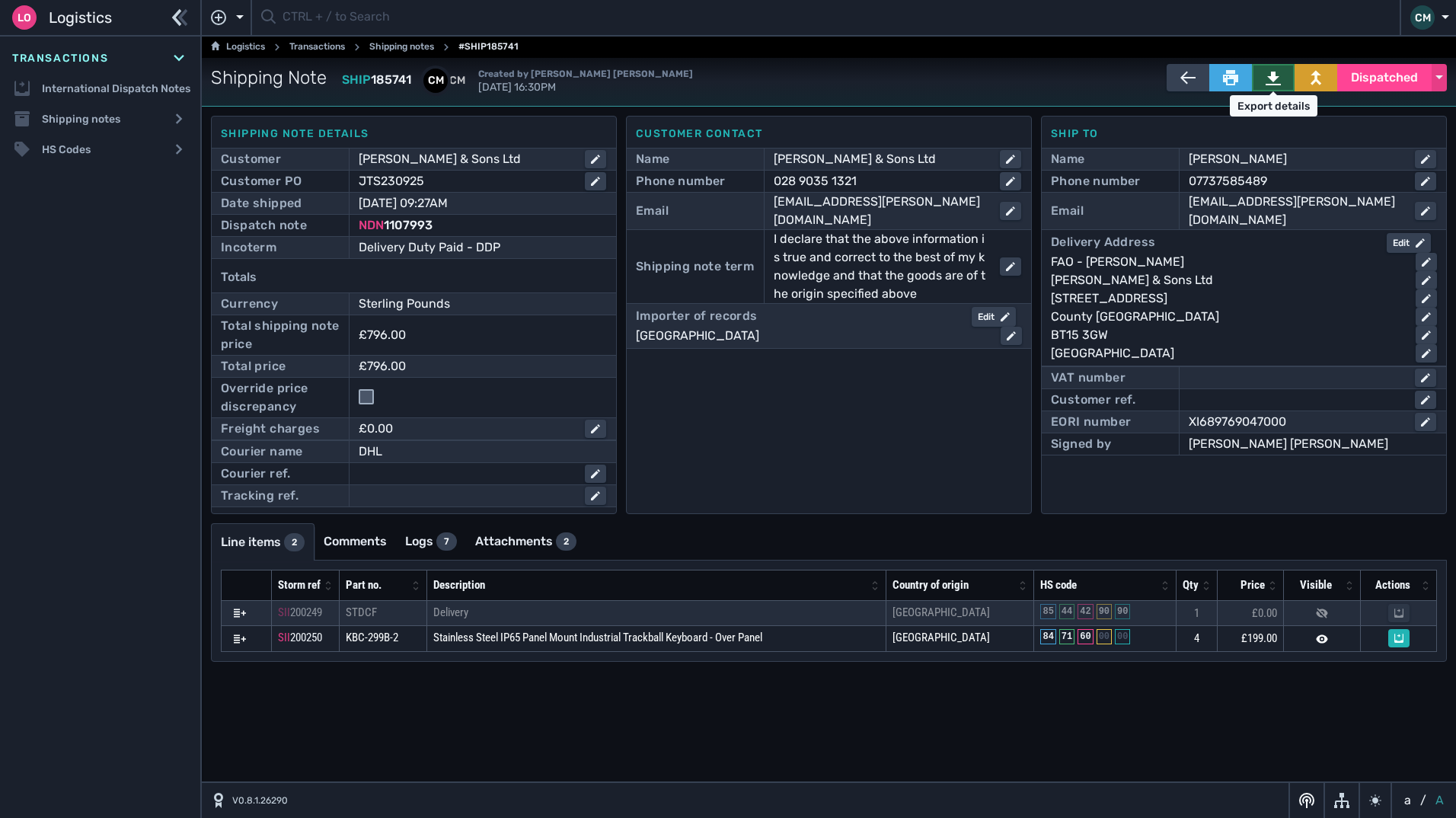
click at [1263, 80] on button at bounding box center [1273, 78] width 42 height 27
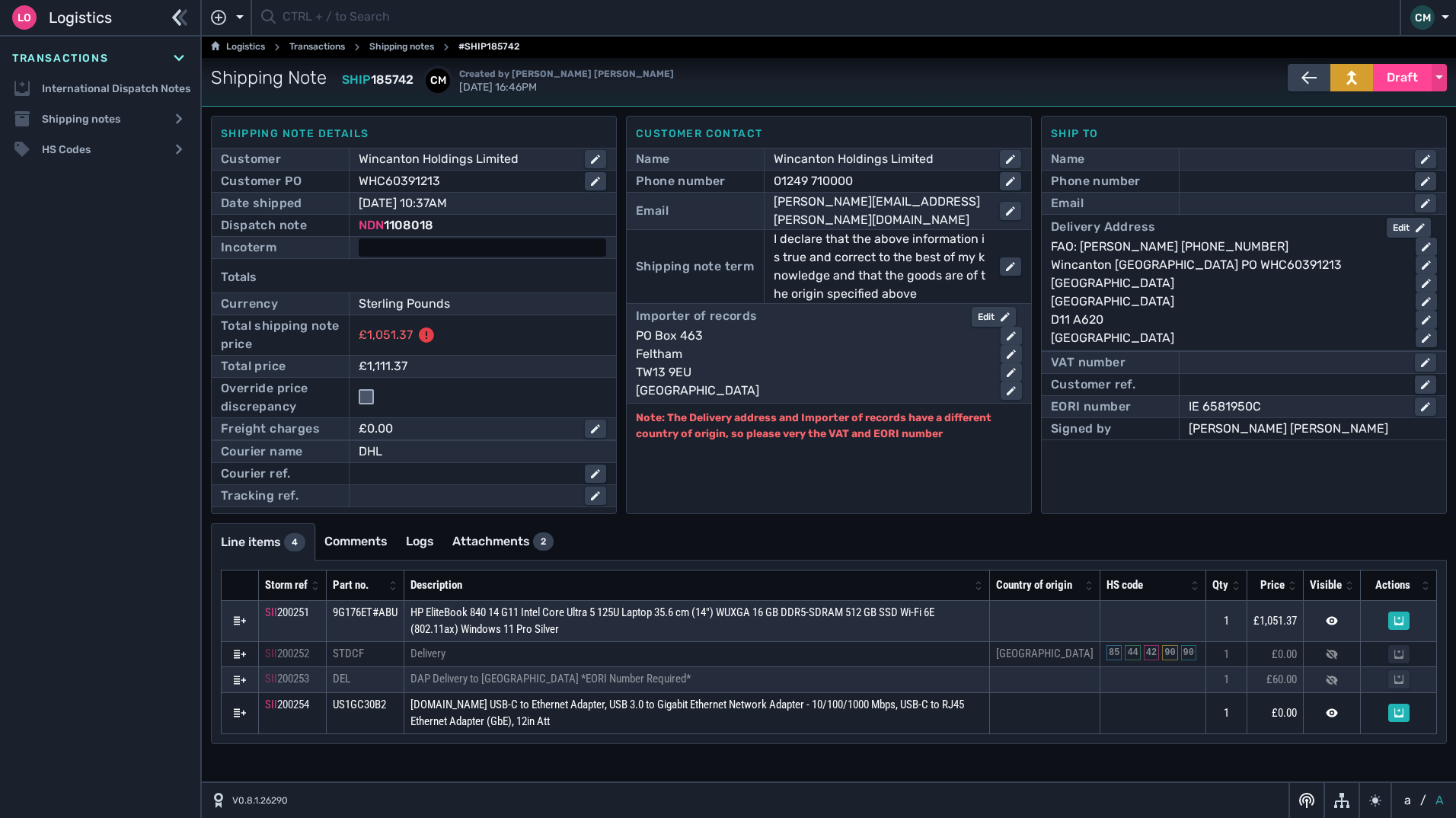
click at [402, 240] on div at bounding box center [483, 247] width 248 height 18
click at [410, 248] on select "- Ex Works - EXW Free Carrier - FCA Carriage Paid To - CPT Carriage Insurance P…" at bounding box center [483, 248] width 244 height 20
click at [479, 254] on select "- Ex Works - EXW Free Carrier - FCA Carriage Paid To - CPT Carriage Insurance P…" at bounding box center [483, 248] width 244 height 20
select select "[object Object]"
click at [360, 238] on select "- Ex Works - EXW Free Carrier - FCA Carriage Paid To - CPT Carriage Insurance P…" at bounding box center [483, 248] width 244 height 20
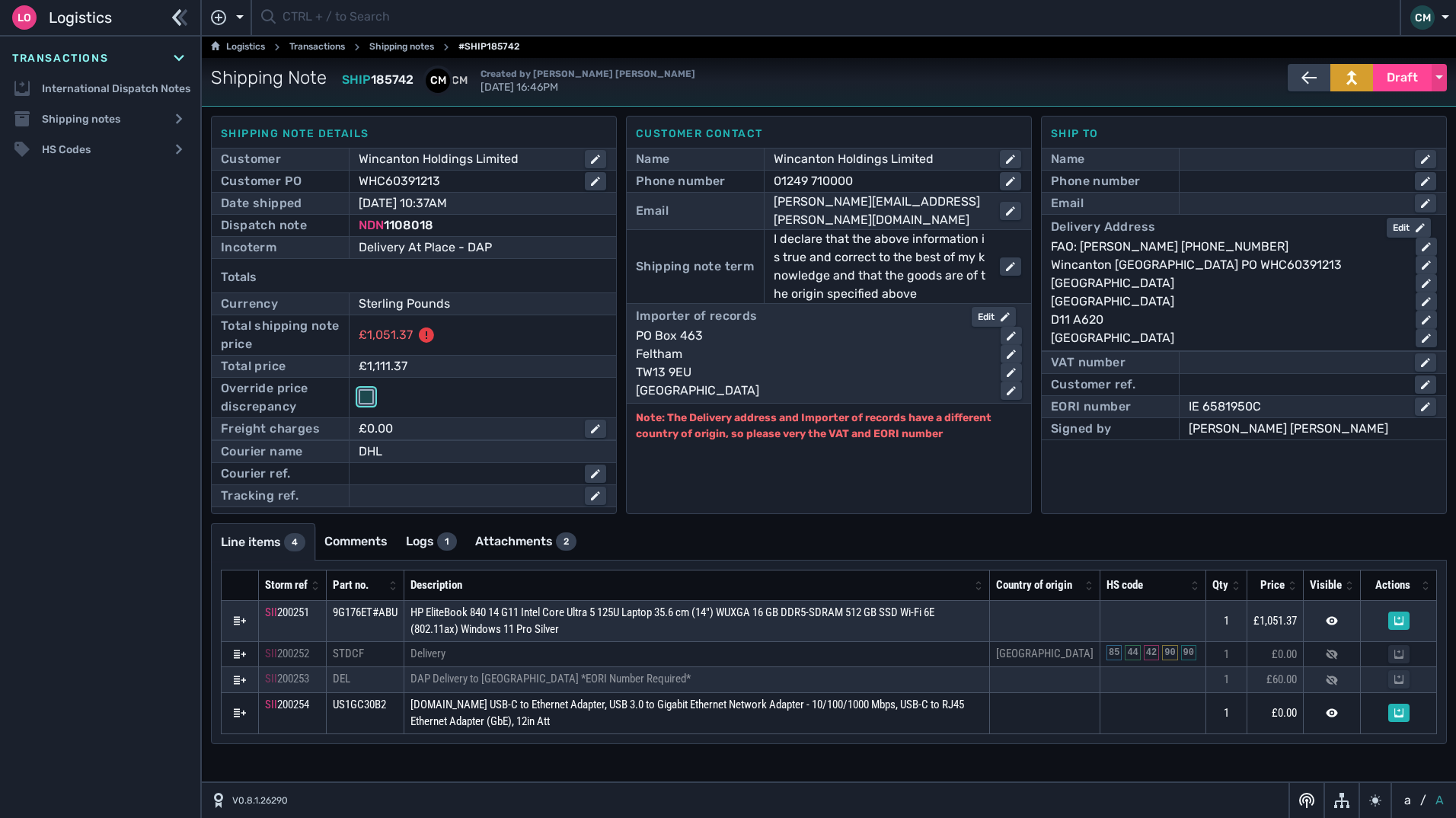
click at [366, 400] on input "checkbox" at bounding box center [366, 396] width 15 height 15
click at [366, 396] on input "checkbox" at bounding box center [366, 396] width 15 height 15
checkbox input "false"
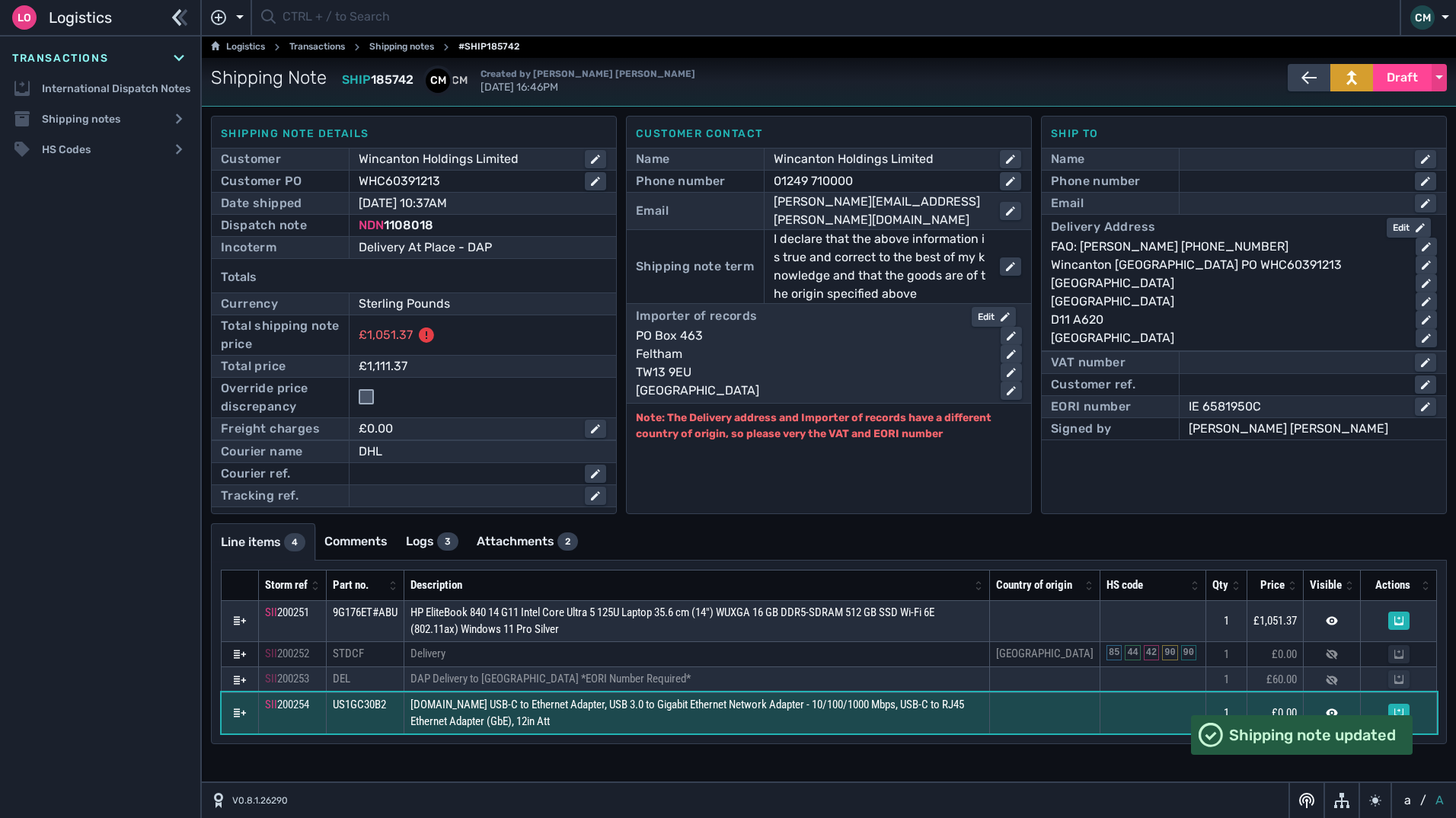
click at [1059, 733] on td at bounding box center [1045, 713] width 110 height 41
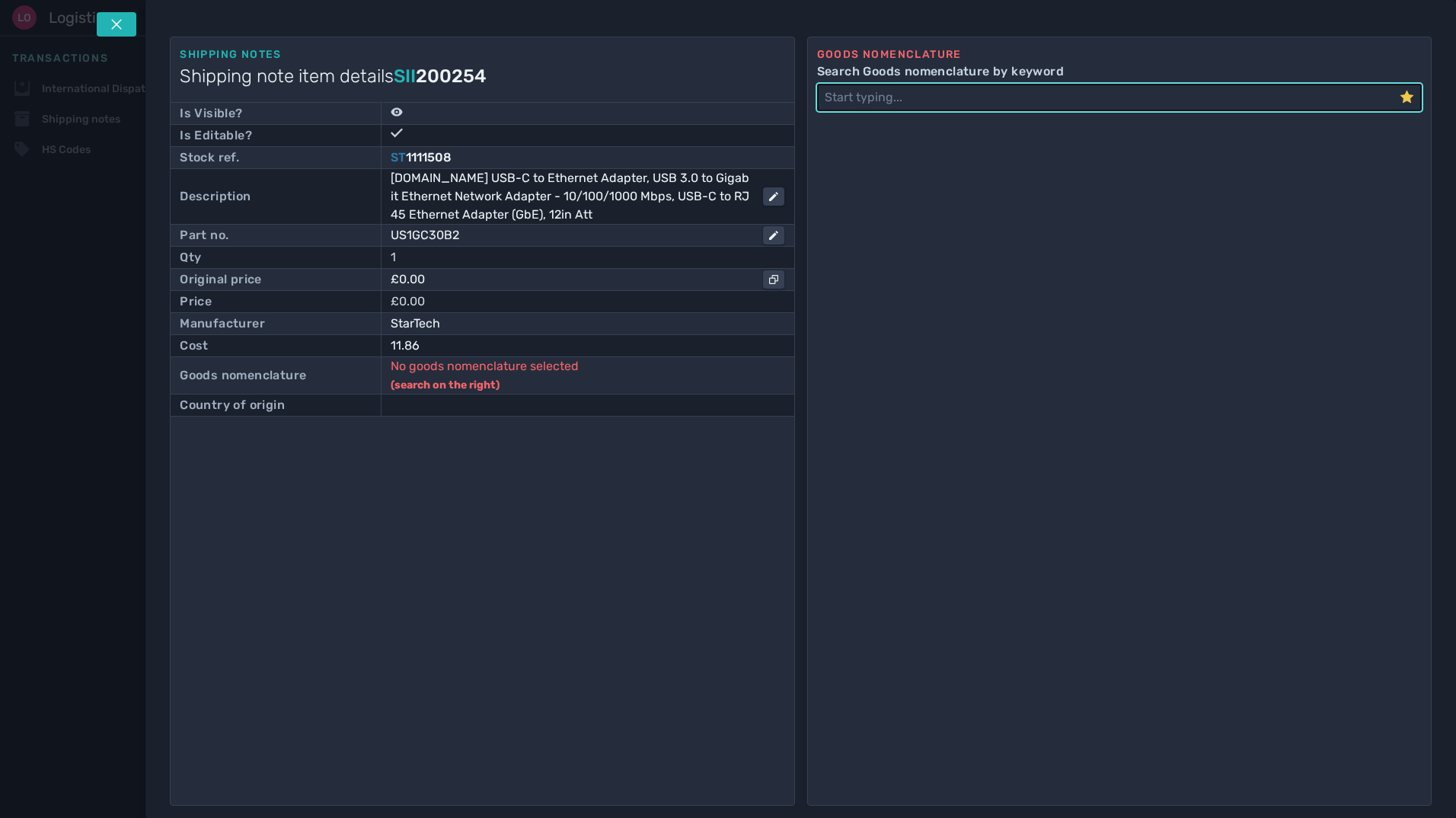
click at [472, 288] on div "£0.00" at bounding box center [582, 280] width 404 height 19
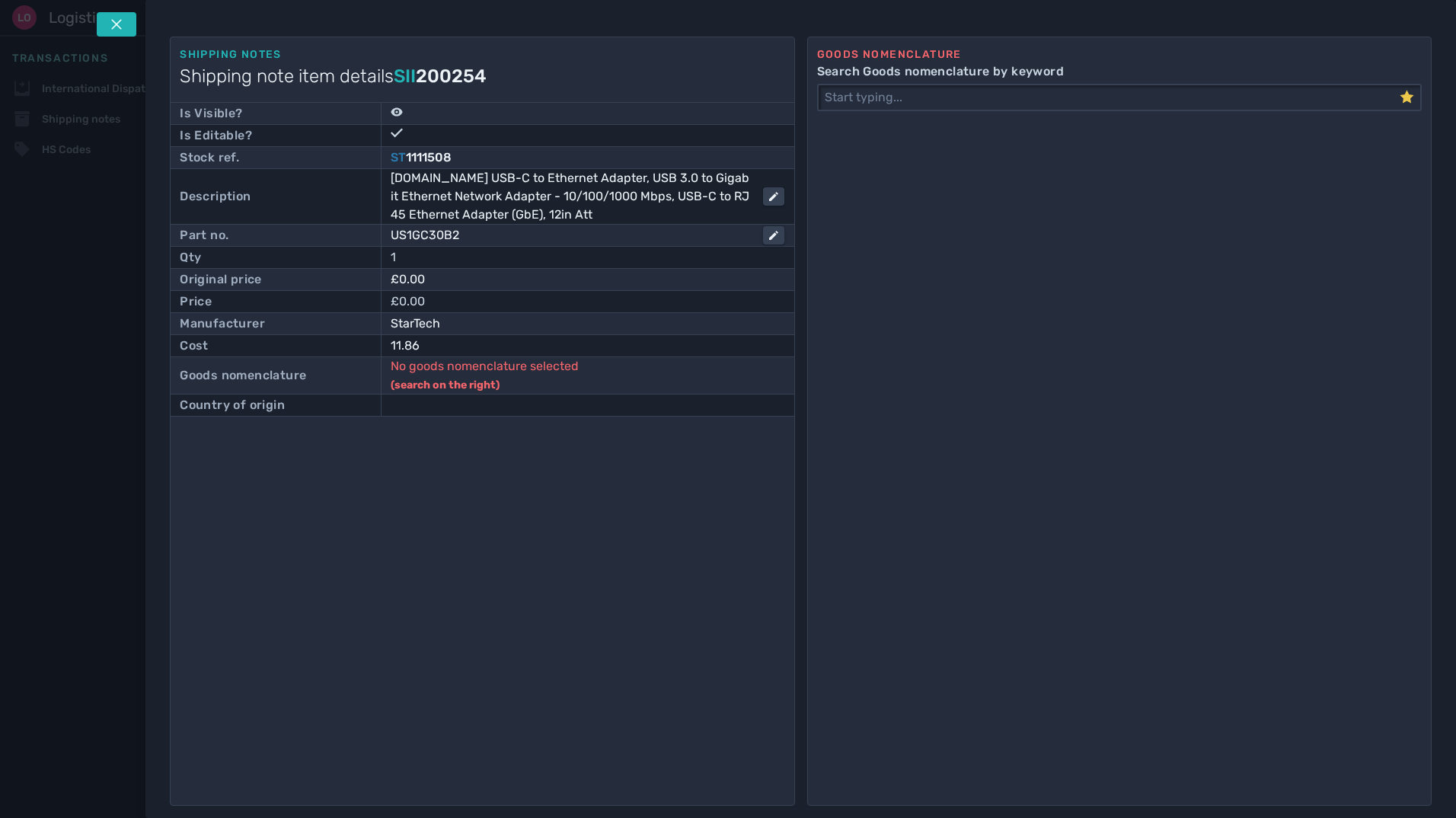
click at [119, 24] on icon at bounding box center [117, 24] width 13 height 13
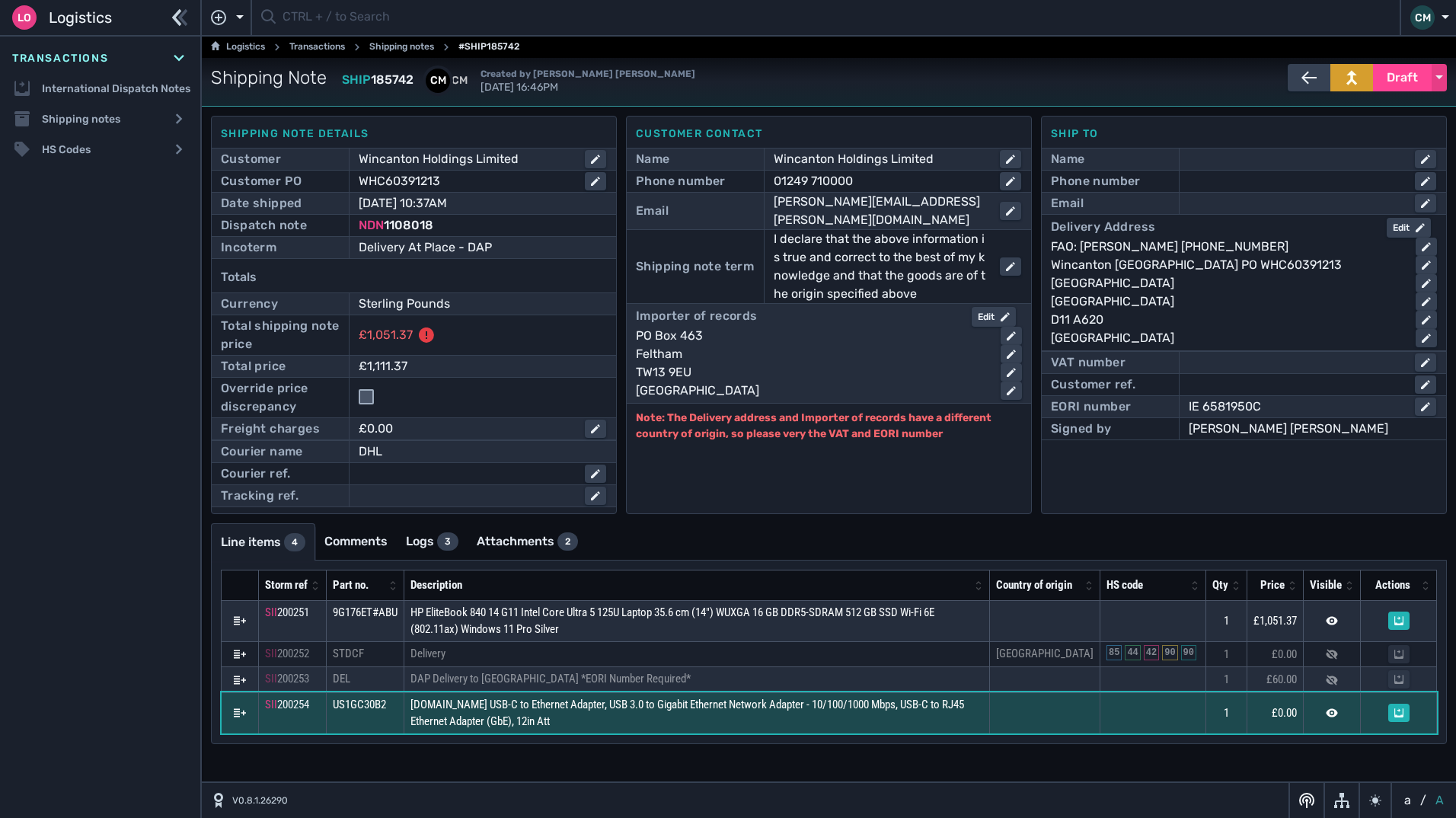
click at [1279, 719] on span "£0.00" at bounding box center [1284, 712] width 25 height 13
click at [1192, 733] on td at bounding box center [1152, 713] width 106 height 41
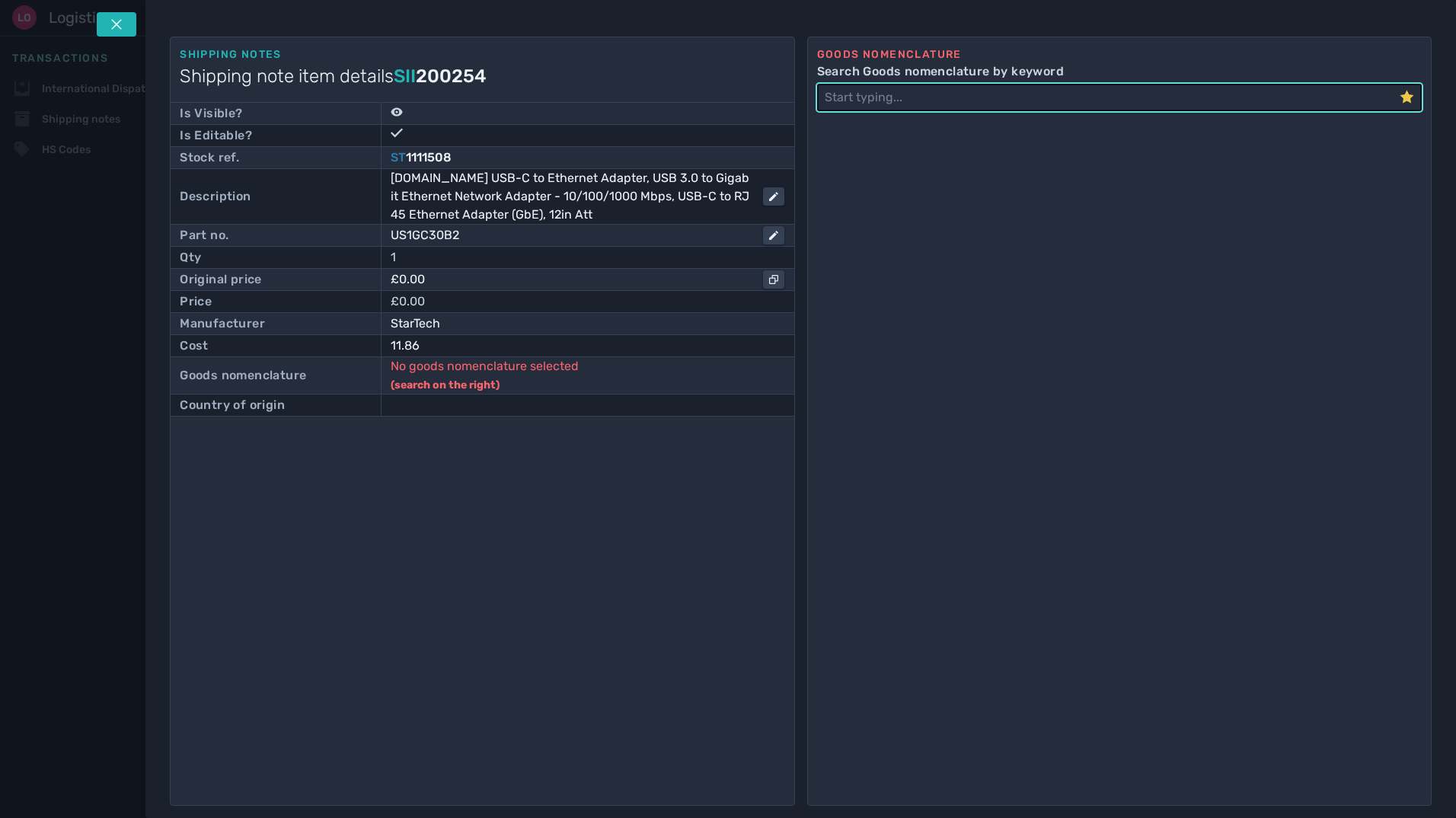
click at [406, 285] on div "£0.00" at bounding box center [577, 279] width 372 height 18
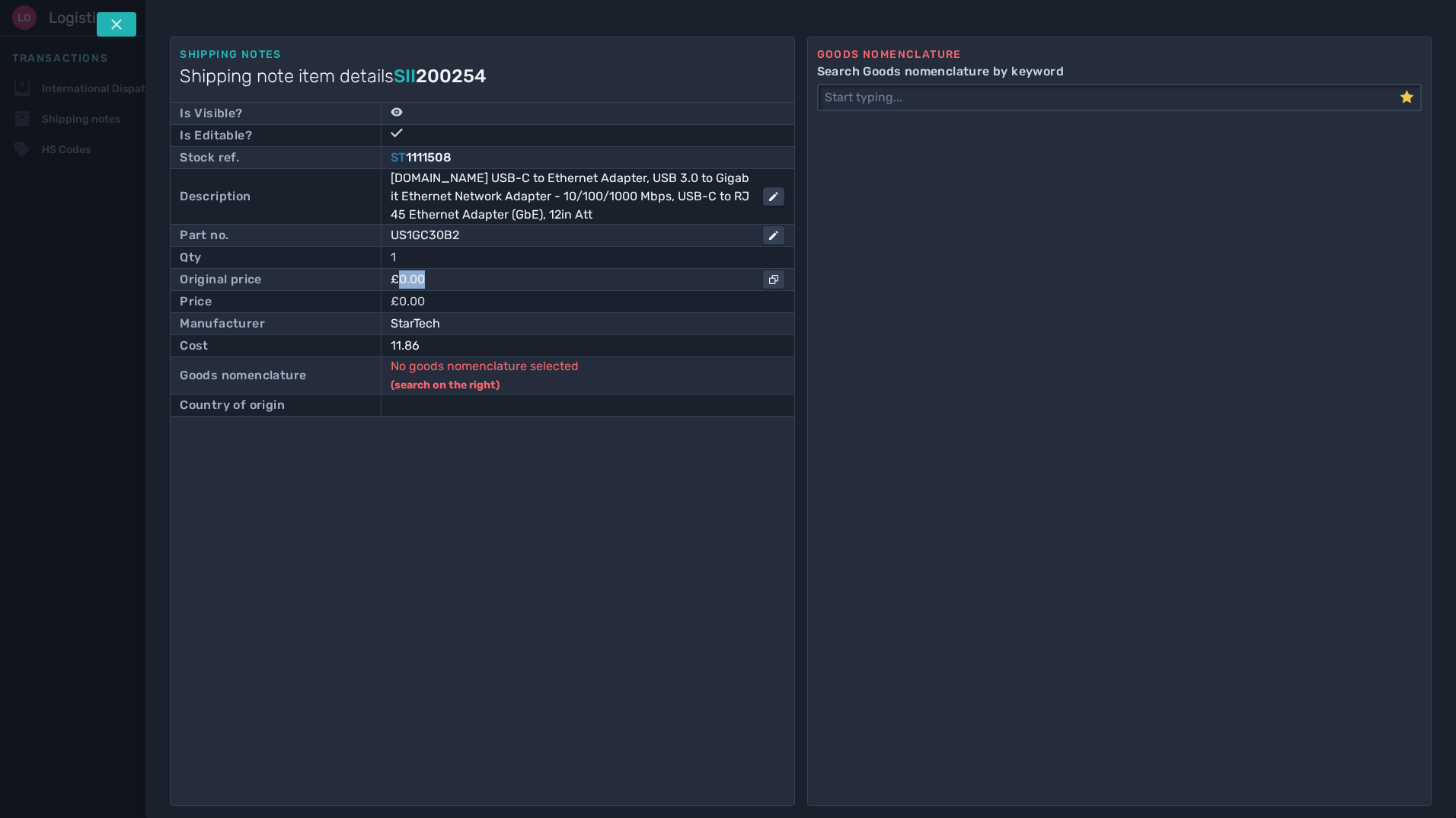
click at [406, 285] on div "£0.00" at bounding box center [577, 279] width 372 height 18
drag, startPoint x: 406, startPoint y: 285, endPoint x: 717, endPoint y: 281, distance: 311.0
click at [480, 281] on div "£0.00" at bounding box center [577, 279] width 372 height 18
click at [773, 277] on icon "button" at bounding box center [774, 280] width 9 height 9
copy div "0.00"
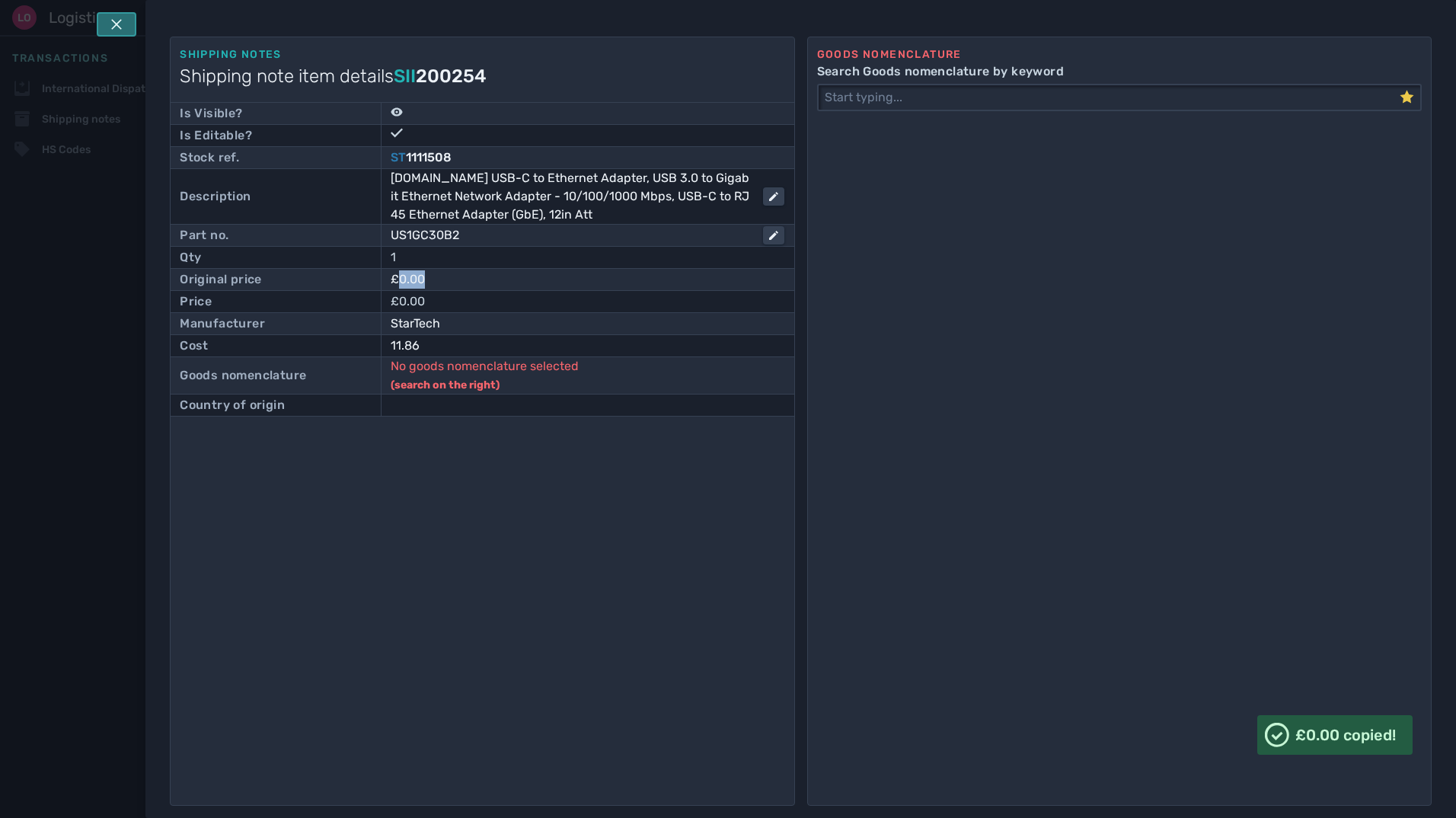
click at [115, 26] on icon at bounding box center [117, 24] width 11 height 11
